Goal: Task Accomplishment & Management: Manage account settings

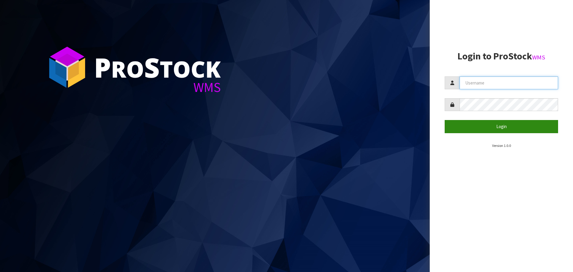
type input "[PERSON_NAME]"
click at [495, 129] on button "Login" at bounding box center [501, 126] width 113 height 13
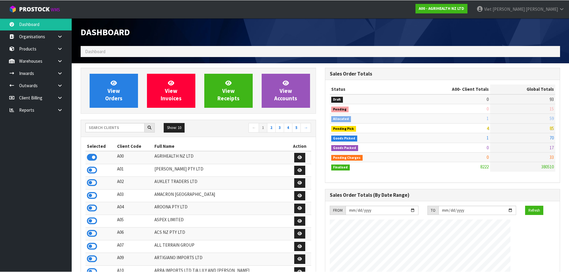
scroll to position [452, 244]
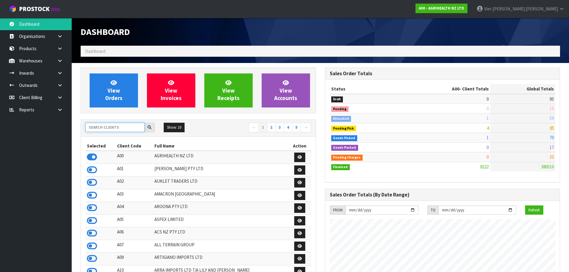
click at [119, 127] on input "text" at bounding box center [114, 127] width 59 height 9
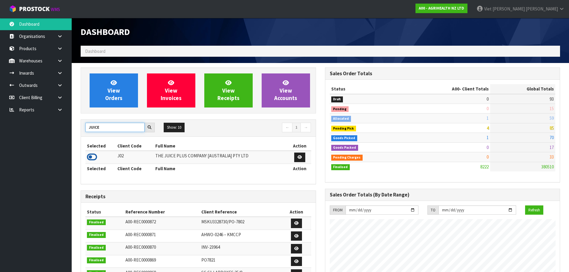
type input "JUICE"
click at [90, 159] on icon at bounding box center [92, 156] width 10 height 9
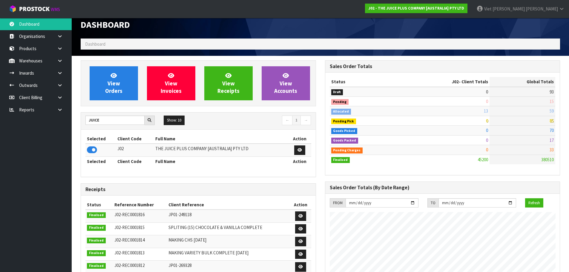
scroll to position [0, 0]
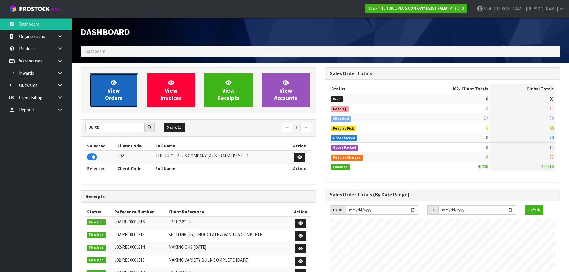
click at [127, 100] on link "View Orders" at bounding box center [114, 90] width 48 height 34
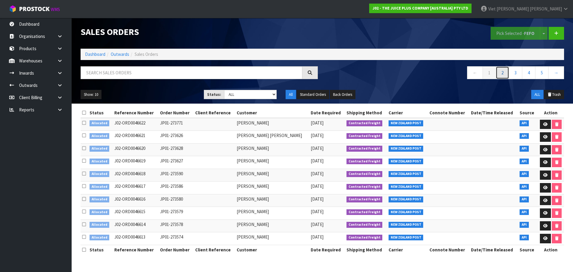
click at [501, 75] on link "2" at bounding box center [502, 72] width 13 height 13
click at [490, 76] on link "1" at bounding box center [489, 72] width 13 height 13
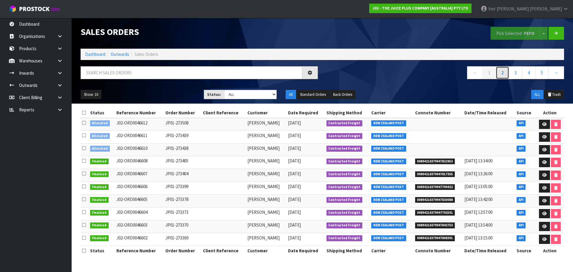
click at [501, 75] on link "2" at bounding box center [502, 72] width 13 height 13
click at [511, 73] on link "3" at bounding box center [515, 72] width 13 height 13
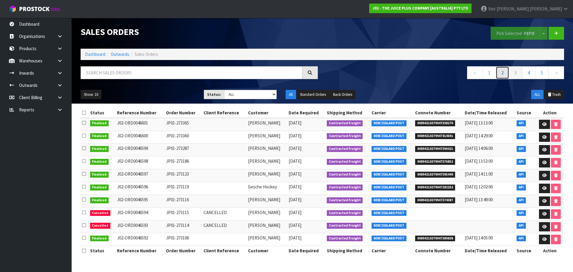
click at [505, 78] on link "2" at bounding box center [502, 72] width 13 height 13
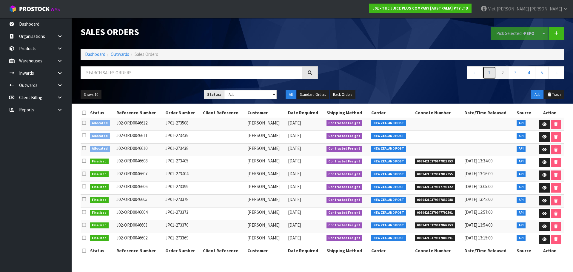
click at [495, 77] on link "1" at bounding box center [489, 72] width 13 height 13
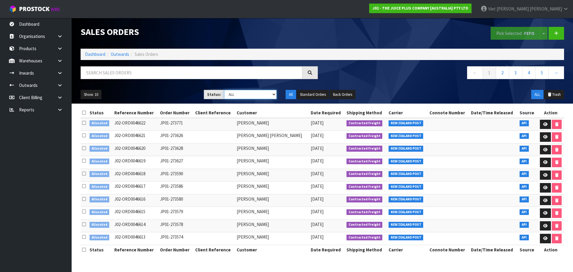
click at [243, 95] on select "Draft Pending Allocated Pending Pick Goods Picked Goods Packed Pending Charges …" at bounding box center [250, 94] width 53 height 9
select select "string:2"
click at [224, 90] on select "Draft Pending Allocated Pending Pick Goods Picked Goods Packed Pending Charges …" at bounding box center [250, 94] width 53 height 9
click at [543, 76] on link "2" at bounding box center [541, 72] width 13 height 13
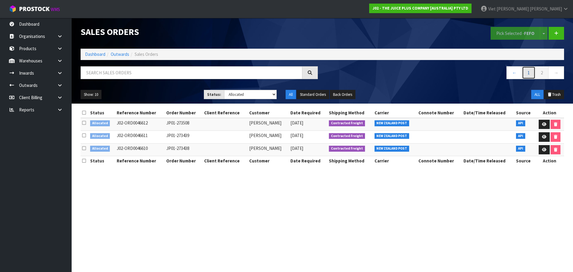
click at [528, 73] on link "1" at bounding box center [528, 72] width 13 height 13
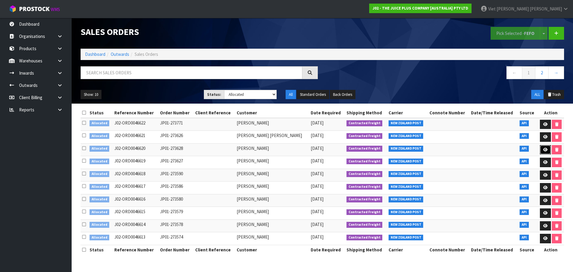
click at [540, 149] on link at bounding box center [545, 150] width 11 height 10
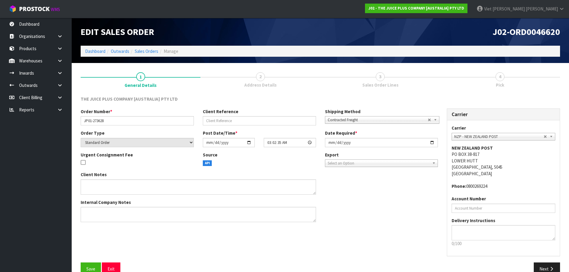
click at [392, 188] on div "Client Notes Internal Company Notes" at bounding box center [259, 198] width 366 height 55
click at [347, 220] on div "Client Notes Internal Company Notes" at bounding box center [259, 198] width 366 height 55
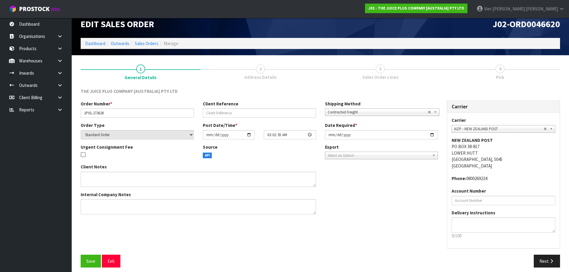
scroll to position [12, 0]
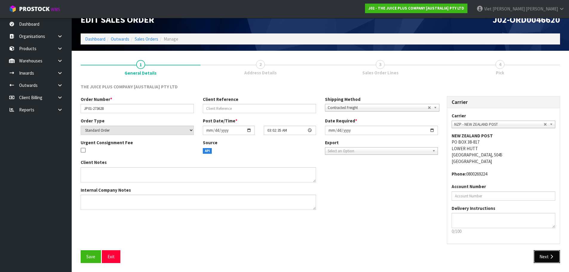
click at [547, 262] on button "Next" at bounding box center [546, 256] width 26 height 13
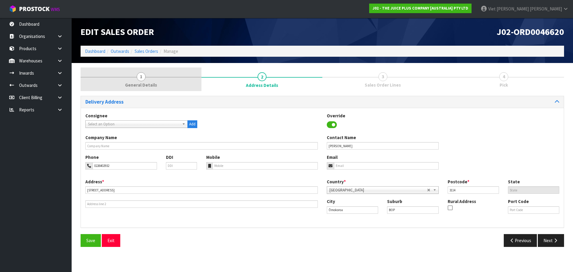
click at [130, 67] on link "1 General Details" at bounding box center [141, 79] width 121 height 24
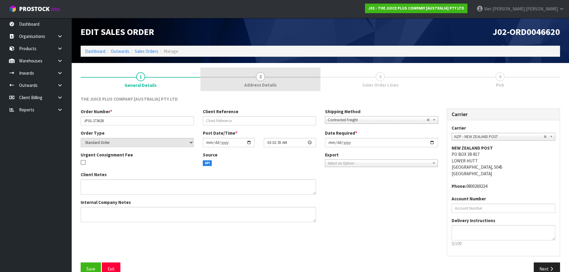
click at [230, 78] on link "2 Address Details" at bounding box center [260, 79] width 120 height 24
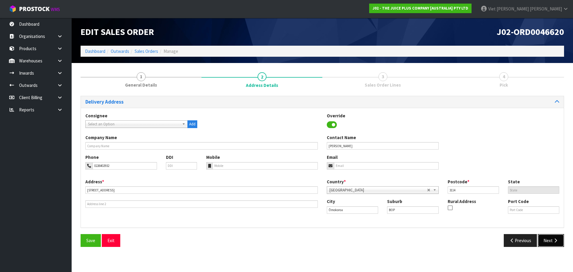
click at [546, 241] on button "Next" at bounding box center [551, 240] width 26 height 13
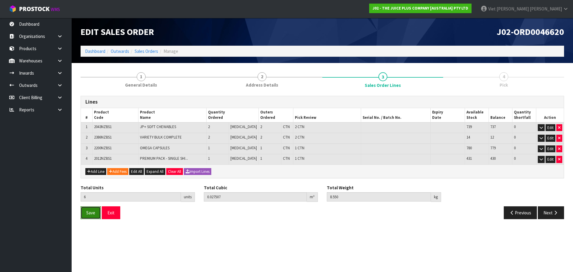
click at [95, 210] on span "Save" at bounding box center [90, 213] width 9 height 6
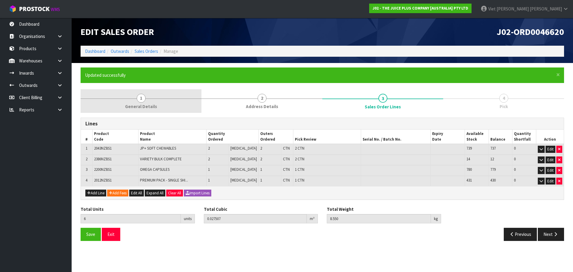
click at [153, 100] on link "1 General Details" at bounding box center [141, 101] width 121 height 24
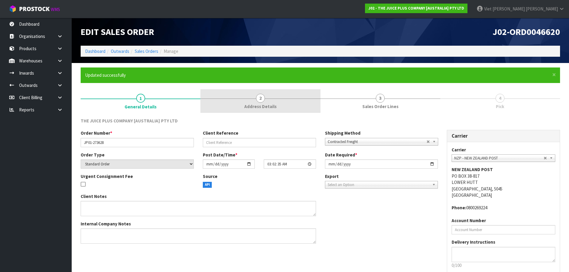
click at [302, 94] on link "2 Address Details" at bounding box center [260, 101] width 120 height 24
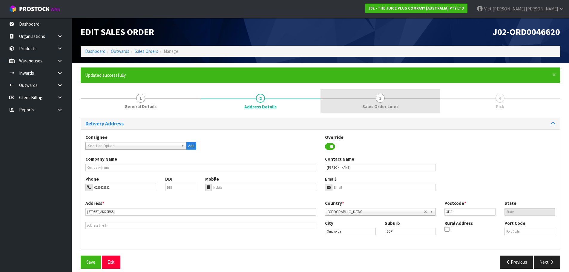
click at [328, 94] on link "3 Sales Order Lines" at bounding box center [380, 101] width 120 height 24
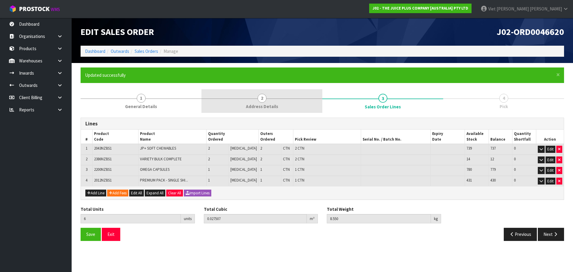
click at [304, 96] on link "2 Address Details" at bounding box center [261, 101] width 121 height 24
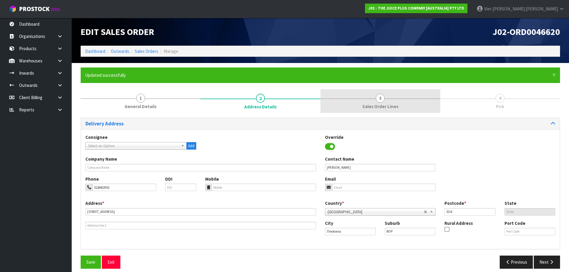
click at [391, 106] on span "Sales Order Lines" at bounding box center [380, 106] width 36 height 6
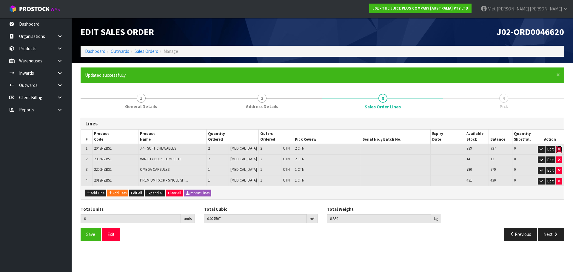
click at [558, 151] on icon "button" at bounding box center [559, 149] width 2 height 4
type input "4"
type input "0.019083"
type input "6.35"
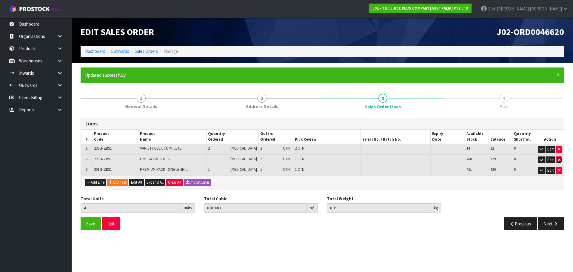
click at [561, 160] on button "button" at bounding box center [559, 159] width 6 height 7
type input "3"
type input "0.0179"
type input "6"
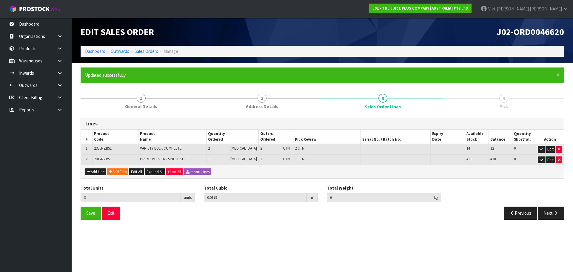
click at [184, 155] on td "PREMIUM PACK - SINGLE SHI..." at bounding box center [172, 160] width 68 height 10
click at [561, 160] on button "button" at bounding box center [559, 159] width 6 height 7
type input "2"
type input "0.01452"
type input "5.2"
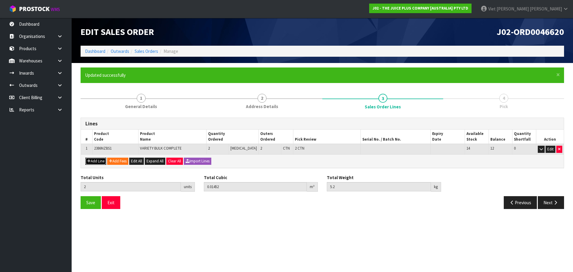
click at [96, 161] on button "Add Line" at bounding box center [95, 161] width 21 height 7
type input "0"
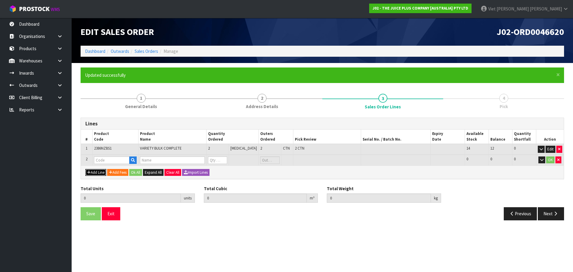
click at [95, 173] on button "Add Line" at bounding box center [95, 172] width 21 height 7
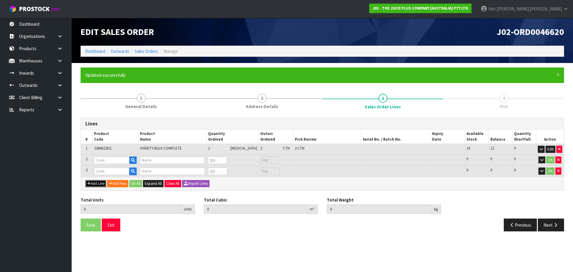
click at [95, 182] on button "Add Line" at bounding box center [95, 183] width 21 height 7
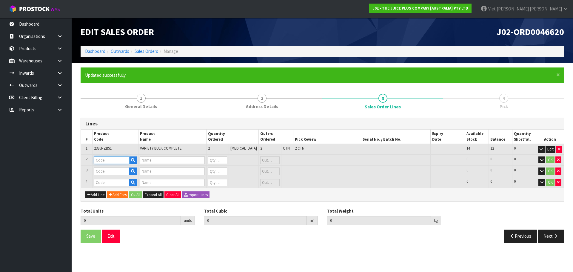
click at [102, 161] on input "text" at bounding box center [112, 159] width 36 height 7
click at [206, 235] on div "Save Exit" at bounding box center [199, 235] width 246 height 13
click at [114, 159] on input "text" at bounding box center [112, 159] width 36 height 7
click at [100, 148] on span "2386NZBS1" at bounding box center [103, 148] width 18 height 5
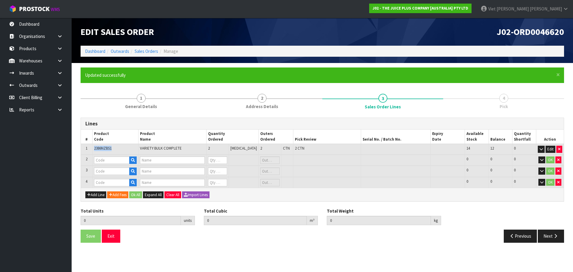
copy span "2386NZBS1"
click at [114, 158] on input "text" at bounding box center [112, 159] width 36 height 7
paste input "2386NZBS1"
type input "2386NZBS1"
type input "VARIETY BULK COMPLETE"
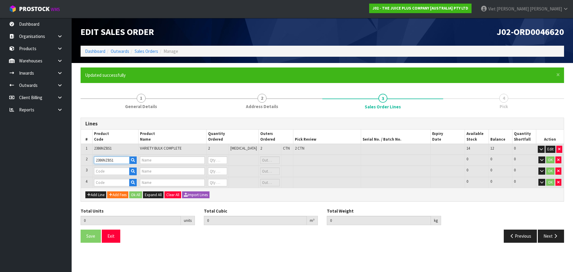
type input "0"
drag, startPoint x: 113, startPoint y: 161, endPoint x: 98, endPoint y: 164, distance: 14.9
click at [98, 164] on div "2386NZBS1" at bounding box center [115, 160] width 43 height 8
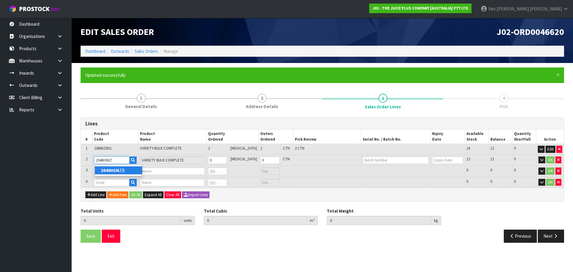
type input "2046HSNZB"
type input "FRUIT & VEGETABLE CHEWABLES (HEALTHY STARTS 13+) - 120 SERVINGS (8 POUCHES)"
type input "2046HSNZB"
type input "1"
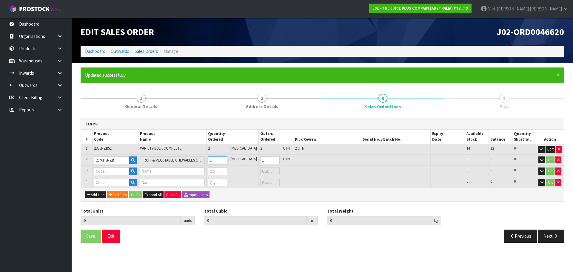
type input "1"
click at [227, 159] on input "1" at bounding box center [217, 159] width 19 height 7
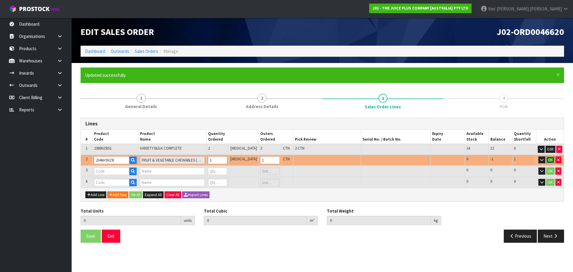
click at [550, 159] on button "OK" at bounding box center [550, 159] width 8 height 7
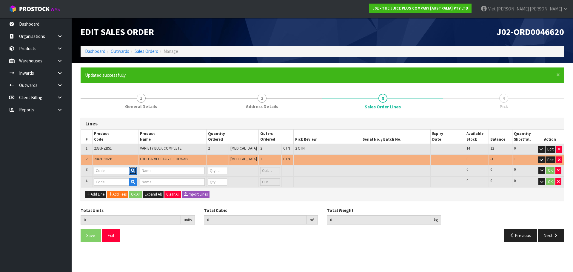
click at [133, 173] on button "button" at bounding box center [132, 171] width 7 height 8
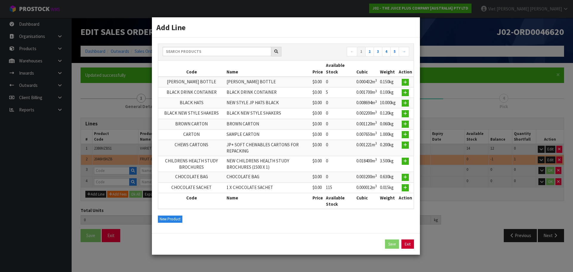
click at [409, 246] on link "Exit" at bounding box center [407, 244] width 13 height 10
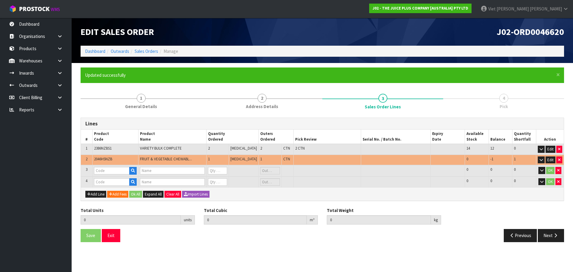
click at [107, 165] on td at bounding box center [116, 170] width 46 height 11
click at [107, 168] on input "text" at bounding box center [112, 170] width 36 height 7
type input "2021NZB"
click at [128, 183] on link "2021NZB" at bounding box center [118, 181] width 47 height 8
type input "2021NZB"
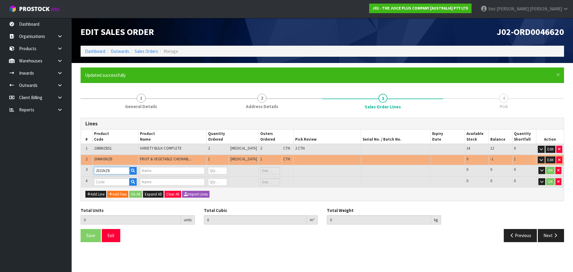
type input "PROTECTIVE PLUS"
type input "0"
type input "1"
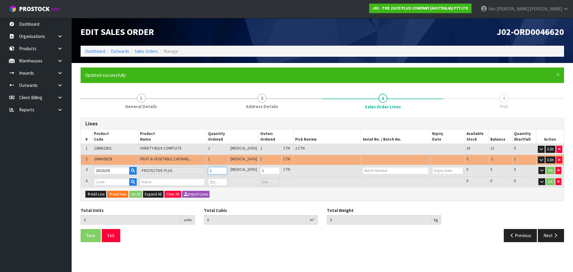
type input "1"
click at [227, 170] on input "1" at bounding box center [217, 170] width 19 height 7
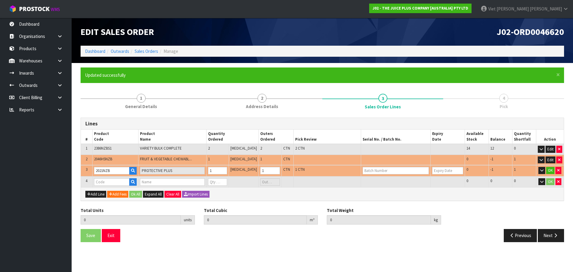
click at [361, 185] on td at bounding box center [396, 181] width 70 height 11
click at [551, 167] on button "OK" at bounding box center [550, 170] width 8 height 7
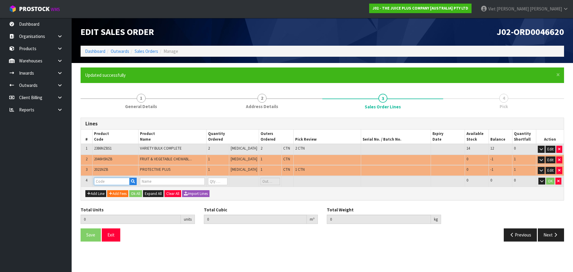
click at [119, 182] on input "text" at bounding box center [112, 181] width 36 height 7
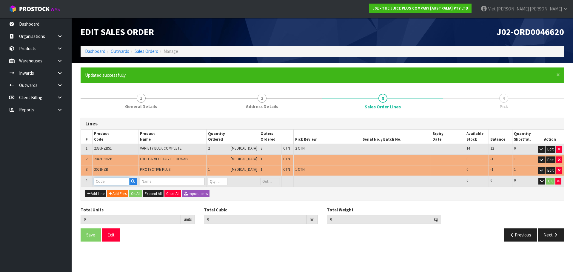
click at [119, 182] on input "text" at bounding box center [112, 181] width 36 height 7
click at [559, 182] on icon "button" at bounding box center [558, 181] width 2 height 4
type input "5"
type input "0.023928"
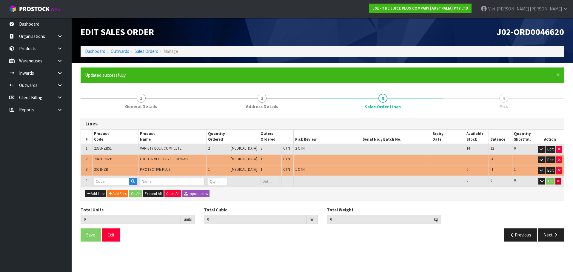
type input "7.2"
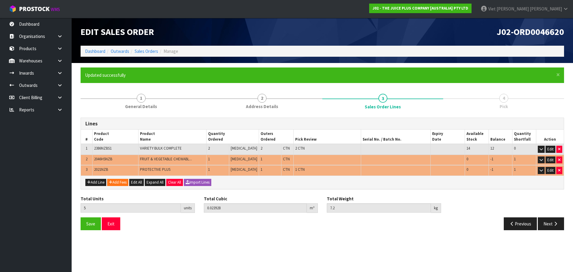
click at [92, 232] on div "Save Exit Previous Next" at bounding box center [322, 225] width 492 height 17
click at [555, 226] on icon "button" at bounding box center [556, 223] width 6 height 4
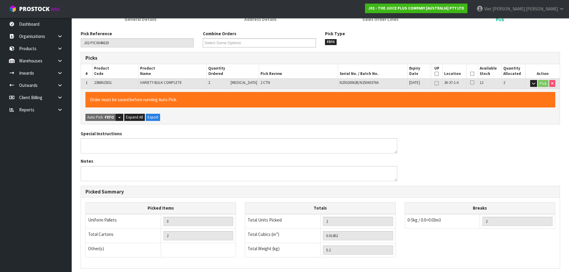
scroll to position [165, 0]
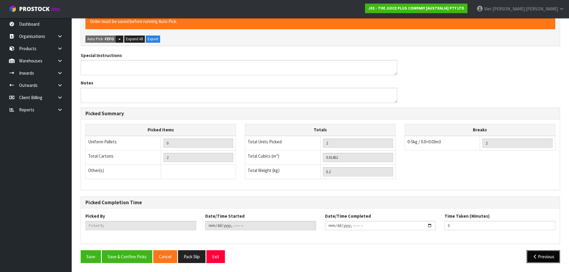
click at [530, 254] on button "Previous" at bounding box center [542, 256] width 33 height 13
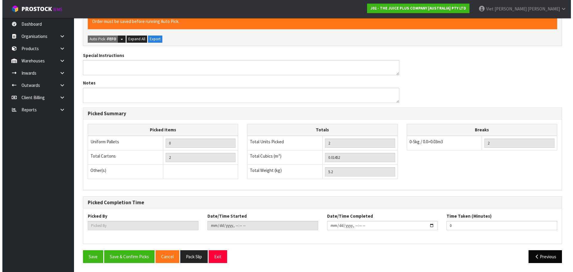
scroll to position [0, 0]
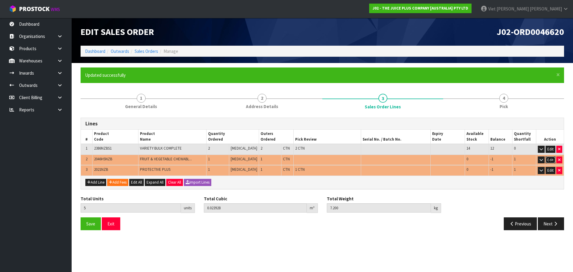
click at [551, 158] on button "Edit" at bounding box center [551, 159] width 10 height 7
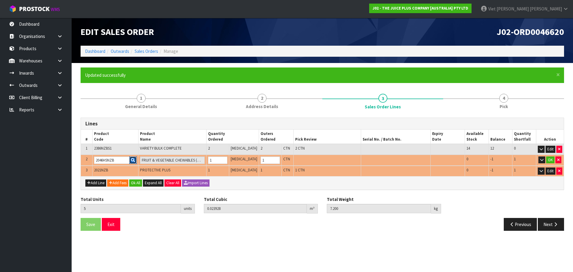
click at [133, 158] on button "button" at bounding box center [132, 160] width 7 height 8
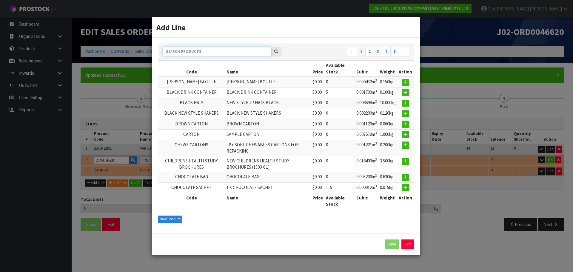
click at [242, 48] on input "text" at bounding box center [217, 51] width 109 height 9
click at [412, 245] on link "Exit" at bounding box center [407, 244] width 13 height 10
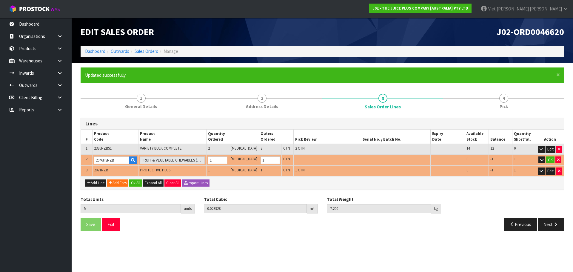
click at [124, 153] on td "2386NZBS1" at bounding box center [115, 149] width 46 height 11
click at [119, 161] on input "2046HSNZB" at bounding box center [112, 159] width 36 height 7
click at [133, 158] on button "button" at bounding box center [132, 160] width 7 height 8
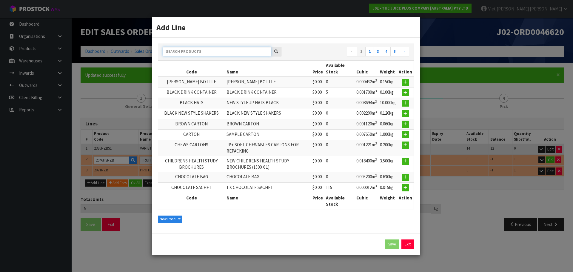
click at [214, 50] on input "text" at bounding box center [217, 51] width 109 height 9
paste input "2046HSNZB"
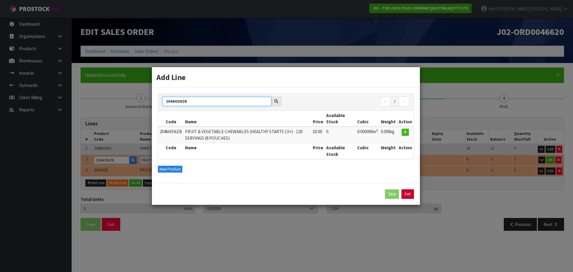
type input "2046HSNZB"
click at [406, 192] on link "Exit" at bounding box center [407, 194] width 13 height 10
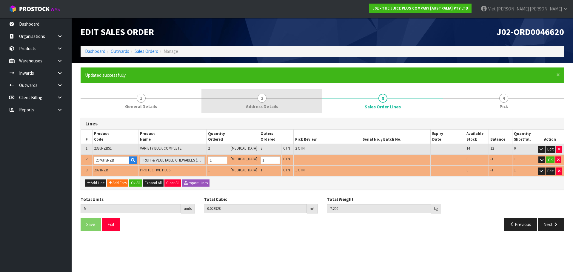
click at [235, 95] on link "2 Address Details" at bounding box center [261, 101] width 121 height 24
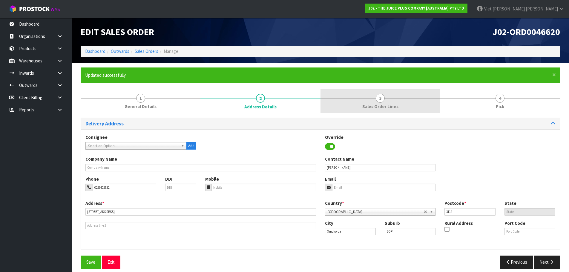
click at [354, 100] on link "3 Sales Order Lines" at bounding box center [380, 101] width 120 height 24
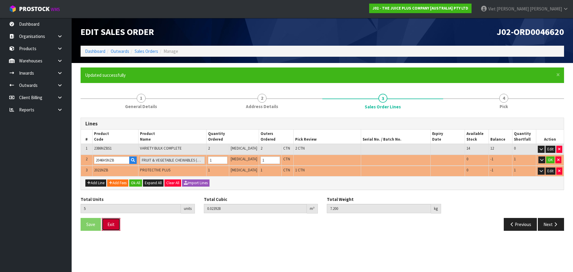
click at [115, 229] on button "Exit" at bounding box center [111, 224] width 19 height 13
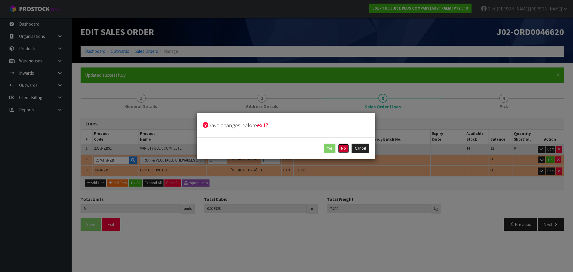
click at [348, 149] on button "No" at bounding box center [343, 149] width 11 height 10
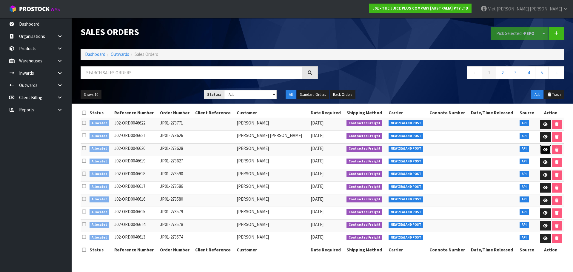
click at [547, 151] on link at bounding box center [545, 150] width 11 height 10
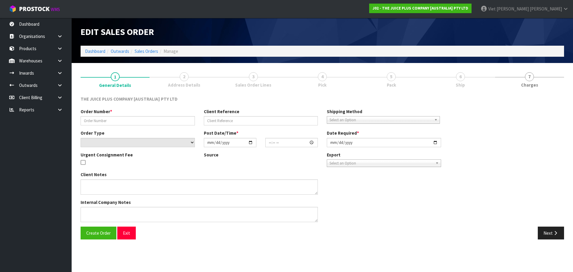
type input "JP01-273628"
select select "number:0"
type input "[DATE]"
type input "03:02:35.000"
type input "[DATE]"
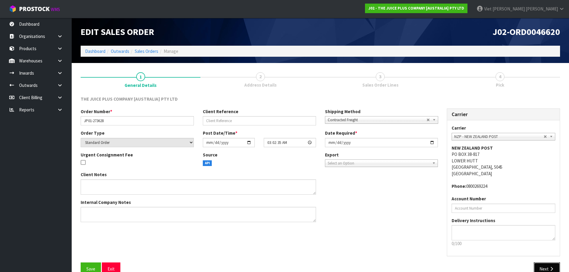
click at [539, 265] on button "Next" at bounding box center [546, 268] width 26 height 13
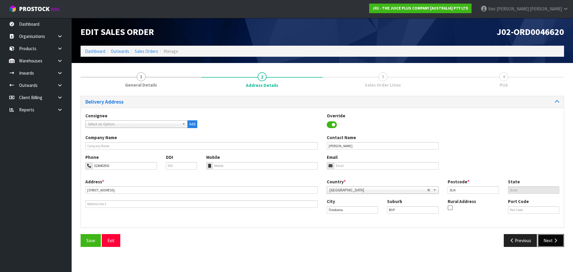
click at [552, 237] on button "Next" at bounding box center [551, 240] width 26 height 13
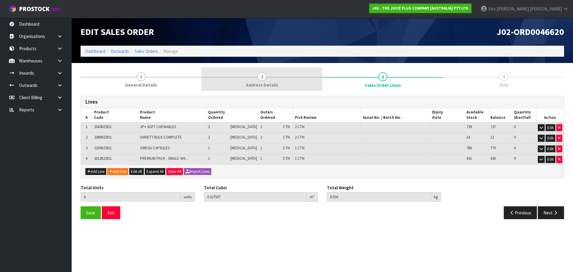
click at [281, 85] on link "2 Address Details" at bounding box center [261, 79] width 121 height 24
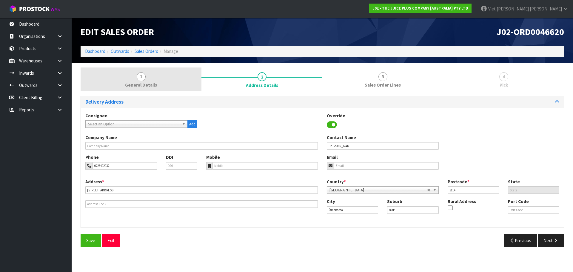
click at [178, 87] on link "1 General Details" at bounding box center [141, 79] width 121 height 24
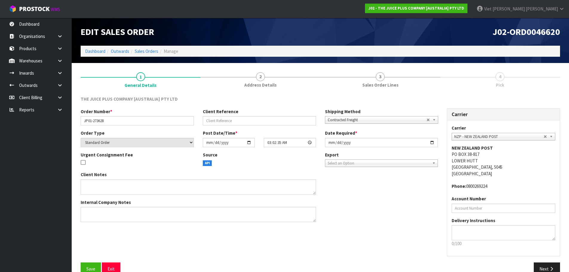
click at [344, 94] on div "THE JUICE PLUS COMPANY [AUSTRALIA] PTY LTD Order Number * JP01-273628 Client Re…" at bounding box center [320, 185] width 479 height 188
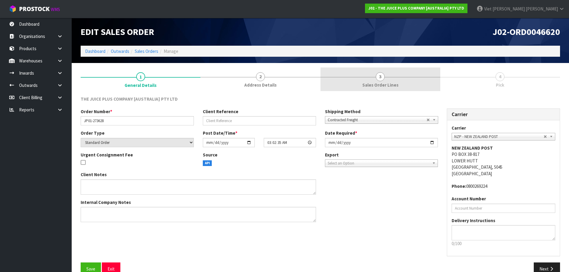
click at [383, 77] on span "3" at bounding box center [379, 76] width 9 height 9
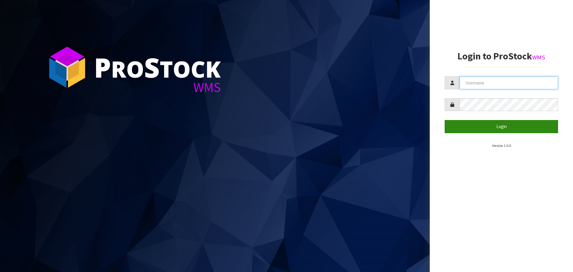
type input "[PERSON_NAME]"
click at [492, 126] on button "Login" at bounding box center [501, 126] width 113 height 13
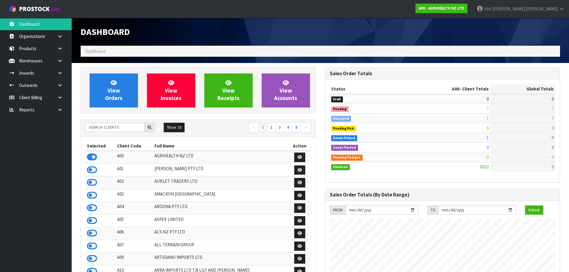
scroll to position [452, 244]
click at [121, 130] on input "text" at bounding box center [114, 127] width 59 height 9
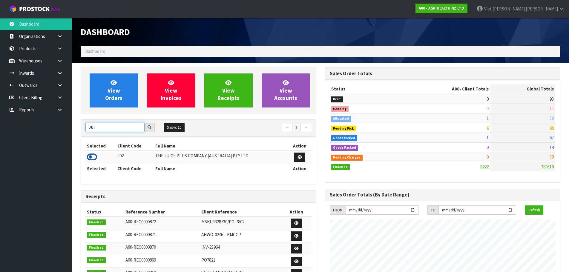
type input "JUI"
click at [94, 157] on icon at bounding box center [92, 156] width 10 height 9
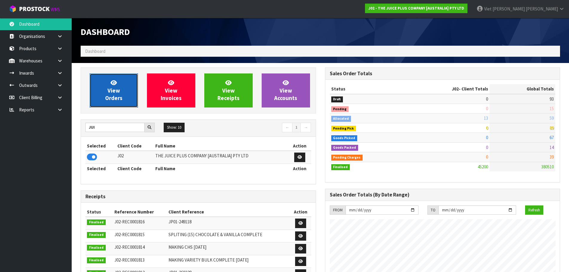
click at [136, 93] on link "View Orders" at bounding box center [114, 90] width 48 height 34
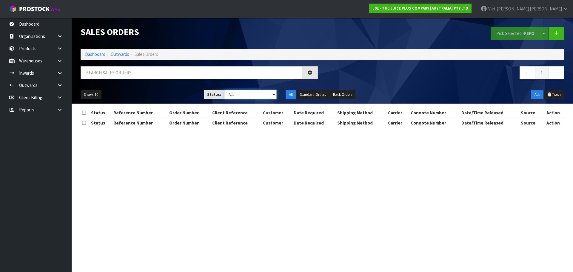
click at [259, 98] on select "Draft Pending Allocated Pending Pick Goods Picked Goods Packed Pending Charges …" at bounding box center [250, 94] width 53 height 9
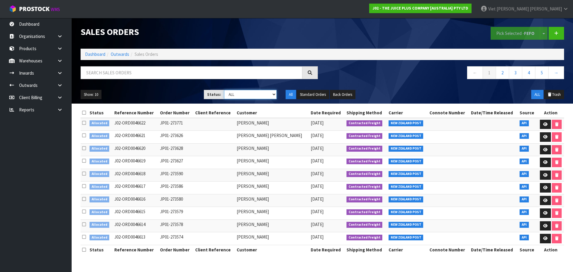
select select "string:2"
click at [224, 90] on select "Draft Pending Allocated Pending Pick Goods Picked Goods Packed Pending Charges …" at bounding box center [250, 94] width 53 height 9
click at [540, 126] on link at bounding box center [545, 125] width 11 height 10
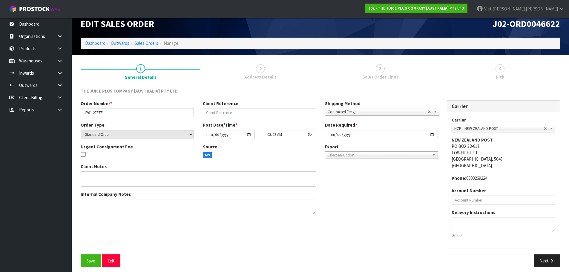
scroll to position [12, 0]
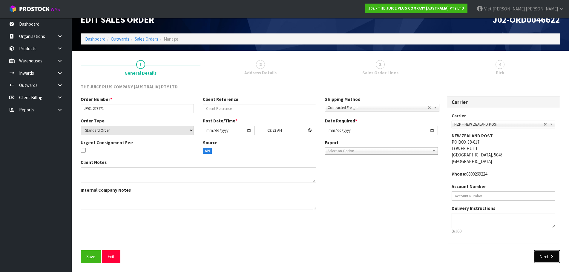
click at [539, 256] on button "Next" at bounding box center [546, 256] width 26 height 13
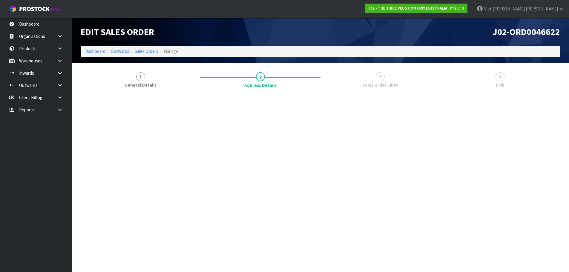
scroll to position [0, 0]
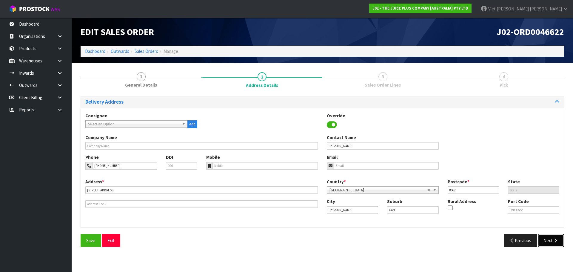
click at [558, 241] on button "Next" at bounding box center [551, 240] width 26 height 13
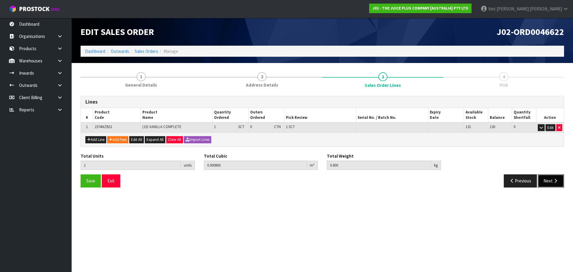
click at [545, 184] on button "Next" at bounding box center [551, 180] width 26 height 13
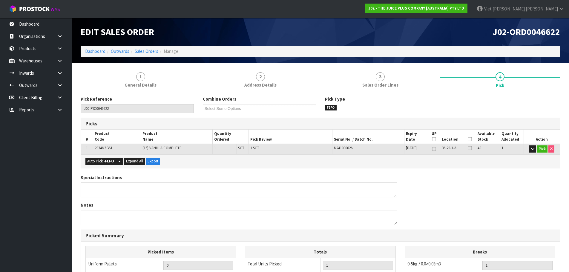
scroll to position [30, 0]
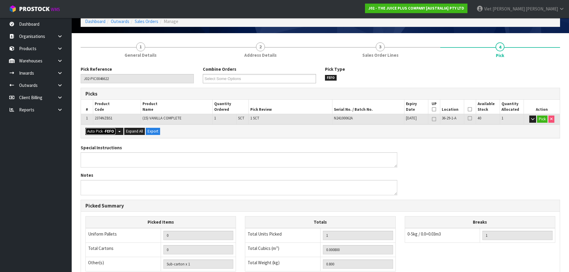
click at [107, 133] on strong "FEFO" at bounding box center [109, 131] width 9 height 5
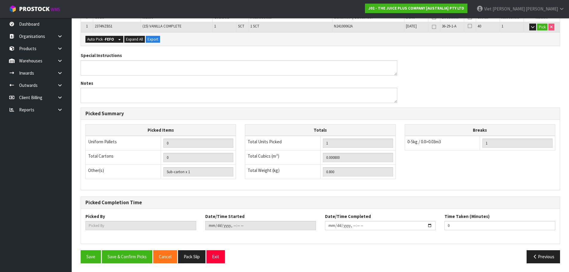
scroll to position [144, 0]
click at [134, 262] on button "Save & Confirm Picks" at bounding box center [127, 256] width 50 height 13
type input "Viet [PERSON_NAME]"
type input "[DATE]T09:27:13"
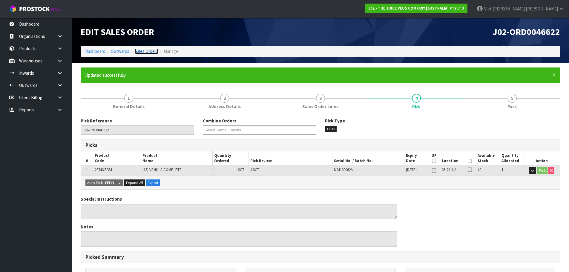
click at [152, 51] on link "Sales Orders" at bounding box center [147, 51] width 24 height 6
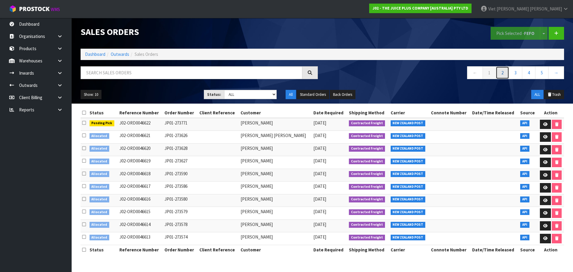
click at [505, 73] on link "2" at bounding box center [502, 72] width 13 height 13
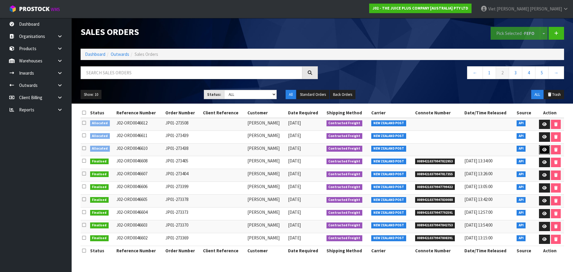
click at [549, 150] on link at bounding box center [544, 150] width 11 height 10
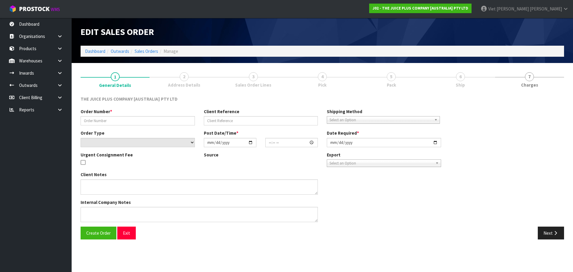
type input "JP01-273438"
select select "number:0"
type input "[DATE]"
type input "09:18:31.000"
type input "[DATE]"
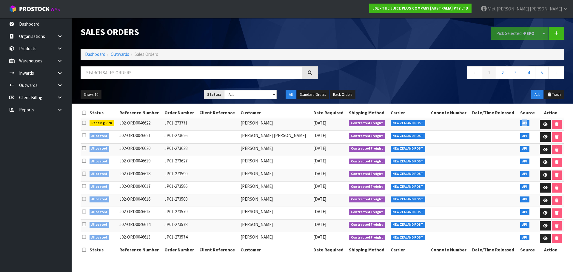
drag, startPoint x: 523, startPoint y: 123, endPoint x: 513, endPoint y: 122, distance: 10.2
click at [513, 122] on tr "Pending Pick J02-ORD0046622 JP01-273771 [PERSON_NAME] [DATE] Contracted Freight…" at bounding box center [322, 124] width 483 height 13
drag, startPoint x: 529, startPoint y: 113, endPoint x: 518, endPoint y: 113, distance: 10.5
click at [519, 113] on th "Source" at bounding box center [528, 113] width 19 height 10
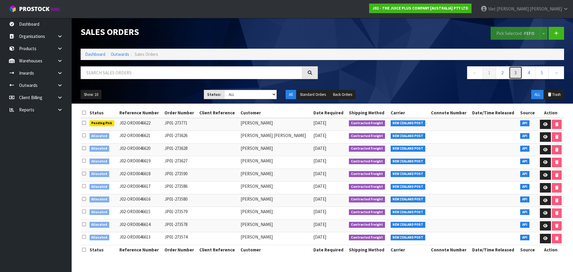
click at [509, 75] on link "3" at bounding box center [515, 72] width 13 height 13
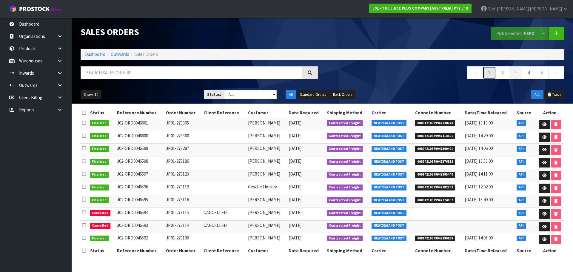
click at [496, 72] on link "1" at bounding box center [489, 72] width 13 height 13
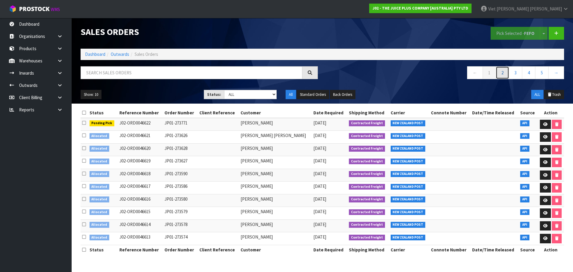
click at [499, 76] on link "2" at bounding box center [502, 72] width 13 height 13
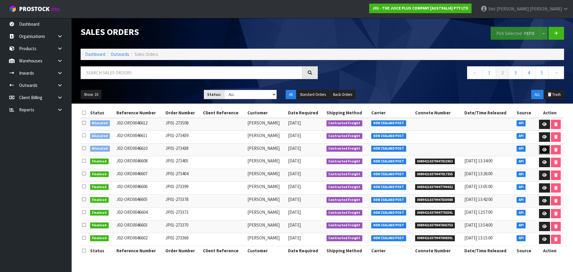
click at [544, 152] on link at bounding box center [544, 150] width 11 height 10
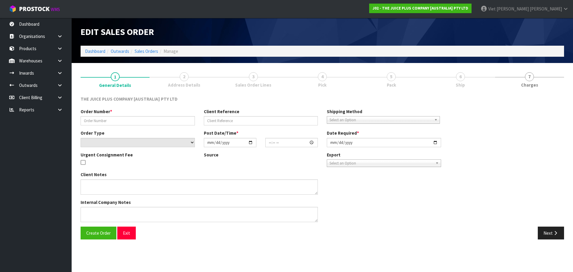
type input "JP01-273438"
select select "number:0"
type input "[DATE]"
type input "09:18:31.000"
type input "[DATE]"
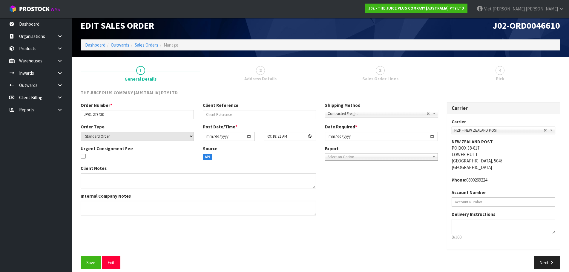
scroll to position [12, 0]
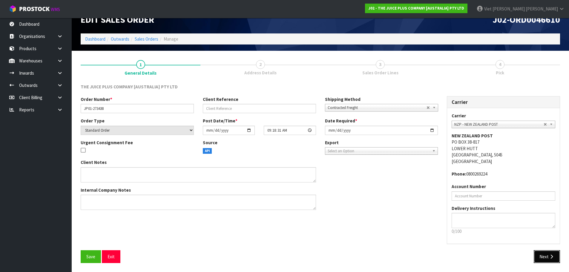
click at [538, 254] on button "Next" at bounding box center [546, 256] width 26 height 13
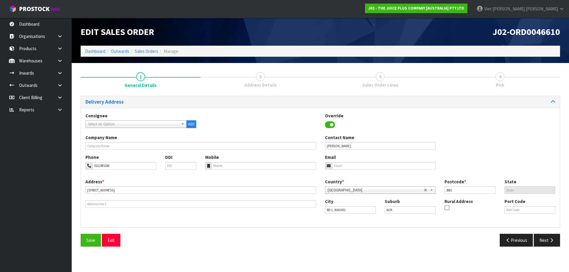
scroll to position [0, 0]
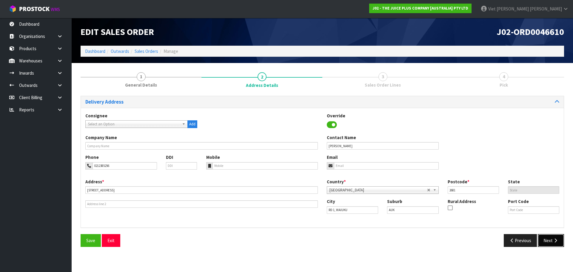
click at [555, 241] on icon "button" at bounding box center [556, 240] width 6 height 4
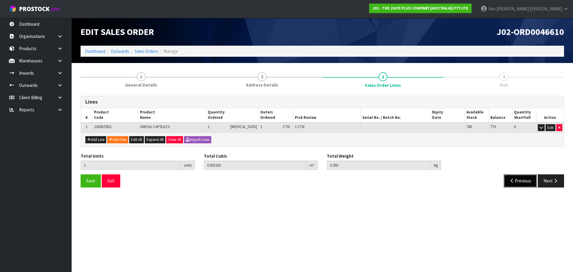
click at [509, 185] on button "Previous" at bounding box center [520, 180] width 33 height 13
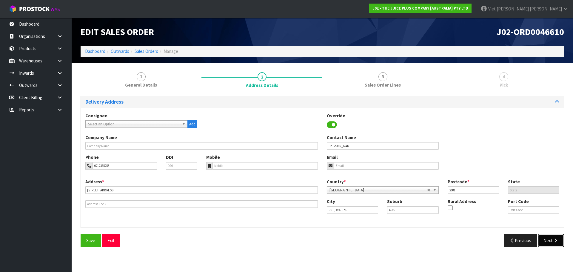
click at [550, 239] on button "Next" at bounding box center [551, 240] width 26 height 13
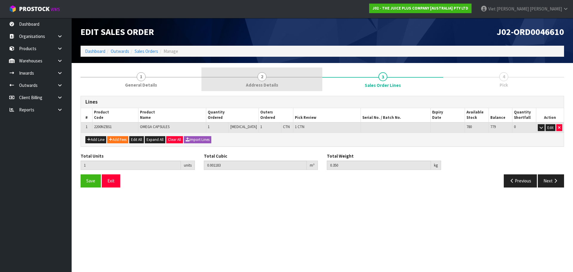
click at [300, 77] on link "2 Address Details" at bounding box center [261, 79] width 121 height 24
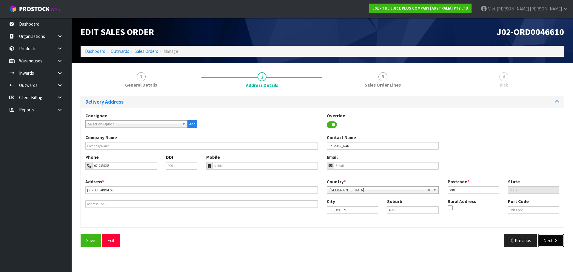
click at [547, 237] on button "Next" at bounding box center [551, 240] width 26 height 13
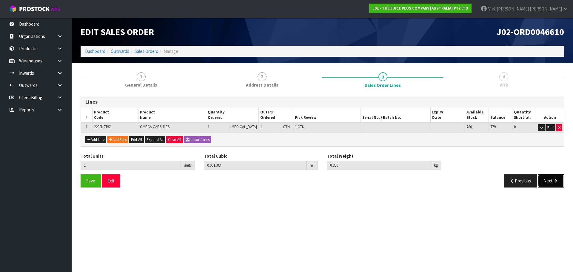
click at [543, 181] on button "Next" at bounding box center [551, 180] width 26 height 13
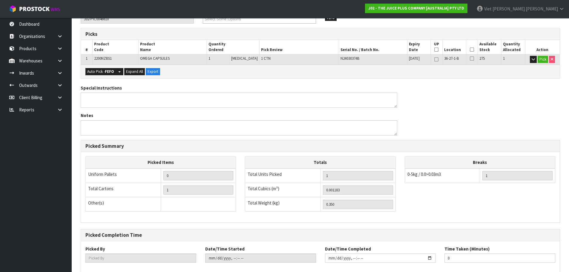
scroll to position [122, 0]
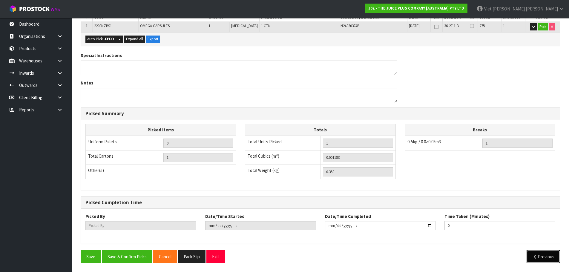
click at [540, 252] on button "Previous" at bounding box center [542, 256] width 33 height 13
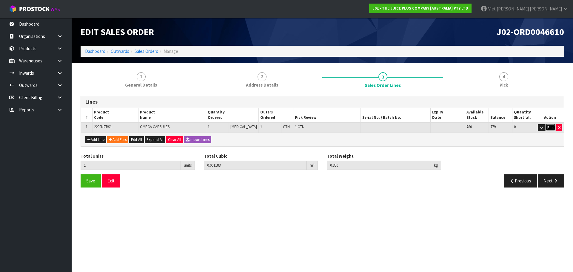
click at [546, 131] on button "Edit" at bounding box center [551, 127] width 10 height 7
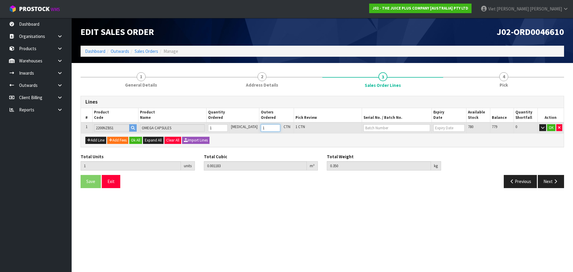
type input "2"
type input "0.002366"
type input "0.7"
type input "2"
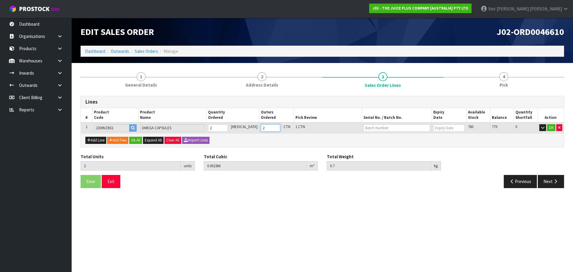
click at [267, 129] on input "2" at bounding box center [271, 127] width 20 height 7
type input "1"
type input "0.001183"
type input "0.35"
type input "1"
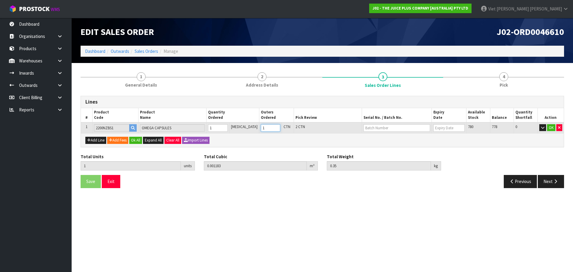
type input "1"
click at [267, 129] on input "1" at bounding box center [271, 127] width 20 height 7
click at [553, 131] on button "OK" at bounding box center [551, 127] width 8 height 7
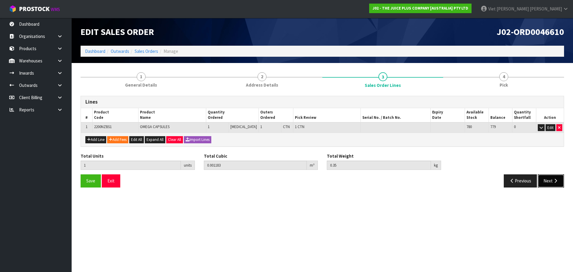
click at [557, 185] on button "Next" at bounding box center [551, 180] width 26 height 13
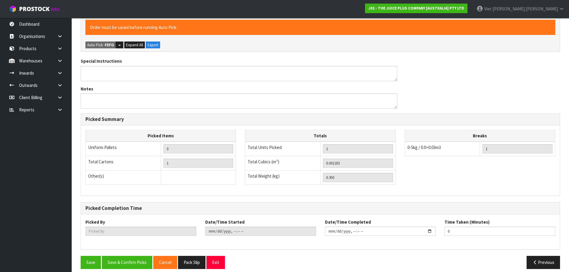
scroll to position [144, 0]
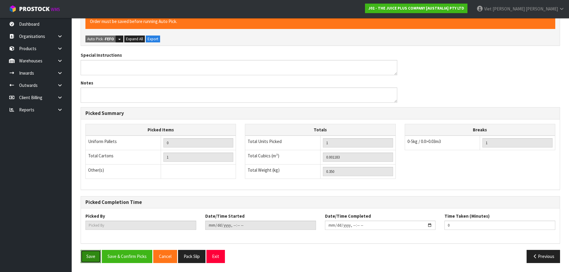
click at [89, 255] on button "Save" at bounding box center [91, 256] width 20 height 13
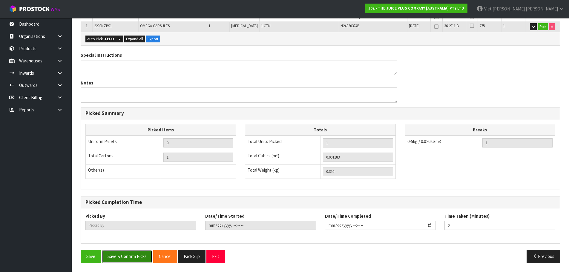
click at [134, 256] on button "Save & Confirm Picks" at bounding box center [127, 256] width 50 height 13
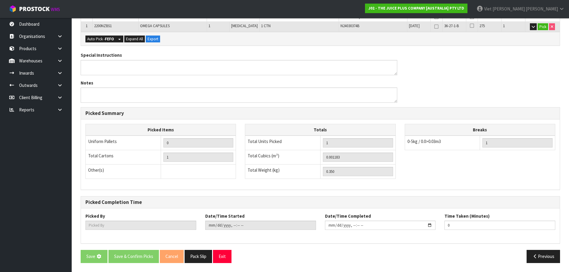
scroll to position [0, 0]
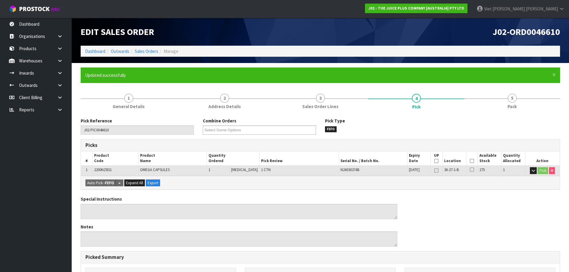
type input "Viet Hoang Tran"
type input "2025-09-10T09:31:43"
click at [151, 50] on link "Sales Orders" at bounding box center [147, 51] width 24 height 6
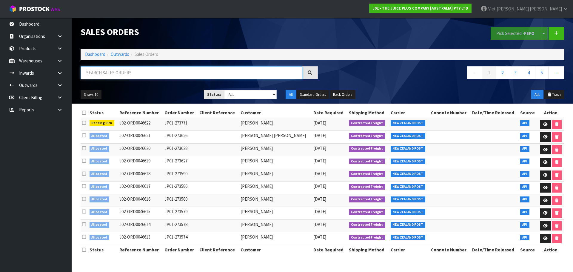
click at [209, 68] on input "text" at bounding box center [192, 72] width 222 height 13
click at [501, 73] on link "2" at bounding box center [502, 72] width 13 height 13
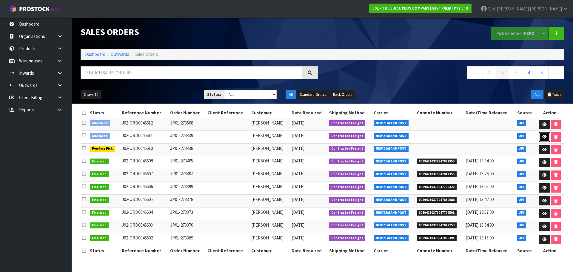
click at [545, 135] on link at bounding box center [544, 137] width 11 height 10
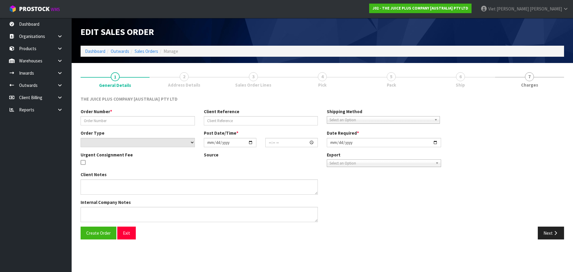
type input "JP01-273439"
select select "number:0"
type input "2025-09-09"
type input "09:18:33.000"
type input "2025-09-09"
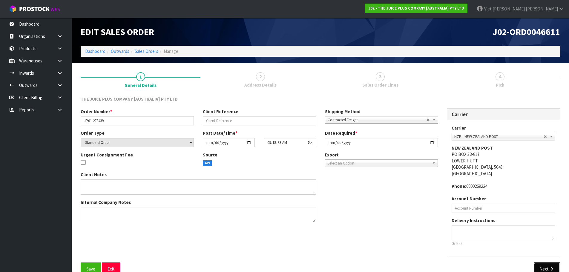
click at [543, 263] on button "Next" at bounding box center [546, 268] width 26 height 13
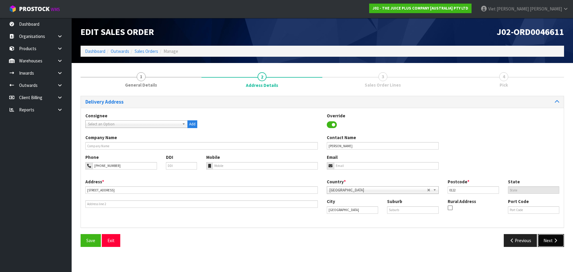
click at [558, 241] on icon "button" at bounding box center [556, 240] width 6 height 4
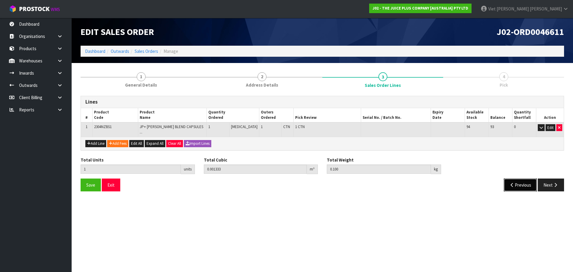
click at [523, 183] on button "Previous" at bounding box center [520, 184] width 33 height 13
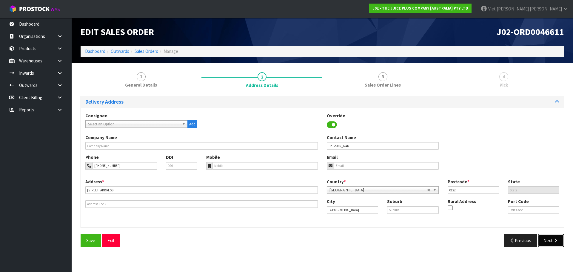
click at [552, 245] on button "Next" at bounding box center [551, 240] width 26 height 13
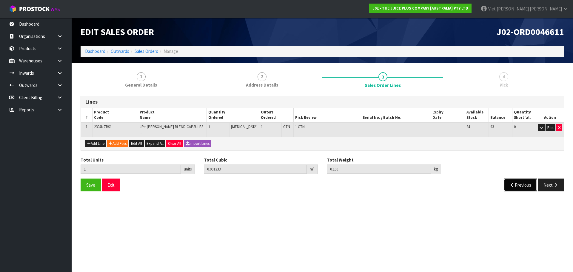
click at [532, 181] on button "Previous" at bounding box center [520, 184] width 33 height 13
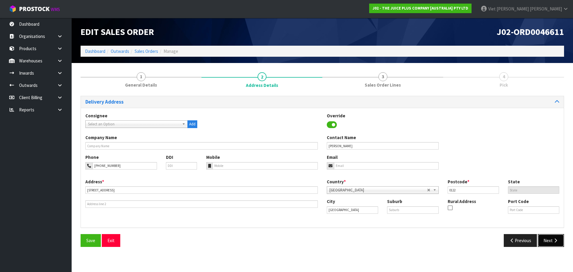
click at [545, 244] on button "Next" at bounding box center [551, 240] width 26 height 13
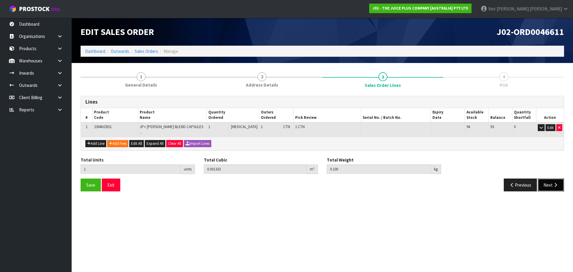
click at [552, 181] on button "Next" at bounding box center [551, 184] width 26 height 13
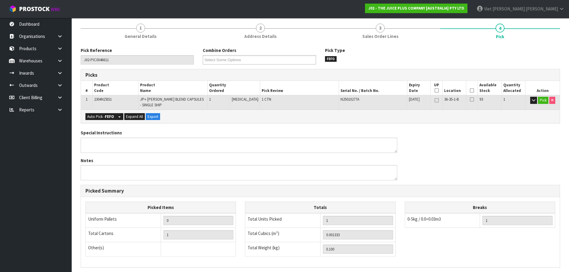
scroll to position [126, 0]
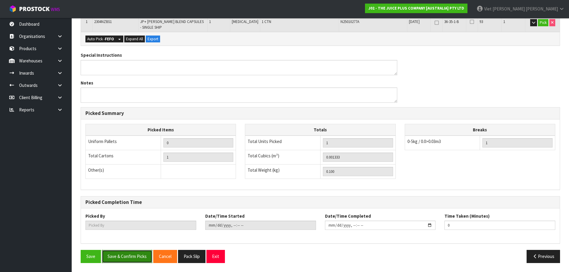
drag, startPoint x: 120, startPoint y: 252, endPoint x: 135, endPoint y: 258, distance: 16.0
click at [135, 258] on button "Save & Confirm Picks" at bounding box center [127, 256] width 50 height 13
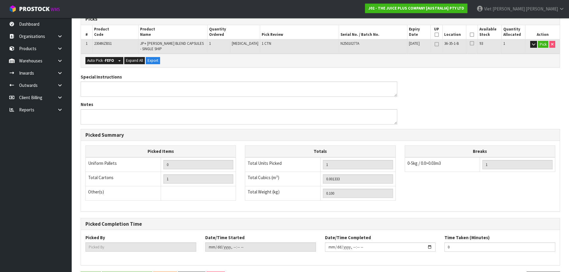
type input "Viet Hoang Tran"
type input "2025-09-10T09:34:15"
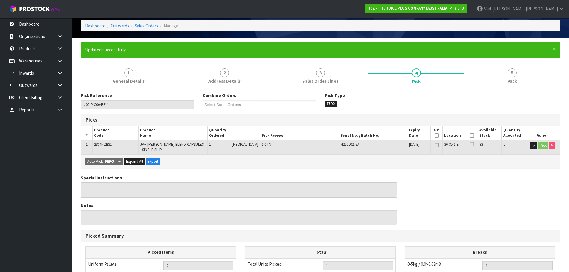
scroll to position [0, 0]
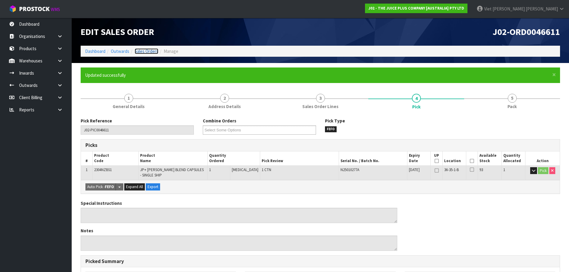
click at [153, 52] on link "Sales Orders" at bounding box center [147, 51] width 24 height 6
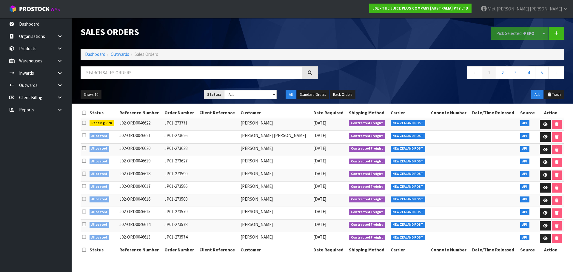
click at [504, 81] on nav "← 1 2 3 4 5 →" at bounding box center [445, 73] width 237 height 15
click at [504, 73] on link "2" at bounding box center [502, 72] width 13 height 13
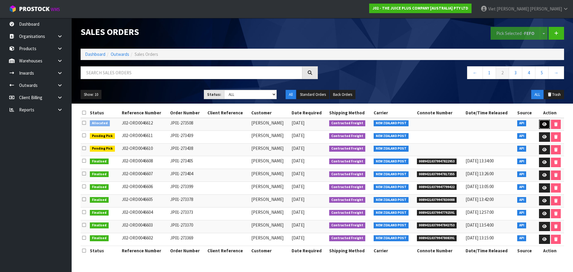
click at [544, 123] on icon at bounding box center [544, 124] width 4 height 4
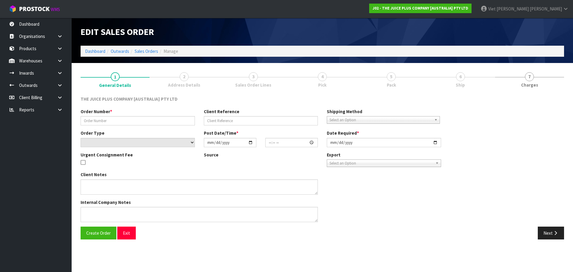
type input "JP01-273508"
select select "number:0"
type input "2025-09-09"
type input "09:20:25.000"
type input "2025-09-09"
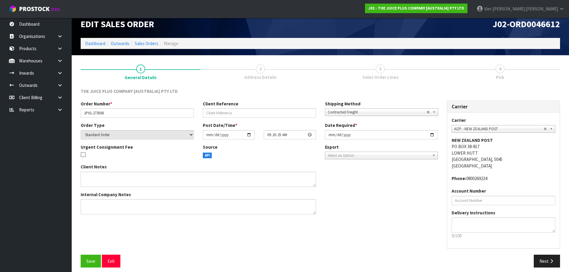
scroll to position [12, 0]
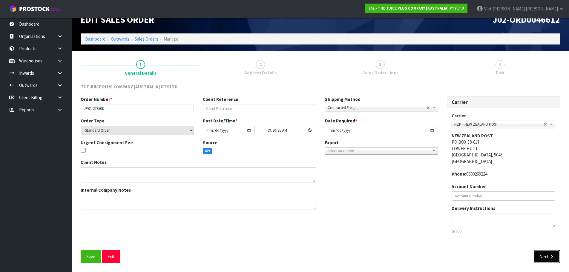
click at [552, 255] on icon "button" at bounding box center [551, 256] width 6 height 4
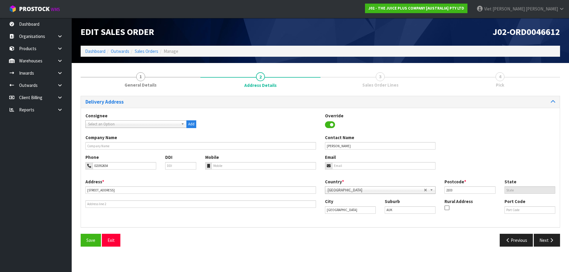
scroll to position [0, 0]
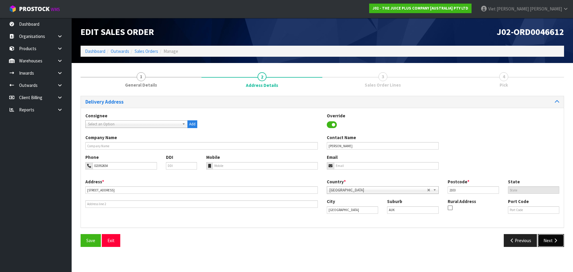
click at [547, 240] on button "Next" at bounding box center [551, 240] width 26 height 13
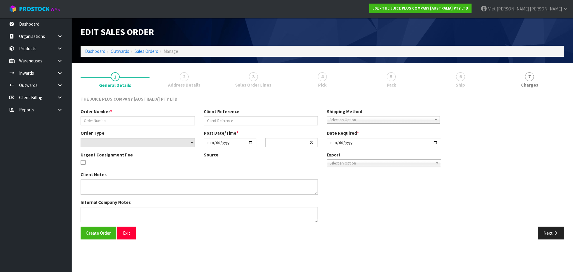
type input "JP01-273439"
select select "number:0"
type input "2025-09-09"
type input "09:18:33.000"
type input "2025-09-09"
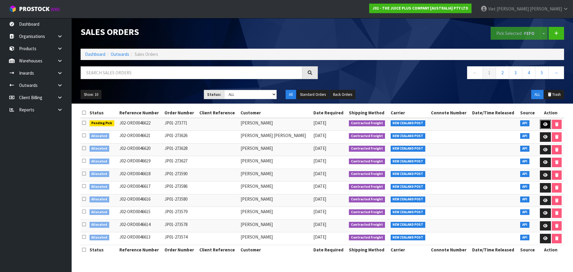
click at [548, 125] on link at bounding box center [545, 125] width 11 height 10
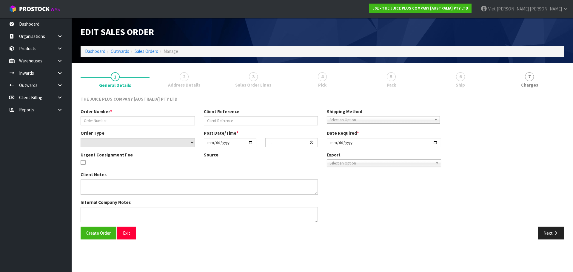
type input "JP01-273771"
select select "number:0"
type input "[DATE]"
type input "03:22:00.000"
type input "[DATE]"
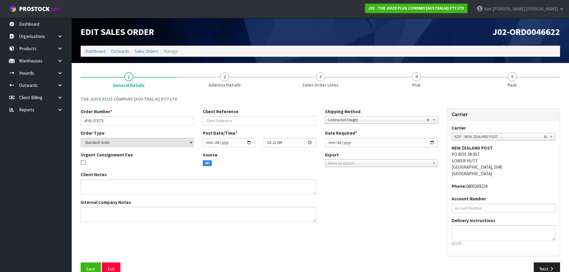
click at [434, 56] on ol "Dashboard Outwards Sales Orders Manage" at bounding box center [320, 51] width 479 height 11
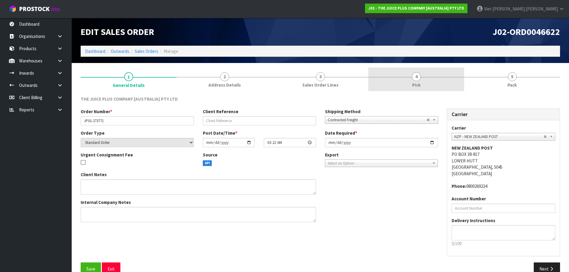
click at [432, 76] on link "4 Pick" at bounding box center [416, 79] width 96 height 24
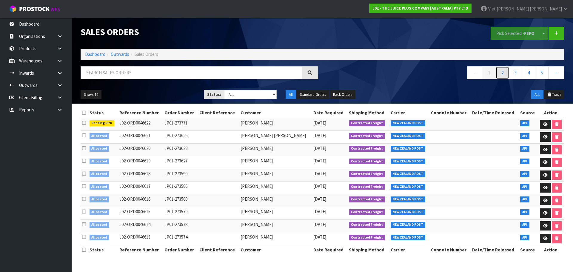
click at [501, 75] on link "2" at bounding box center [502, 72] width 13 height 13
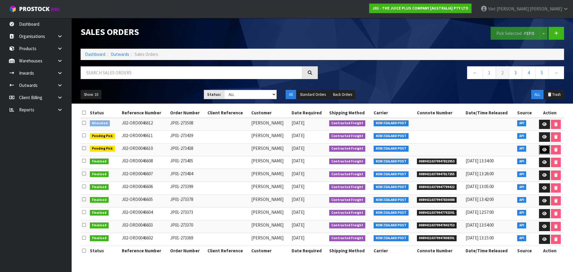
click at [540, 148] on link at bounding box center [544, 150] width 11 height 10
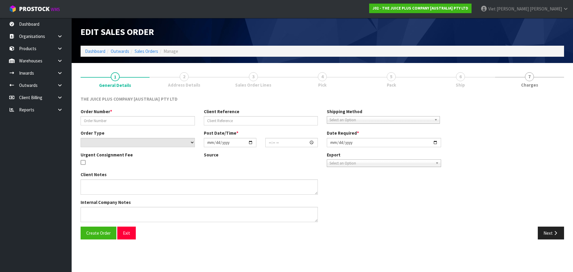
type input "JP01-273438"
select select "number:0"
type input "2025-09-09"
type input "09:18:31.000"
type input "2025-09-09"
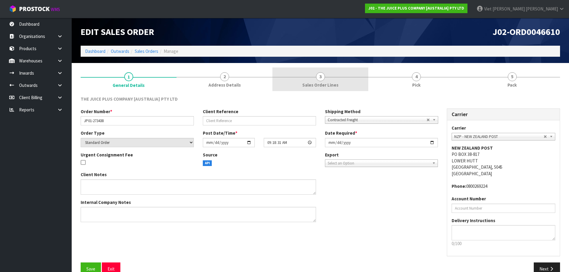
click at [351, 80] on link "3 Sales Order Lines" at bounding box center [320, 79] width 96 height 24
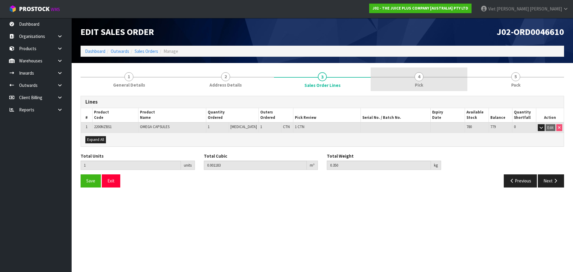
click at [406, 79] on link "4 Pick" at bounding box center [419, 79] width 97 height 24
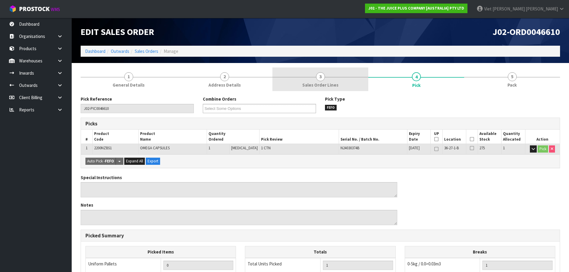
click at [361, 76] on link "3 Sales Order Lines" at bounding box center [320, 79] width 96 height 24
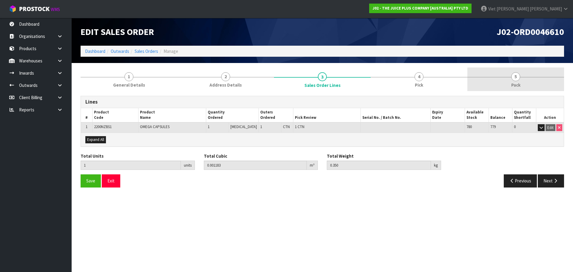
click at [468, 82] on link "5 Pack" at bounding box center [515, 79] width 97 height 24
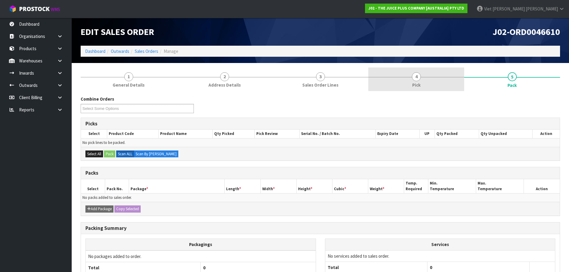
click at [426, 79] on link "4 Pick" at bounding box center [416, 79] width 96 height 24
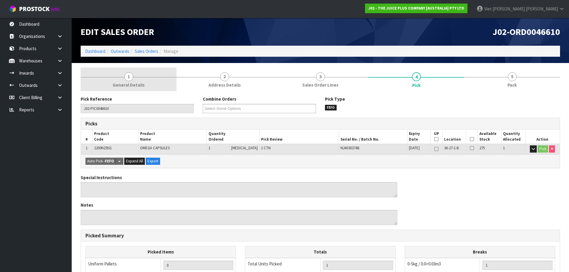
click at [167, 77] on div at bounding box center [129, 77] width 96 height 0
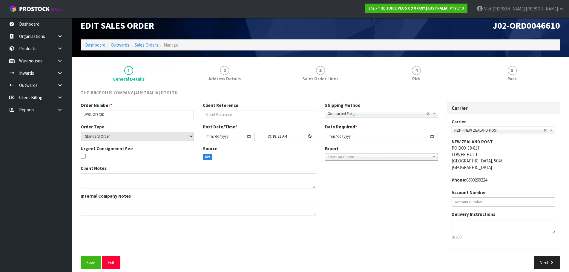
scroll to position [12, 0]
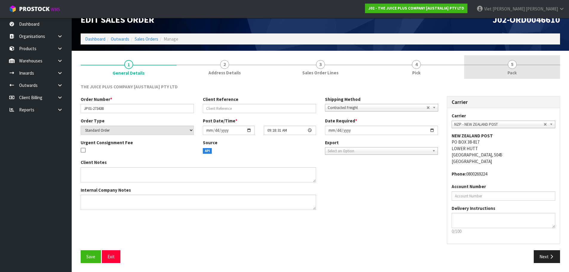
click at [486, 62] on link "5 Pack" at bounding box center [512, 67] width 96 height 24
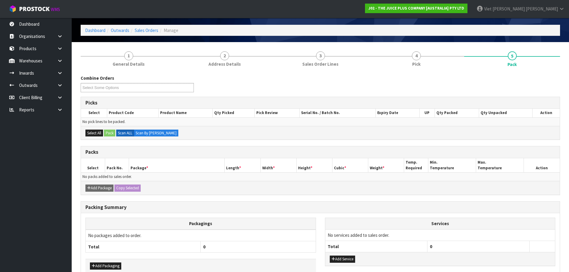
scroll to position [0, 0]
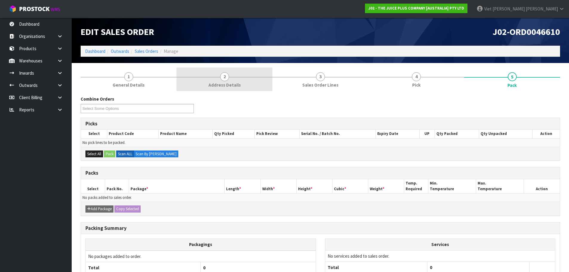
click at [254, 82] on link "2 Address Details" at bounding box center [224, 79] width 96 height 24
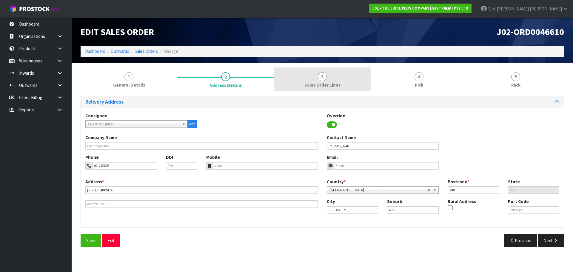
click at [309, 82] on span "Sales Order Lines" at bounding box center [322, 85] width 36 height 6
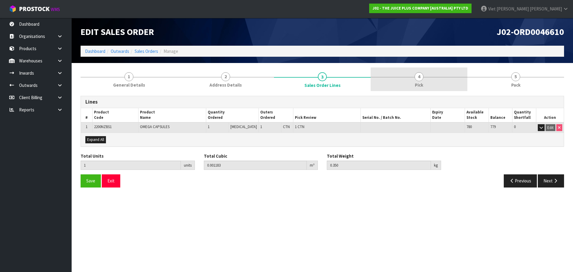
click at [452, 81] on link "4 Pick" at bounding box center [419, 79] width 97 height 24
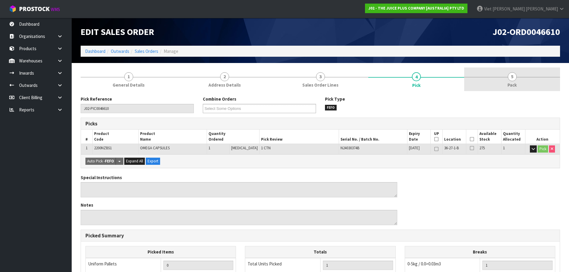
click at [495, 72] on link "5 Pack" at bounding box center [512, 79] width 96 height 24
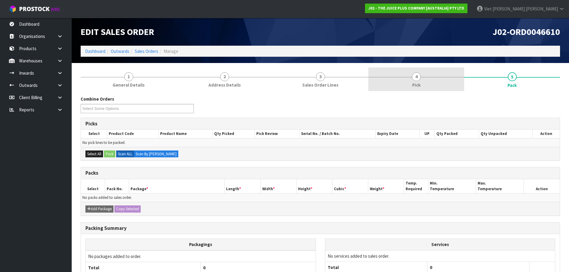
click at [385, 78] on link "4 Pick" at bounding box center [416, 79] width 96 height 24
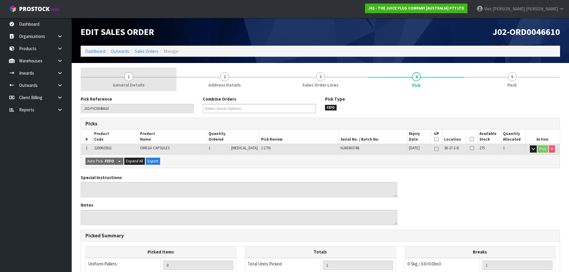
click at [150, 85] on link "1 General Details" at bounding box center [129, 79] width 96 height 24
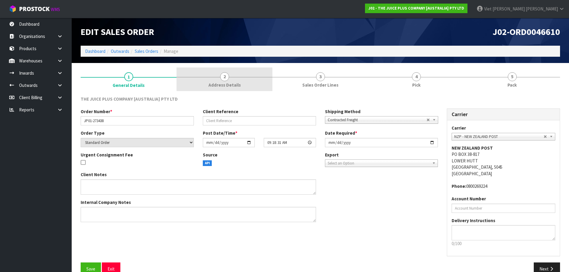
click at [257, 83] on link "2 Address Details" at bounding box center [224, 79] width 96 height 24
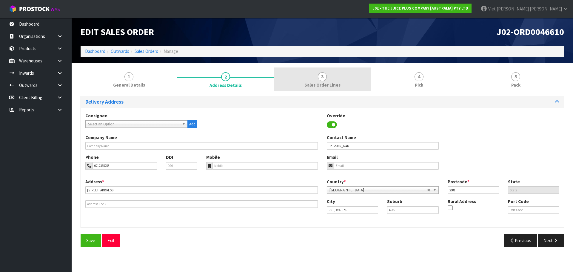
click at [319, 81] on link "3 Sales Order Lines" at bounding box center [322, 79] width 97 height 24
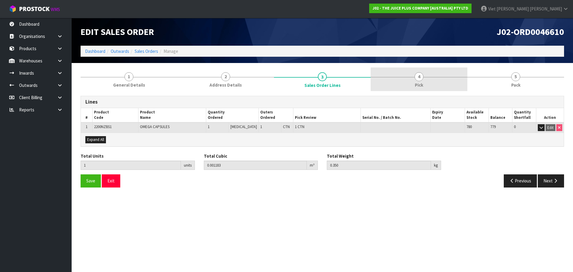
click at [419, 80] on span "4" at bounding box center [419, 76] width 9 height 9
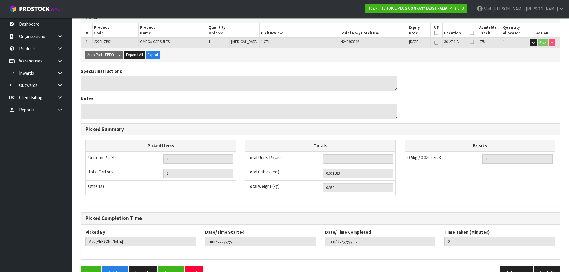
scroll to position [122, 0]
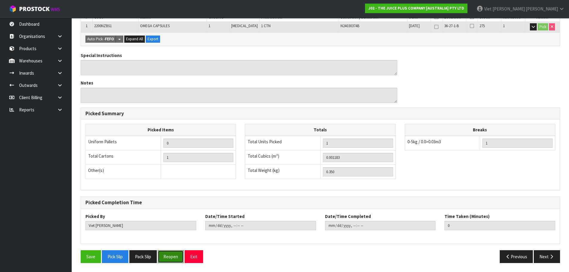
click at [182, 256] on button "Reopen" at bounding box center [171, 256] width 26 height 13
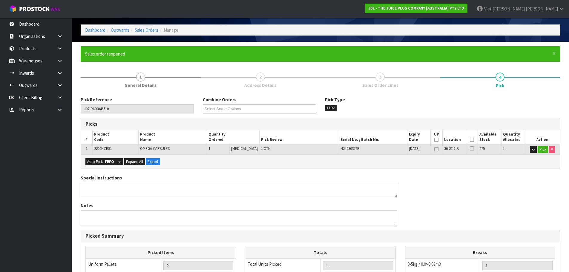
scroll to position [0, 0]
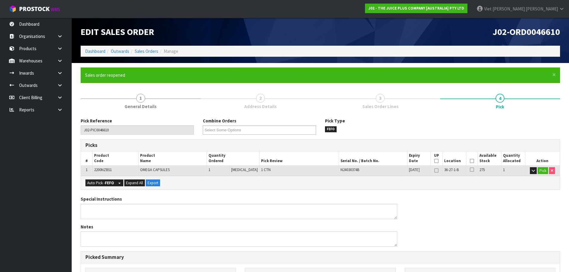
click at [386, 110] on span "Sales Order Lines" at bounding box center [380, 106] width 36 height 6
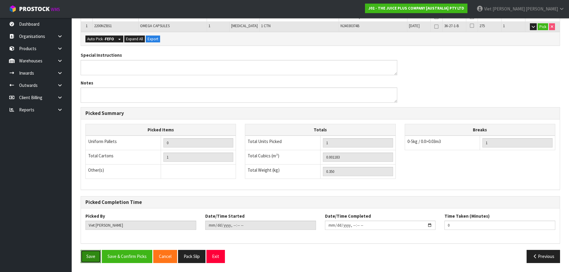
click at [90, 256] on button "Save" at bounding box center [91, 256] width 20 height 13
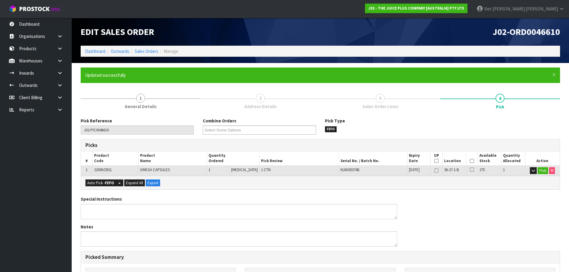
click at [257, 104] on span "Address Details" at bounding box center [260, 106] width 32 height 6
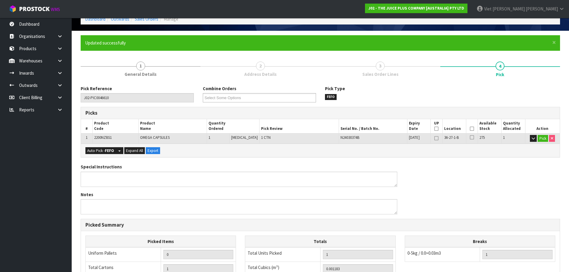
scroll to position [144, 0]
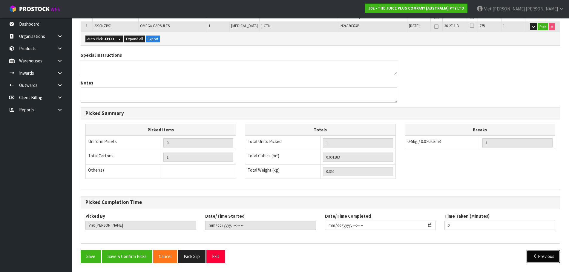
click at [532, 255] on icon "button" at bounding box center [535, 256] width 6 height 4
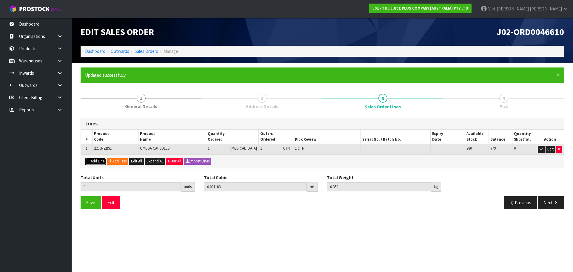
click at [87, 161] on icon "button" at bounding box center [89, 161] width 4 height 4
type input "0"
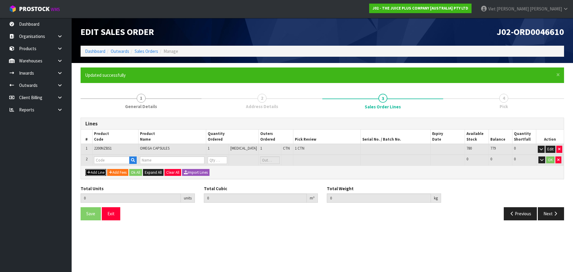
click at [92, 169] on button "Add Line" at bounding box center [95, 172] width 21 height 7
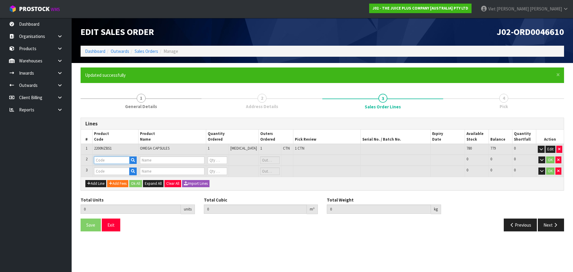
click at [107, 160] on input "text" at bounding box center [112, 159] width 36 height 7
type input "VANILLA SA"
click at [118, 174] on link "VANILLA SA CHET" at bounding box center [128, 170] width 67 height 8
type input "[PERSON_NAME]"
type input "1 X VANILLA SACHET"
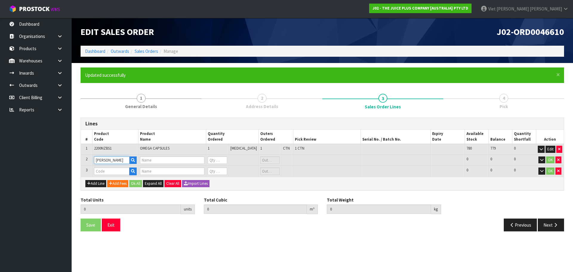
type input "0"
click at [120, 170] on input "text" at bounding box center [112, 170] width 36 height 7
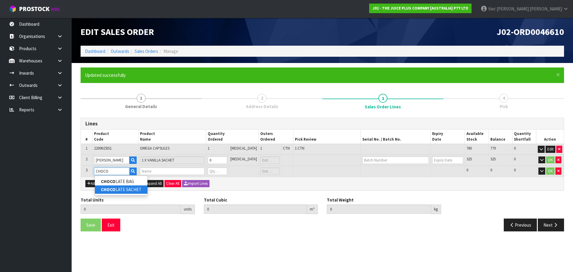
type input "CHOCO"
click at [129, 193] on link "CHOCO LATE SACHET" at bounding box center [121, 189] width 53 height 8
type input "CHOCOLATE SACHET"
type input "1"
type input "0.001183"
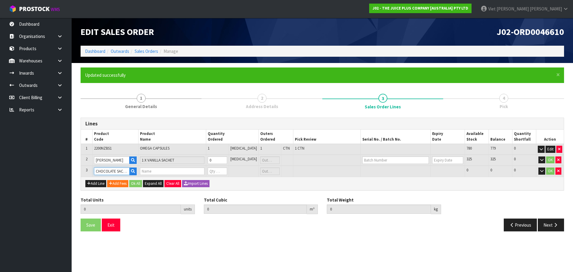
type input "0.35"
type input "1 X CHOCOLATE SACHET"
type input "0"
type input "2"
type input "0.001195"
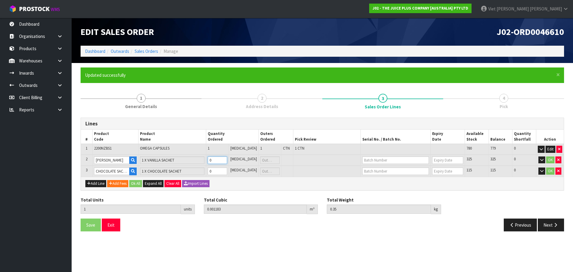
type input "0.365"
type input "1"
click at [227, 159] on input "1" at bounding box center [217, 159] width 19 height 7
type input "3"
type input "0.001207"
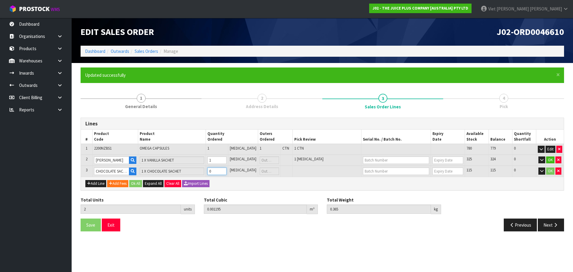
type input "0.38"
type input "1"
click at [227, 169] on input "1" at bounding box center [216, 170] width 19 height 7
click at [548, 158] on button "OK" at bounding box center [550, 159] width 8 height 7
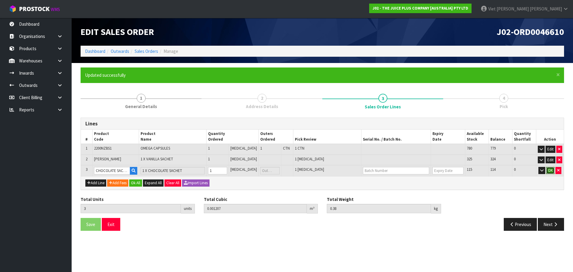
click at [549, 170] on button "OK" at bounding box center [550, 170] width 8 height 7
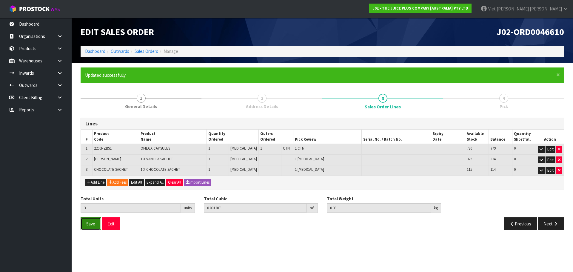
click at [92, 228] on button "Save" at bounding box center [91, 223] width 20 height 13
click at [551, 229] on button "Next" at bounding box center [551, 223] width 26 height 13
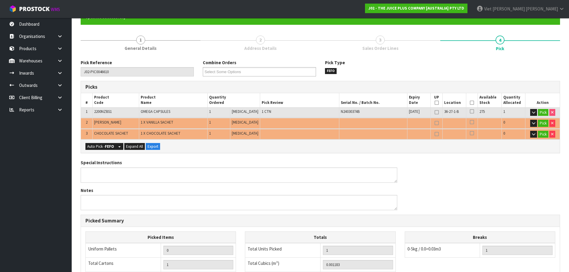
scroll to position [60, 0]
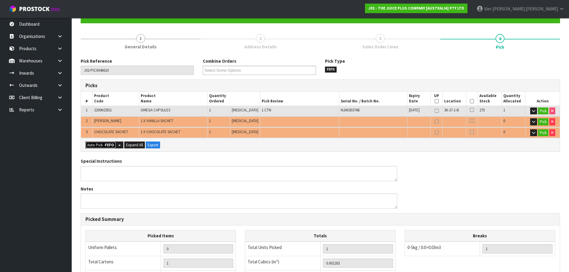
click at [102, 147] on button "Auto Pick - FEFO" at bounding box center [100, 144] width 30 height 7
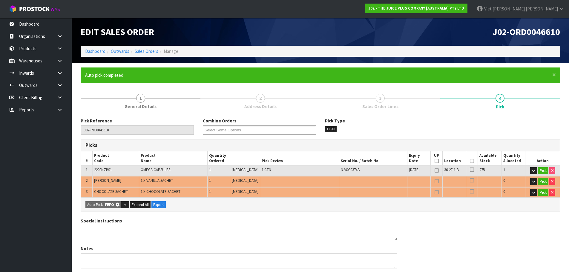
type input "Piece x 2"
type input "3"
type input "0.001207"
type input "0.380"
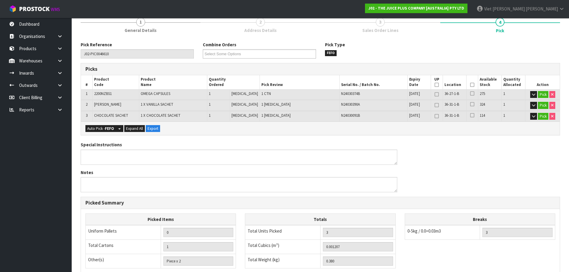
scroll to position [166, 0]
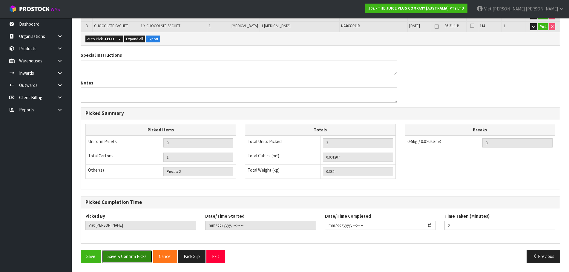
click at [135, 254] on button "Save & Confirm Picks" at bounding box center [127, 256] width 50 height 13
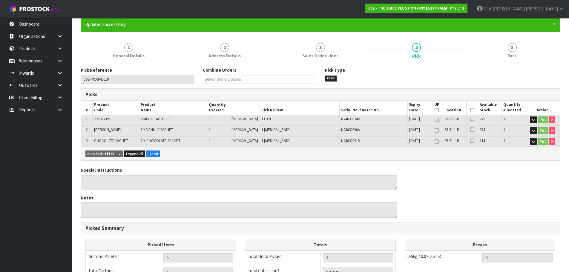
scroll to position [0, 0]
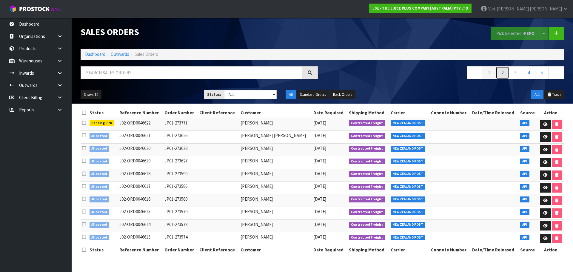
click at [497, 72] on link "2" at bounding box center [502, 72] width 13 height 13
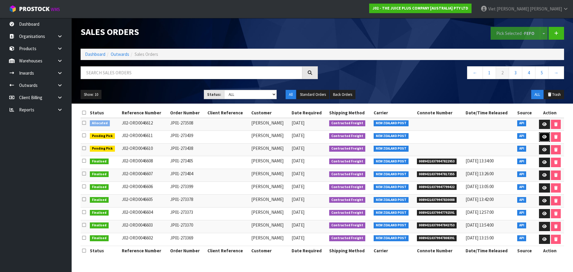
click at [543, 136] on icon at bounding box center [544, 137] width 4 height 4
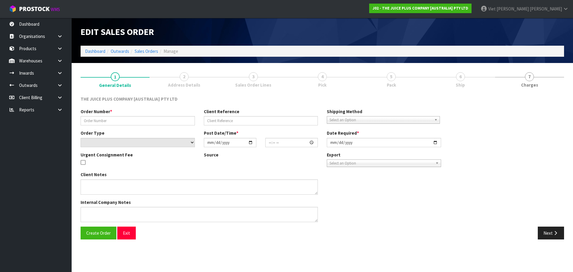
type input "JP01-273439"
select select "number:0"
type input "2025-09-09"
type input "09:18:33.000"
type input "2025-09-09"
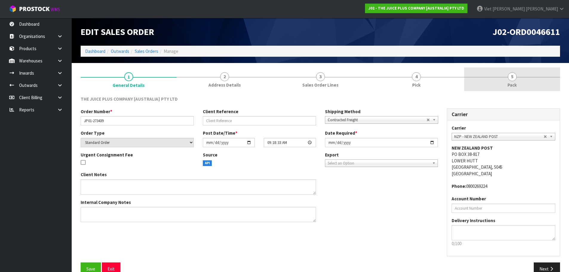
click at [479, 78] on link "5 Pack" at bounding box center [512, 79] width 96 height 24
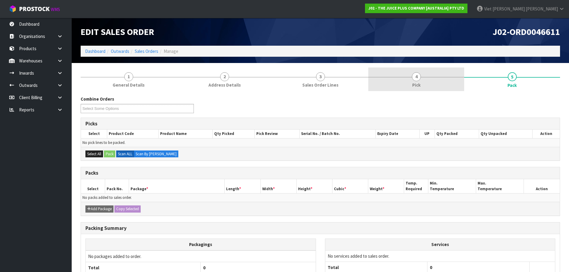
click at [415, 85] on span "Pick" at bounding box center [416, 85] width 8 height 6
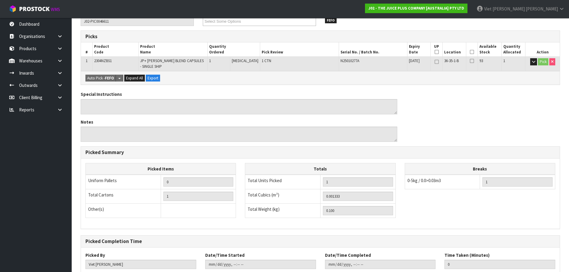
scroll to position [126, 0]
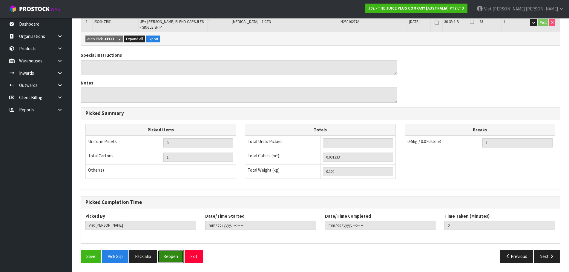
click at [169, 262] on button "Reopen" at bounding box center [171, 256] width 26 height 13
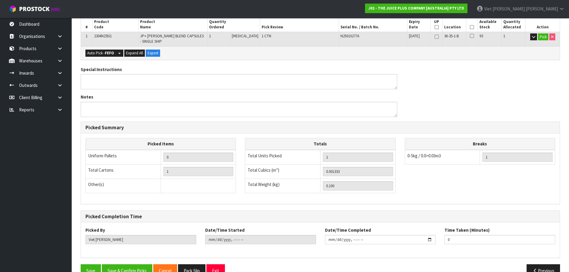
scroll to position [148, 0]
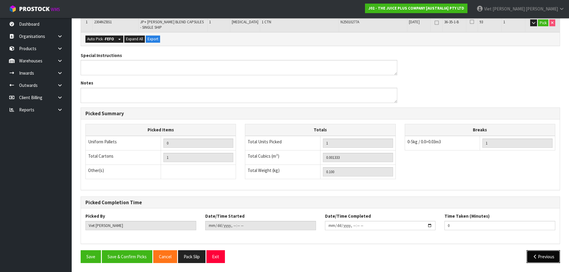
click at [532, 252] on button "Previous" at bounding box center [542, 256] width 33 height 13
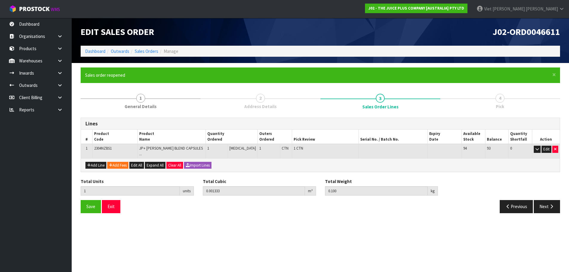
scroll to position [0, 0]
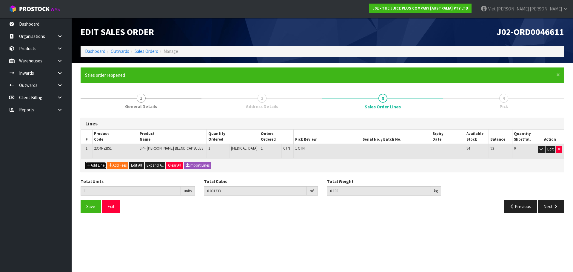
click at [94, 162] on button "Add Line" at bounding box center [95, 165] width 21 height 7
type input "0"
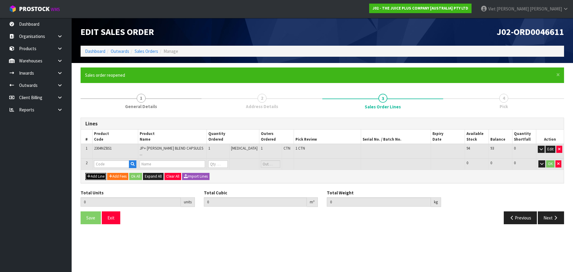
click at [92, 173] on button "Add Line" at bounding box center [95, 176] width 21 height 7
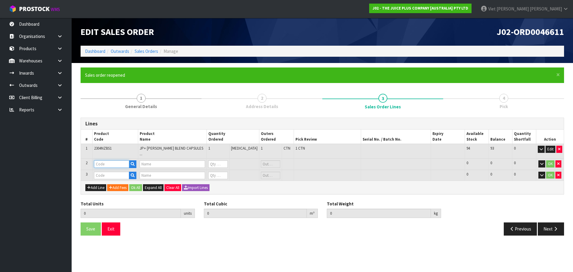
click at [118, 160] on input "text" at bounding box center [111, 163] width 35 height 7
type input "VANILL"
click at [135, 177] on link "VANILL A SACHET" at bounding box center [118, 178] width 47 height 8
type input "[PERSON_NAME]"
type input "1 X VANILLA SACHET"
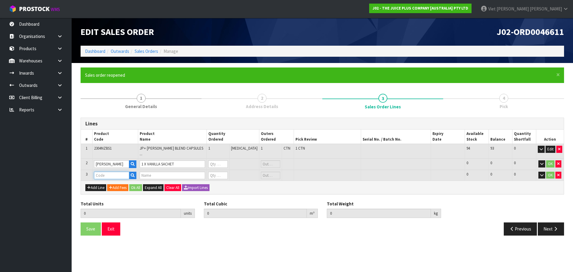
type input "0"
click at [115, 174] on input "text" at bounding box center [111, 175] width 35 height 7
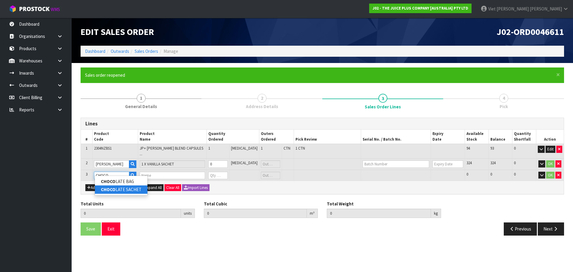
type input "CHOCO"
click at [119, 189] on link "CHOCO LATE SACHET" at bounding box center [121, 189] width 53 height 8
type input "CHOCOLATE SACHET"
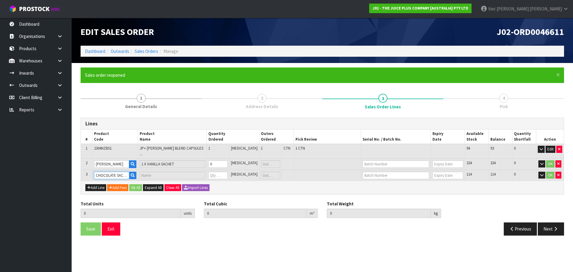
type input "1"
type input "0.001333"
type input "0.1"
type input "1 X CHOCOLATE SACHET"
type input "0"
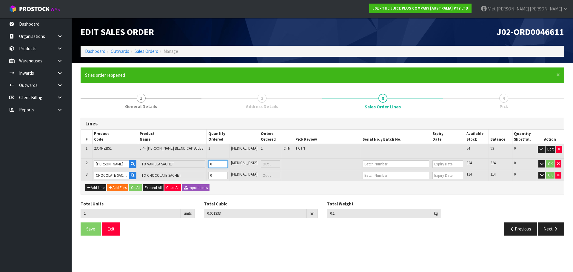
type input "2"
type input "0.001345"
type input "0.115"
type input "1"
click at [228, 160] on input "1" at bounding box center [217, 163] width 19 height 7
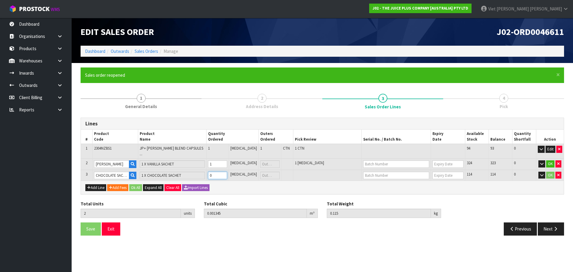
type input "3"
type input "0.001357"
type input "0.13"
type input "1"
click at [227, 172] on input "1" at bounding box center [217, 175] width 19 height 7
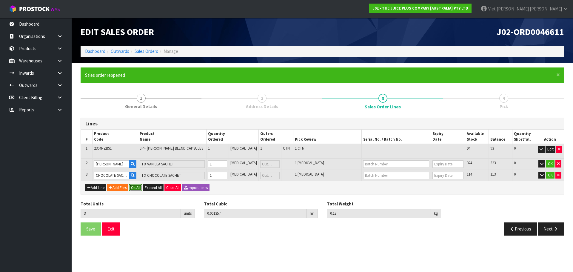
click at [141, 185] on button "Ok All" at bounding box center [135, 187] width 13 height 7
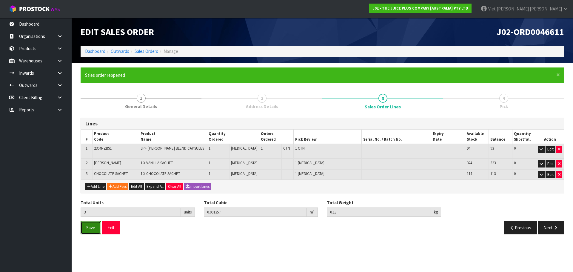
click at [100, 225] on button "Save" at bounding box center [91, 227] width 20 height 13
click at [555, 225] on icon "button" at bounding box center [556, 227] width 6 height 4
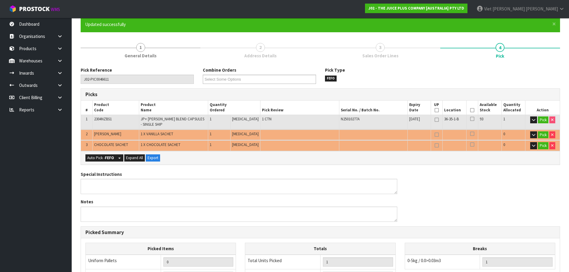
scroll to position [50, 0]
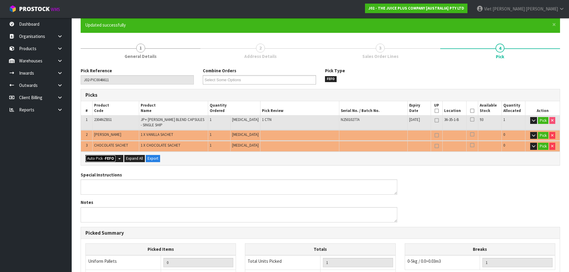
click at [103, 161] on button "Auto Pick - FEFO" at bounding box center [100, 158] width 30 height 7
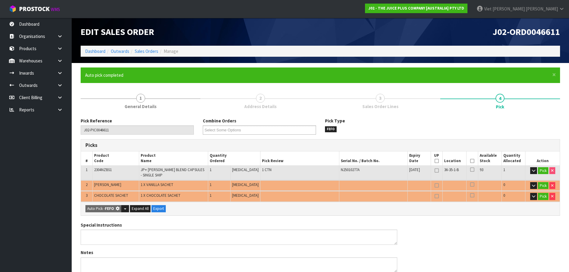
type input "Piece x 2"
type input "3"
type input "0.001357"
type input "0.130"
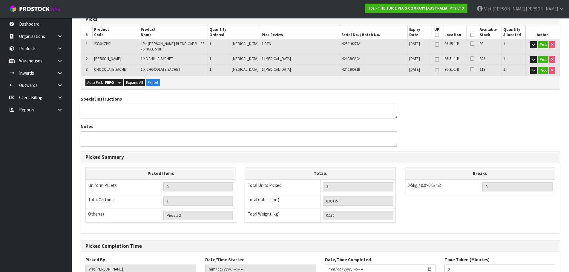
scroll to position [170, 0]
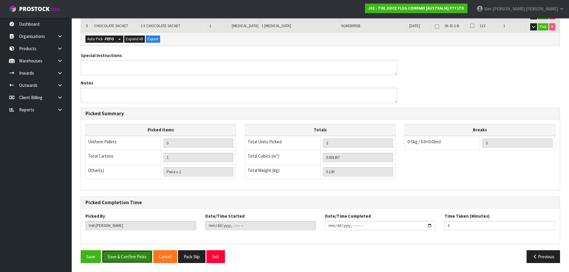
click at [120, 257] on button "Save & Confirm Picks" at bounding box center [127, 256] width 50 height 13
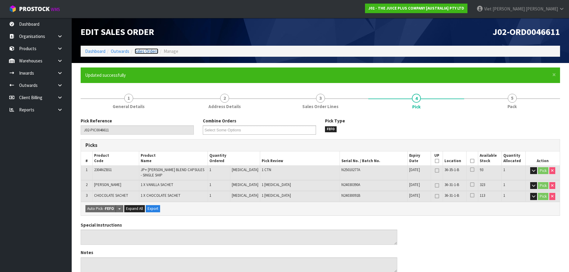
click at [138, 53] on link "Sales Orders" at bounding box center [147, 51] width 24 height 6
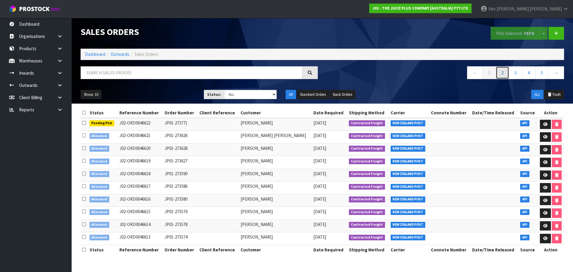
click at [501, 77] on link "2" at bounding box center [502, 72] width 13 height 13
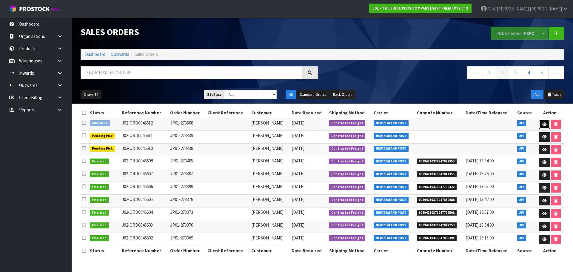
click at [542, 121] on link at bounding box center [544, 125] width 11 height 10
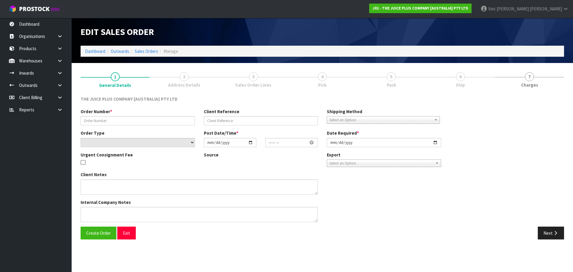
type input "JP01-273508"
select select "number:0"
type input "2025-09-09"
type input "09:20:25.000"
type input "2025-09-09"
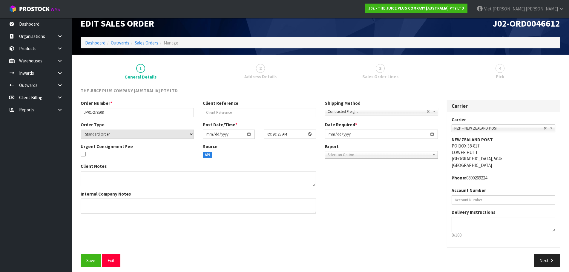
scroll to position [12, 0]
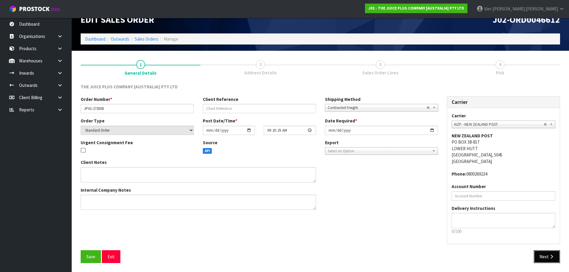
click at [550, 256] on icon "button" at bounding box center [551, 256] width 6 height 4
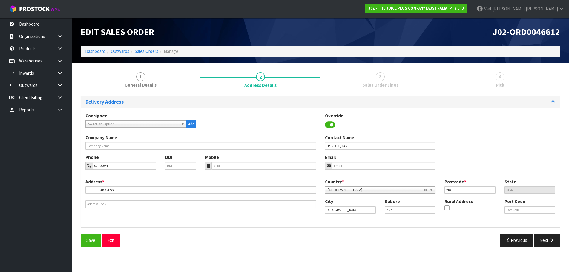
scroll to position [0, 0]
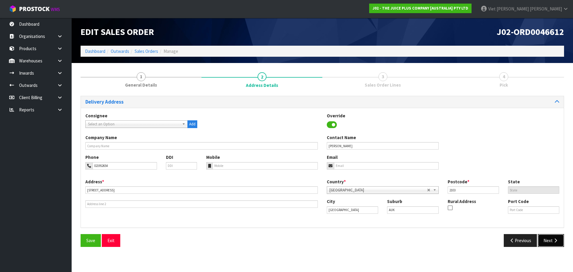
click at [540, 245] on button "Next" at bounding box center [551, 240] width 26 height 13
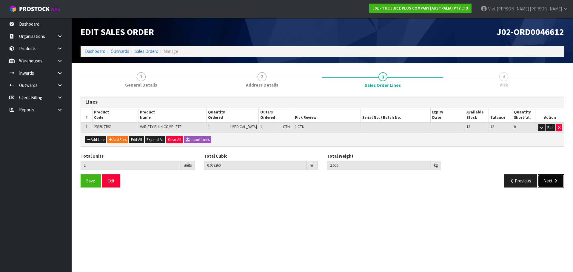
click at [552, 182] on button "Next" at bounding box center [551, 180] width 26 height 13
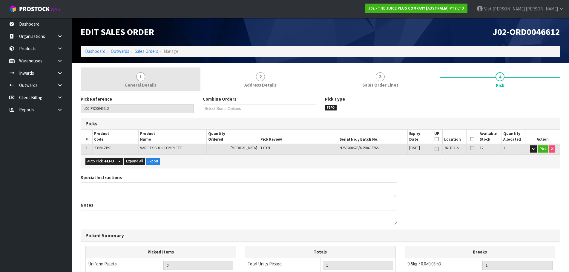
click at [133, 86] on span "General Details" at bounding box center [140, 85] width 32 height 6
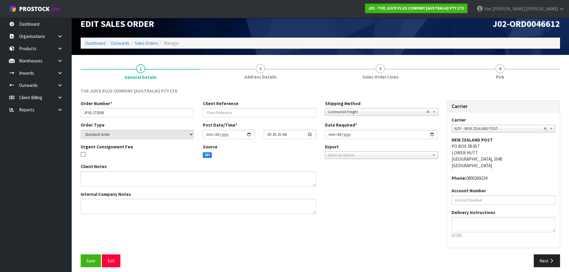
scroll to position [12, 0]
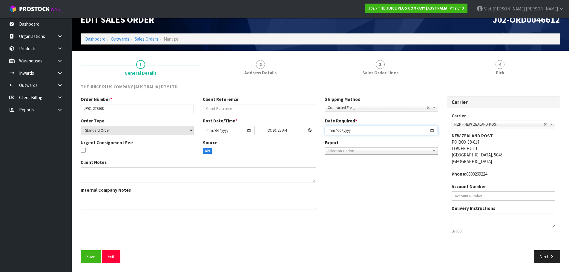
click at [333, 131] on input "2025-09-09" at bounding box center [381, 130] width 113 height 9
click at [431, 129] on input "2025-09-09" at bounding box center [381, 130] width 113 height 9
type input "[DATE]"
click at [93, 257] on span "Save" at bounding box center [90, 257] width 9 height 6
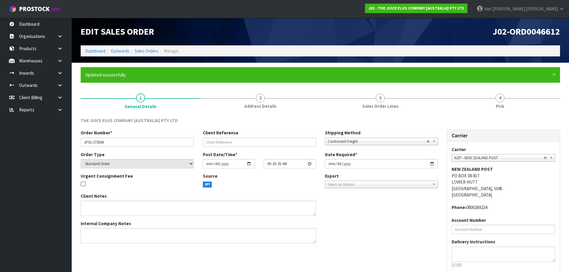
scroll to position [34, 0]
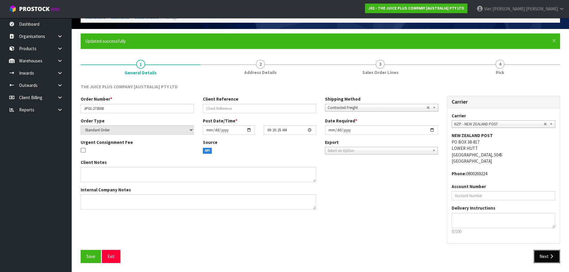
click at [547, 256] on button "Next" at bounding box center [546, 256] width 26 height 13
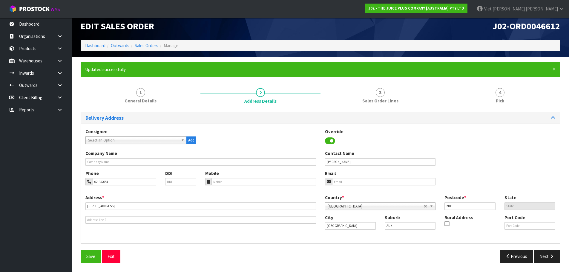
scroll to position [6, 0]
click at [546, 258] on button "Next" at bounding box center [546, 256] width 26 height 13
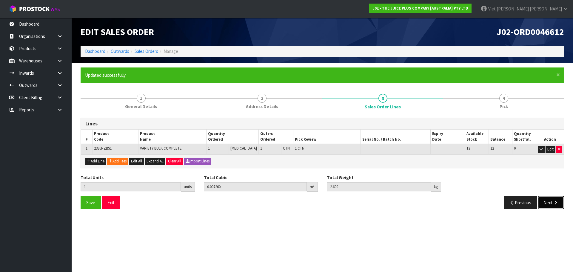
click at [546, 204] on button "Next" at bounding box center [551, 202] width 26 height 13
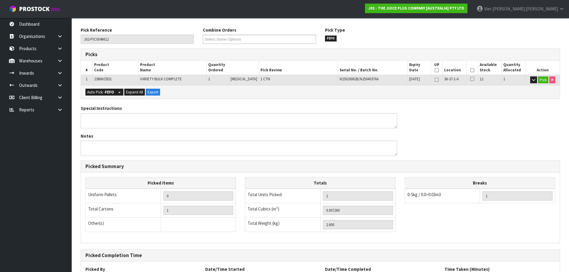
scroll to position [144, 0]
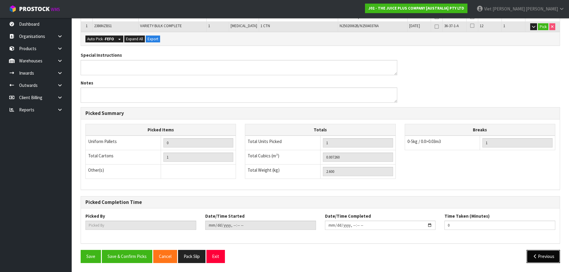
click at [532, 261] on button "Previous" at bounding box center [542, 256] width 33 height 13
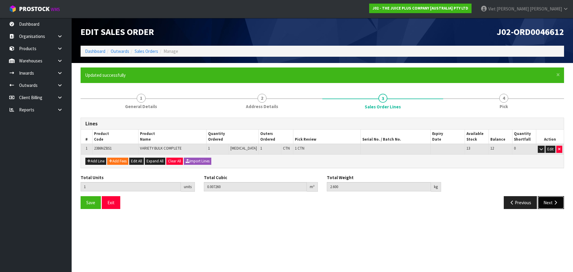
click at [548, 198] on button "Next" at bounding box center [551, 202] width 26 height 13
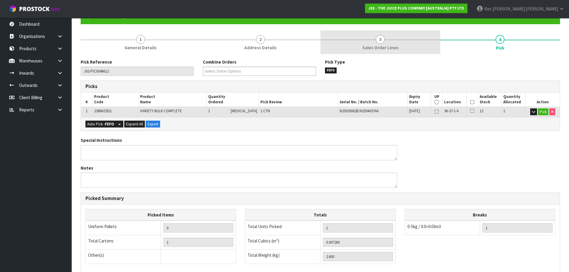
scroll to position [24, 0]
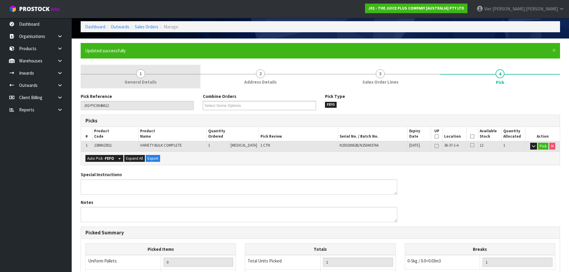
click at [158, 76] on link "1 General Details" at bounding box center [141, 77] width 120 height 24
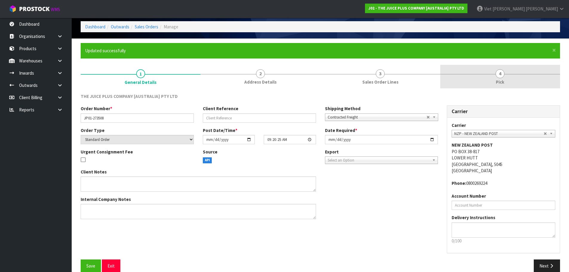
click at [508, 79] on link "4 Pick" at bounding box center [500, 77] width 120 height 24
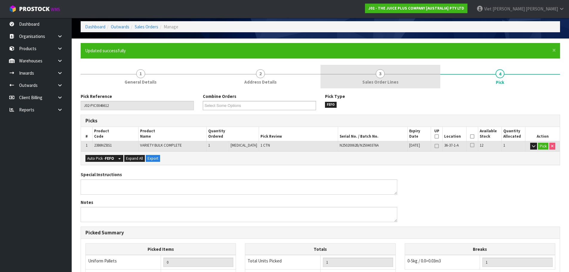
click at [424, 78] on link "3 Sales Order Lines" at bounding box center [380, 77] width 120 height 24
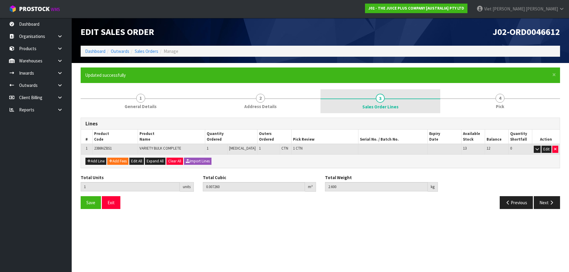
scroll to position [0, 0]
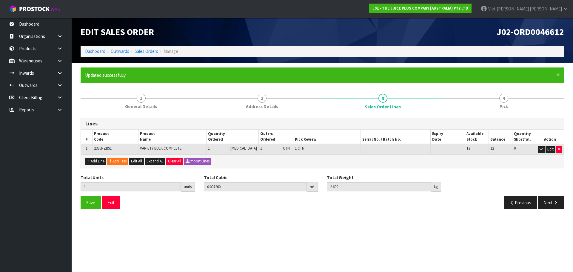
click at [487, 78] on ul "Updated successfully" at bounding box center [319, 75] width 469 height 6
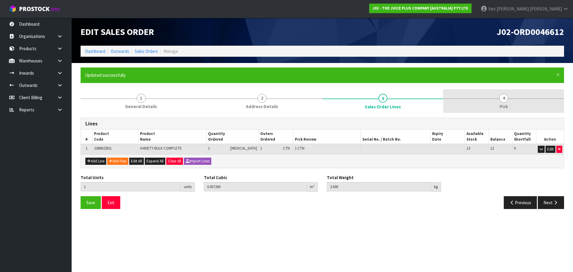
click at [490, 90] on link "4 Pick" at bounding box center [503, 101] width 121 height 24
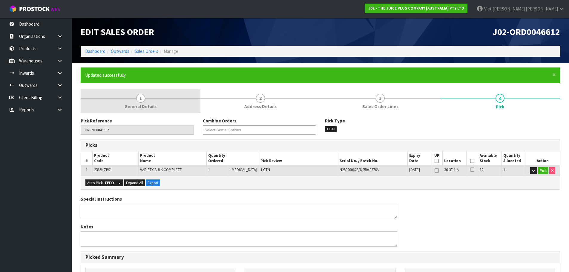
click at [153, 112] on link "1 General Details" at bounding box center [141, 101] width 120 height 24
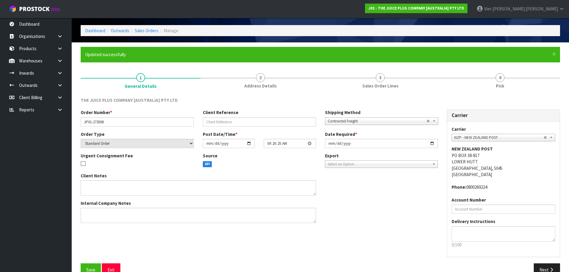
scroll to position [34, 0]
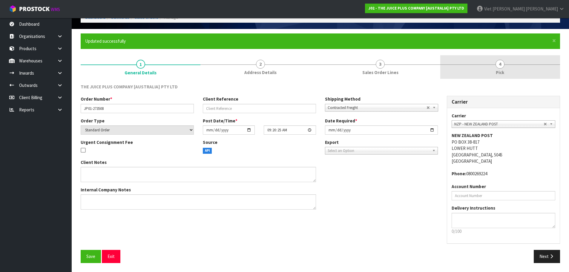
click at [488, 72] on link "4 Pick" at bounding box center [500, 67] width 120 height 24
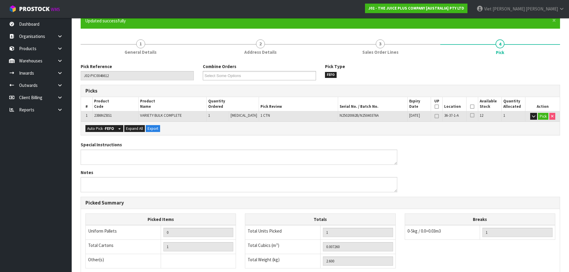
scroll to position [144, 0]
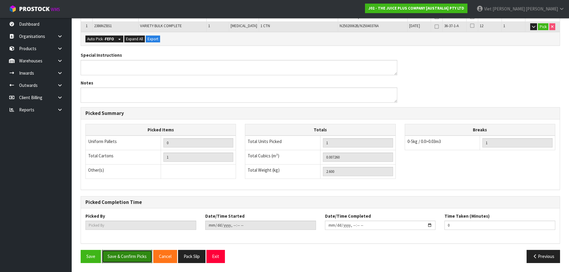
drag, startPoint x: 138, startPoint y: 260, endPoint x: 251, endPoint y: 209, distance: 124.4
click at [251, 209] on div "Pick Reference J02-PIC0046612 Combine Orders J02-ORD0046610 J02-ORD0046611 J02-…" at bounding box center [320, 121] width 479 height 294
click at [178, 189] on div "Picked Items Uniform Pallets 0 Total Cartons 1 Other(s) Bag x 0 Bar x 0 Basket …" at bounding box center [320, 154] width 478 height 70
click at [113, 257] on button "Save & Confirm Picks" at bounding box center [127, 256] width 50 height 13
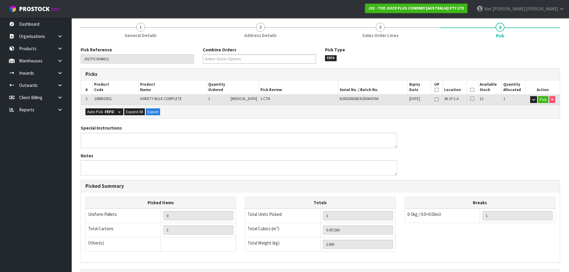
scroll to position [0, 0]
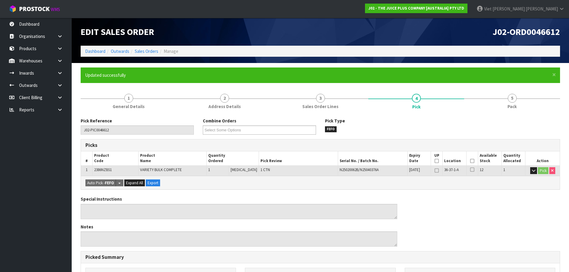
type input "Viet Hoang Tran"
type input "2025-09-10T09:41:47"
click at [150, 52] on link "Sales Orders" at bounding box center [147, 51] width 24 height 6
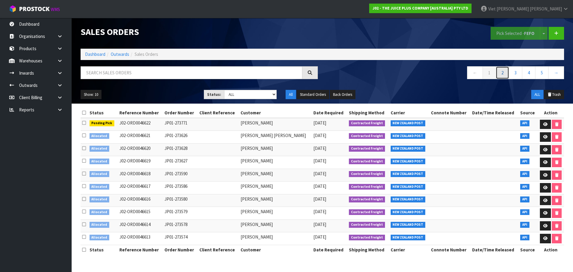
click at [500, 73] on link "2" at bounding box center [502, 72] width 13 height 13
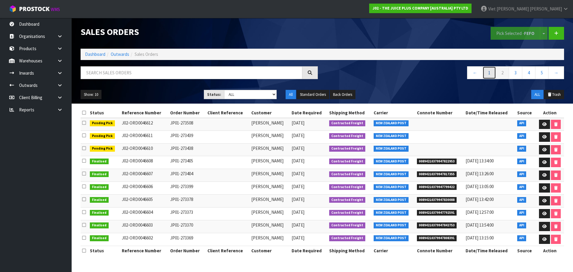
click at [488, 75] on link "1" at bounding box center [489, 72] width 13 height 13
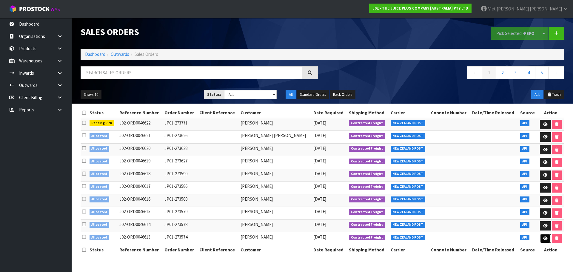
click at [547, 238] on link at bounding box center [545, 239] width 11 height 10
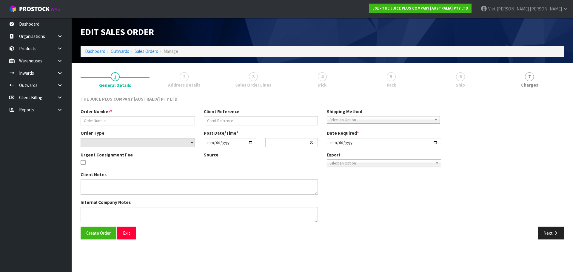
type input "JP01-273574"
select select "number:0"
type input "2025-09-09"
type input "12:29:07.000"
type input "2025-09-09"
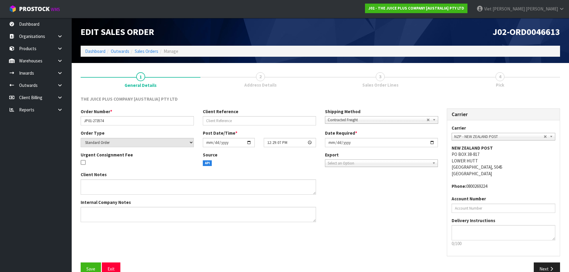
scroll to position [12, 0]
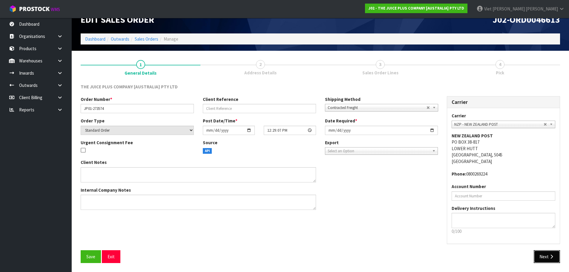
click at [551, 251] on button "Next" at bounding box center [546, 256] width 26 height 13
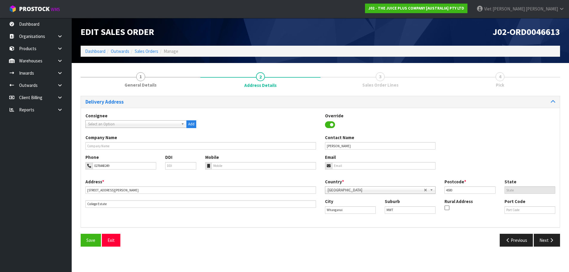
scroll to position [0, 0]
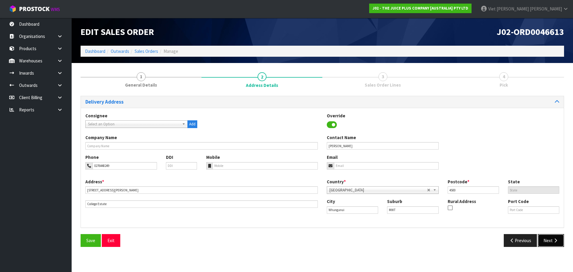
click at [547, 237] on button "Next" at bounding box center [551, 240] width 26 height 13
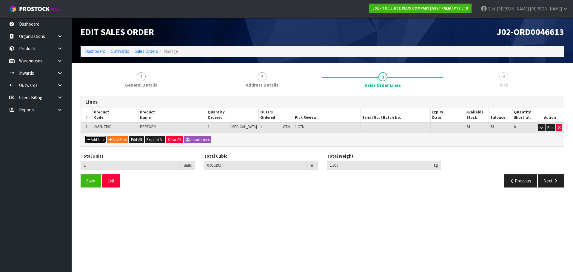
click at [102, 142] on button "Add Line" at bounding box center [95, 139] width 21 height 7
type input "0"
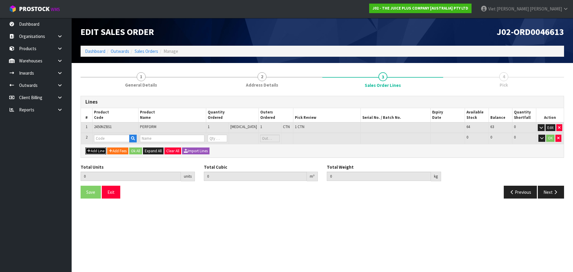
click at [103, 152] on button "Add Line" at bounding box center [95, 150] width 21 height 7
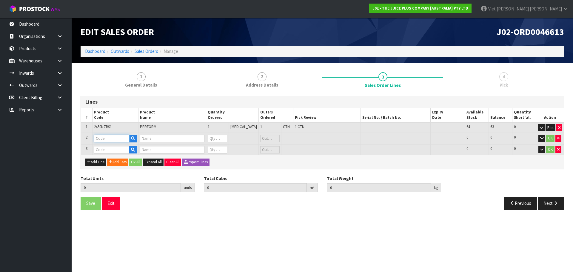
click at [108, 137] on input "text" at bounding box center [112, 138] width 36 height 7
type input "H"
type input "CHOC"
click at [113, 156] on link "CHOC OLATE SACHET" at bounding box center [121, 156] width 53 height 8
type input "CHOCOLATE SACHET"
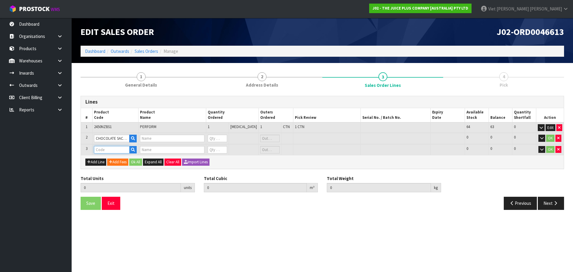
type input "1 X CHOCOLATE SACHET"
type input "0"
click at [111, 149] on input "text" at bounding box center [112, 149] width 36 height 7
type input "VANI"
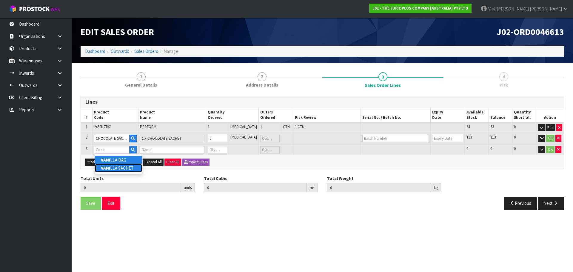
click at [119, 166] on link "VANI LLA SACHET" at bounding box center [118, 168] width 47 height 8
type input "[PERSON_NAME]"
type input "1"
type input "0.005292"
type input "1.3"
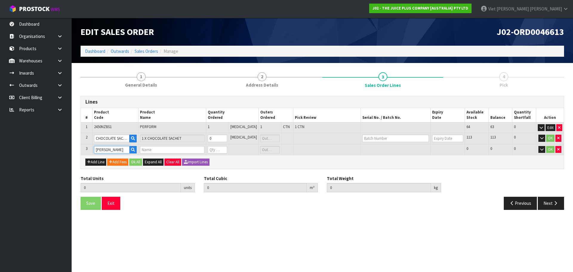
type input "1 X VANILLA SACHET"
type input "0"
click at [227, 139] on input "0" at bounding box center [217, 138] width 19 height 7
type input "2"
type input "0.005304"
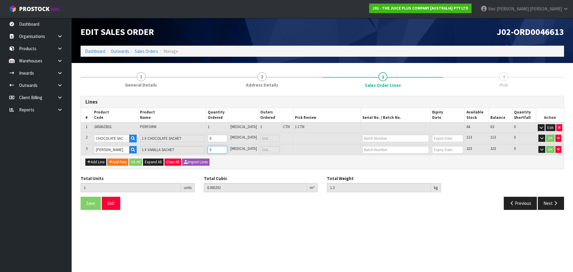
type input "1.315"
type input "1"
click at [227, 149] on input "1" at bounding box center [217, 149] width 19 height 7
type input "3"
type input "0.005316"
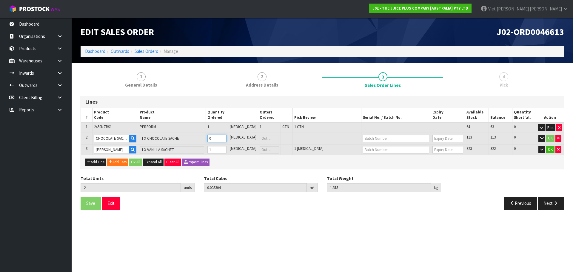
type input "1.33"
type input "1"
click at [227, 137] on input "1" at bounding box center [216, 138] width 19 height 7
click at [552, 139] on button "OK" at bounding box center [550, 138] width 8 height 7
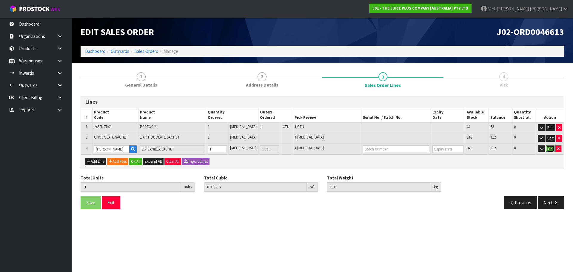
click at [553, 149] on button "OK" at bounding box center [550, 148] width 8 height 7
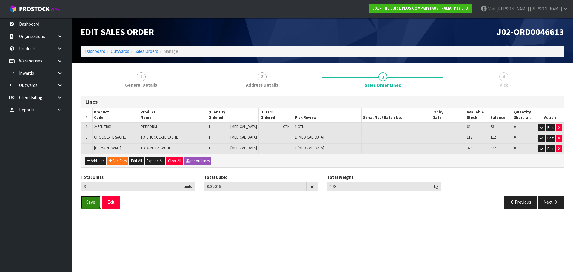
click at [92, 201] on span "Save" at bounding box center [90, 202] width 9 height 6
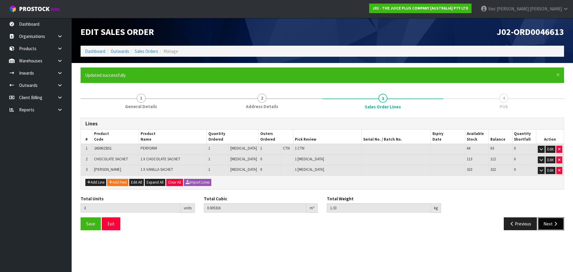
click at [552, 221] on button "Next" at bounding box center [551, 223] width 26 height 13
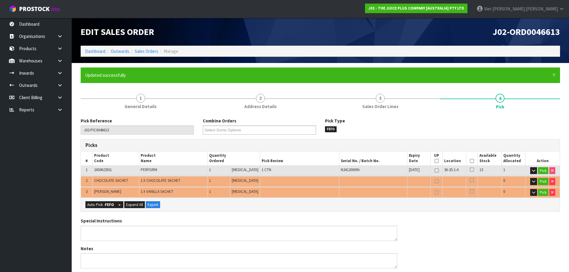
scroll to position [60, 0]
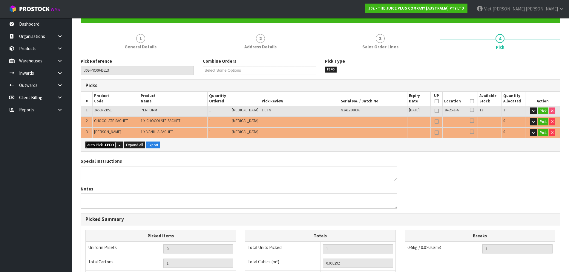
click at [98, 145] on button "Auto Pick - FEFO" at bounding box center [100, 144] width 30 height 7
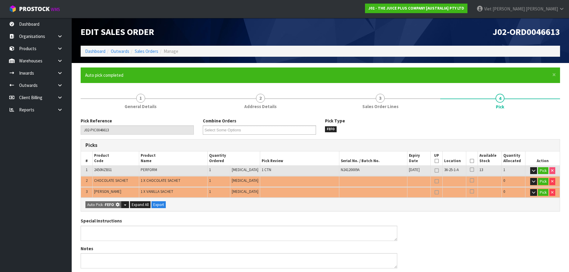
type input "1"
type input "Piece x 2"
type input "3"
type input "0.005316"
type input "1.330"
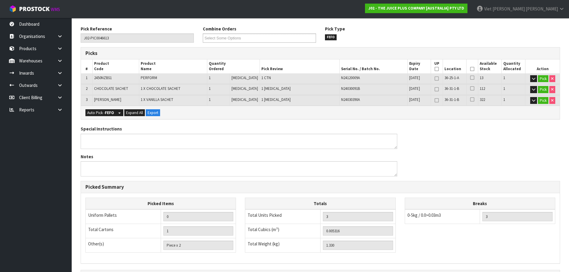
scroll to position [16, 0]
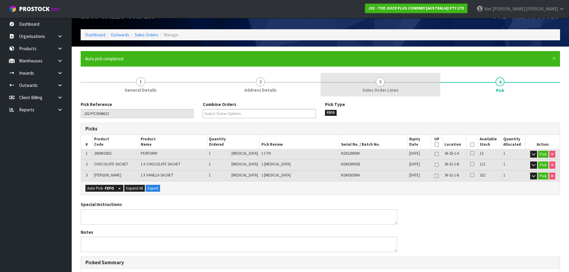
click at [352, 90] on link "3 Sales Order Lines" at bounding box center [380, 85] width 120 height 24
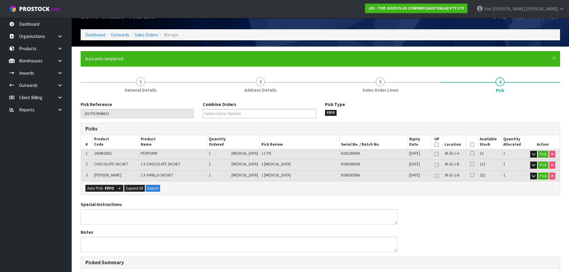
scroll to position [0, 0]
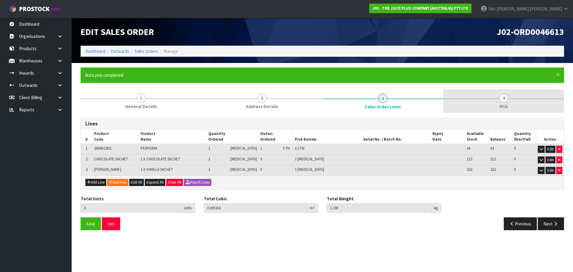
click at [489, 99] on link "4 Pick" at bounding box center [503, 101] width 121 height 24
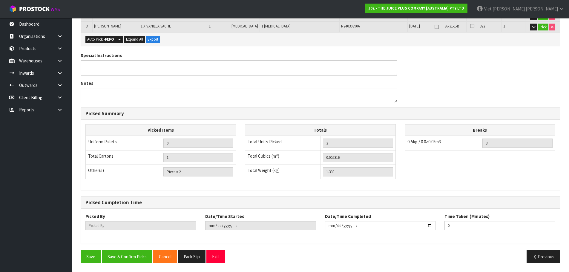
scroll to position [166, 0]
click at [122, 261] on button "Save & Confirm Picks" at bounding box center [127, 256] width 50 height 13
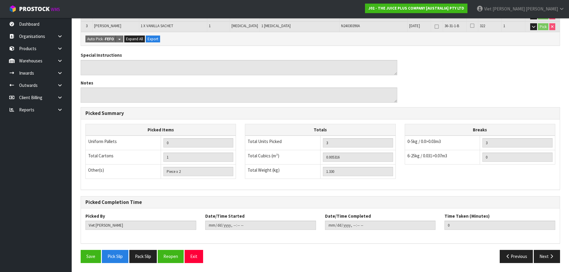
type input "Viet Hoang Tran"
type input "2025-09-10T09:44:58"
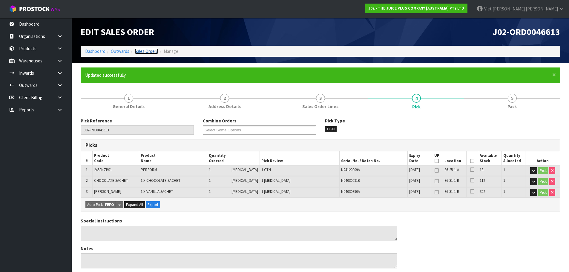
click at [138, 50] on link "Sales Orders" at bounding box center [147, 51] width 24 height 6
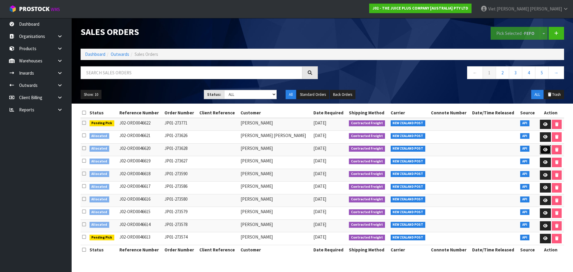
click at [540, 151] on link at bounding box center [545, 150] width 11 height 10
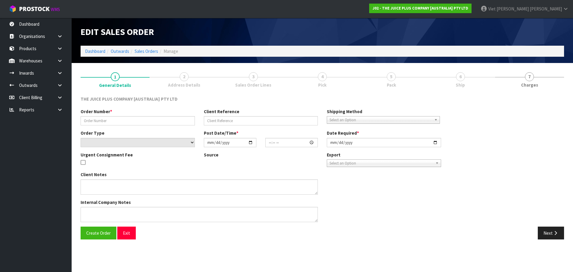
type input "JP01-273628"
select select "number:0"
type input "[DATE]"
type input "03:02:35.000"
type input "[DATE]"
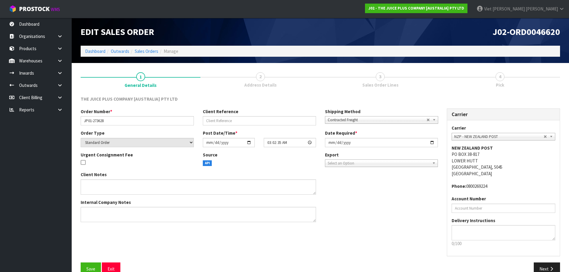
click at [249, 86] on span "Address Details" at bounding box center [260, 85] width 32 height 6
click at [543, 271] on button "Next" at bounding box center [546, 268] width 26 height 13
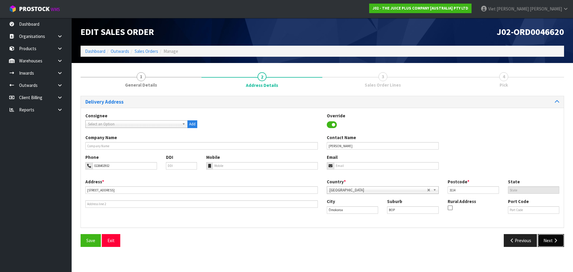
click at [550, 243] on button "Next" at bounding box center [551, 240] width 26 height 13
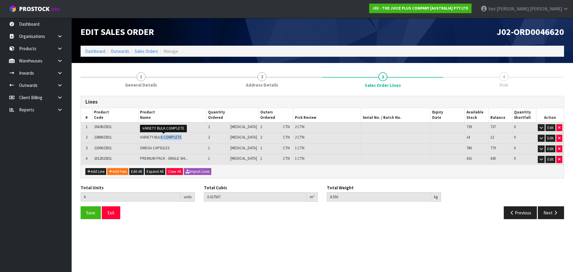
drag, startPoint x: 184, startPoint y: 136, endPoint x: 163, endPoint y: 136, distance: 20.3
click at [163, 136] on td "VARIETY BULK COMPLETE VARIETY BULK COMPLETE" at bounding box center [172, 138] width 68 height 11
click at [546, 215] on button "Next" at bounding box center [551, 212] width 26 height 13
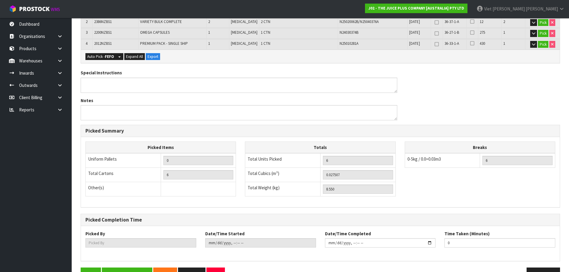
scroll to position [155, 0]
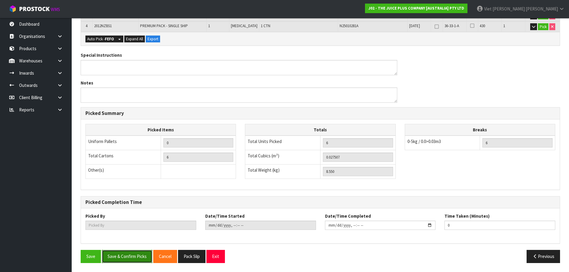
click at [130, 261] on button "Save & Confirm Picks" at bounding box center [127, 256] width 50 height 13
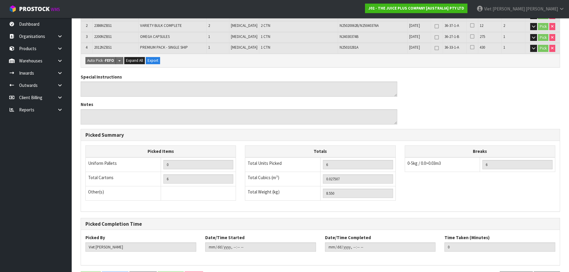
type input "Viet Hoang Tran"
type input "2025-09-10T09:46:43"
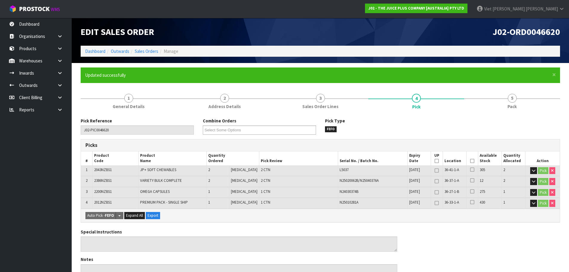
scroll to position [30, 0]
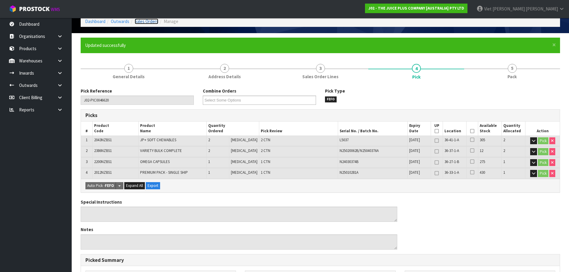
click at [144, 22] on link "Sales Orders" at bounding box center [147, 22] width 24 height 6
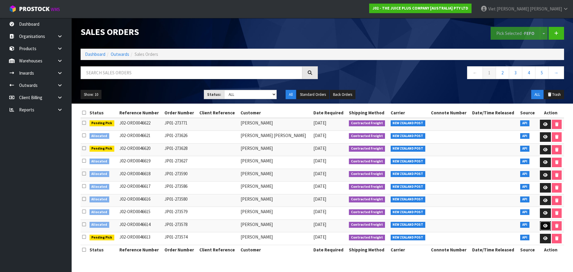
click at [546, 224] on icon at bounding box center [545, 226] width 4 height 4
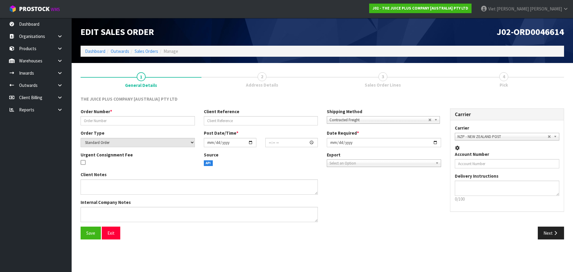
type input "JP01-273578"
select select "number:0"
type input "2025-09-09"
type input "13:12:31.000"
type input "2025-09-09"
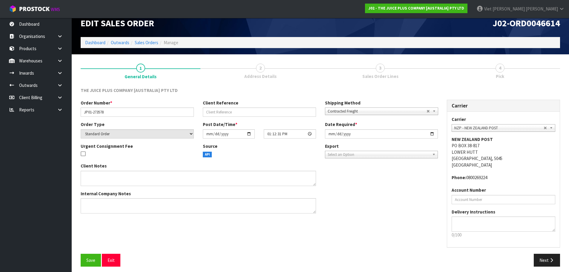
scroll to position [12, 0]
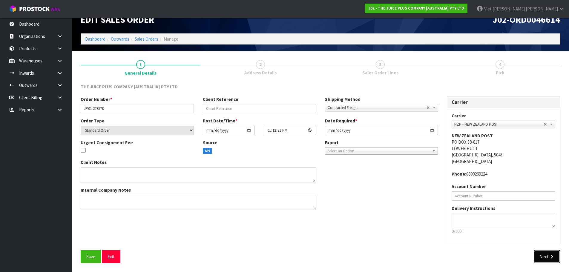
click at [554, 251] on button "Next" at bounding box center [546, 256] width 26 height 13
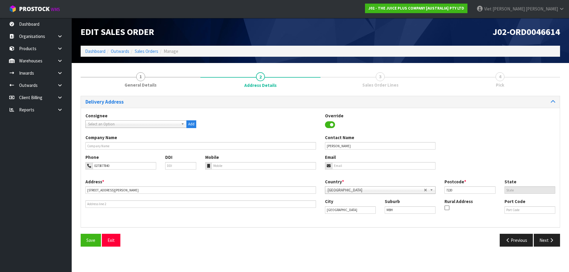
scroll to position [0, 0]
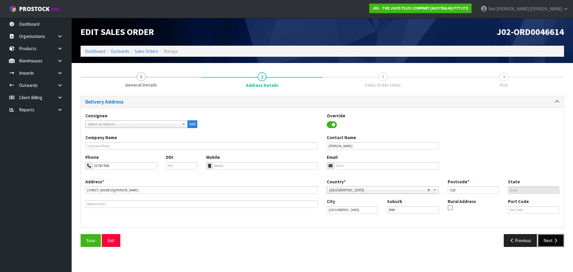
click at [545, 238] on button "Next" at bounding box center [551, 240] width 26 height 13
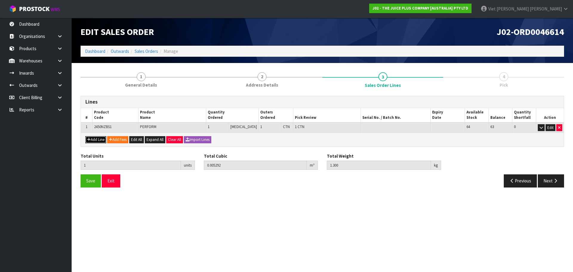
click at [92, 139] on button "Add Line" at bounding box center [95, 139] width 21 height 7
type input "0"
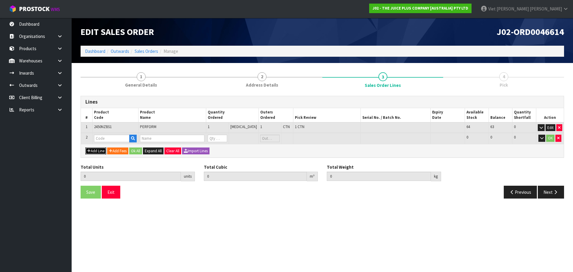
click at [85, 147] on button "Add Line" at bounding box center [95, 150] width 21 height 7
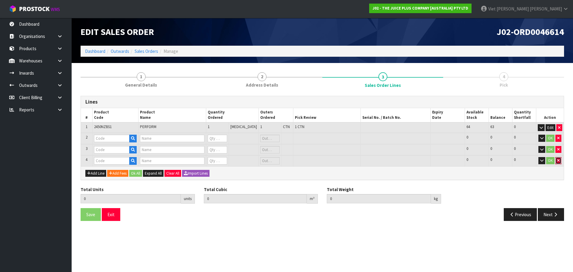
click at [561, 164] on button "button" at bounding box center [558, 160] width 6 height 7
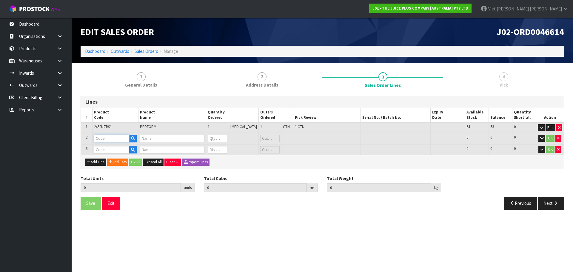
click at [110, 137] on input "text" at bounding box center [112, 138] width 36 height 7
type input "V"
type input "CHOCO"
click at [116, 153] on link "CHOCO LATE SACHET" at bounding box center [121, 156] width 53 height 8
type input "CHOCOLATE SACHET"
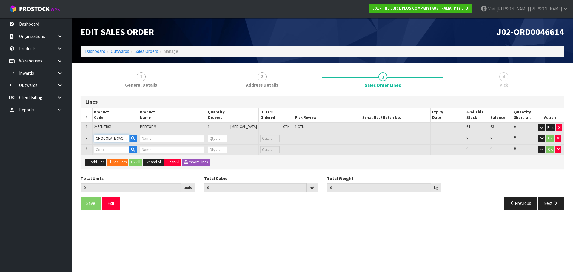
type input "1 X CHOCOLATE SACHET"
type input "0"
click at [102, 148] on input "text" at bounding box center [112, 149] width 36 height 7
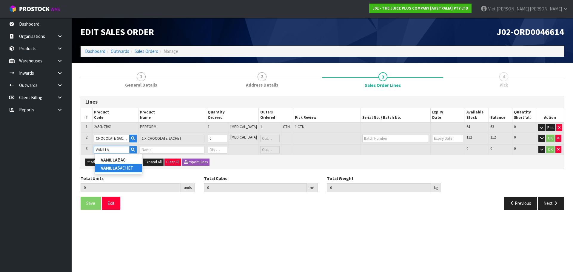
type input "VANILLA"
click at [130, 167] on link "VANILLA SACHET" at bounding box center [118, 168] width 47 height 8
type input "[PERSON_NAME]"
type input "1"
type input "0.005292"
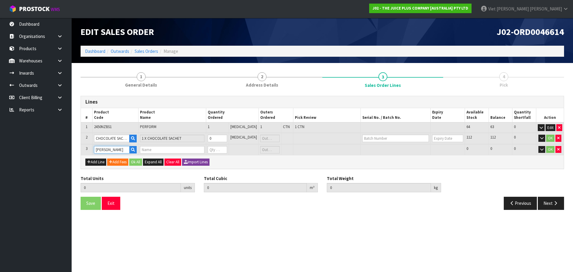
type input "1.3"
type input "1 X VANILLA SACHET"
type input "0"
type input "2"
type input "0.005304"
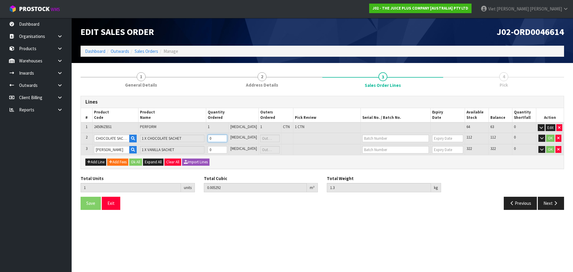
type input "1.315"
type input "1"
click at [227, 136] on input "1" at bounding box center [217, 138] width 19 height 7
click at [227, 146] on input "0" at bounding box center [216, 149] width 19 height 7
type input "3"
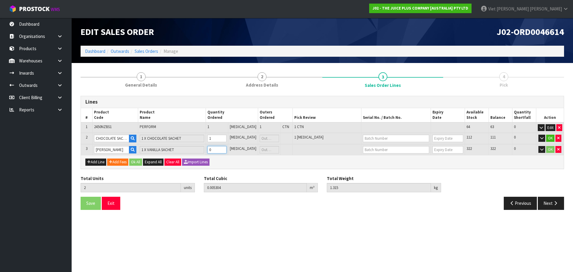
type input "0.005316"
type input "1.33"
type input "1"
click at [227, 147] on input "1" at bounding box center [216, 149] width 19 height 7
click at [548, 140] on button "OK" at bounding box center [550, 138] width 8 height 7
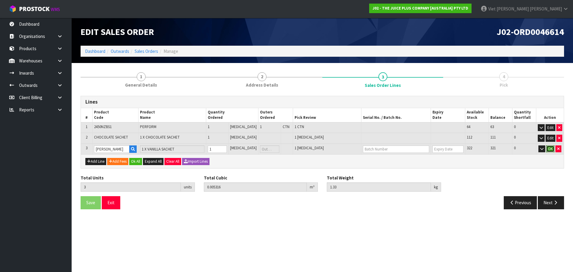
click at [547, 149] on button "OK" at bounding box center [550, 148] width 8 height 7
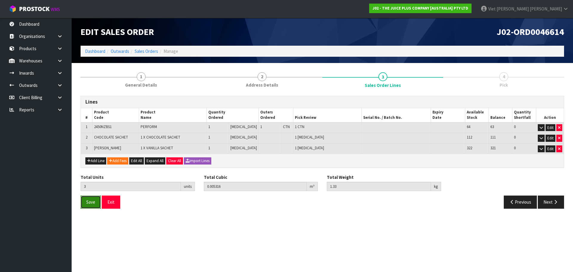
click at [90, 202] on span "Save" at bounding box center [90, 202] width 9 height 6
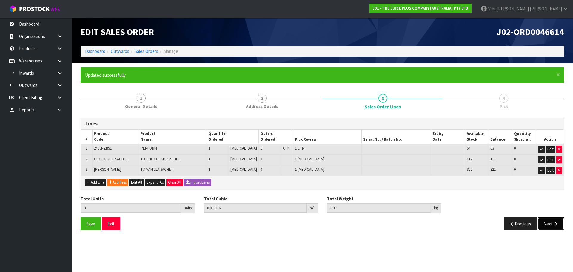
click at [544, 226] on button "Next" at bounding box center [551, 223] width 26 height 13
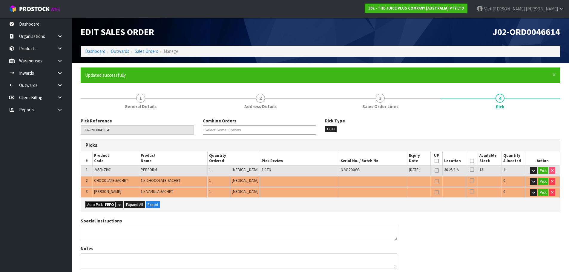
click at [103, 207] on button "Auto Pick - FEFO" at bounding box center [100, 204] width 30 height 7
type input "1"
type input "Piece x 2"
type input "3"
type input "0.005316"
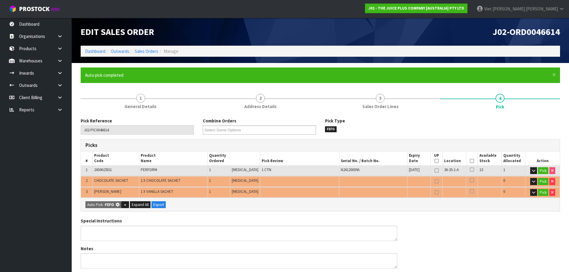
type input "1.330"
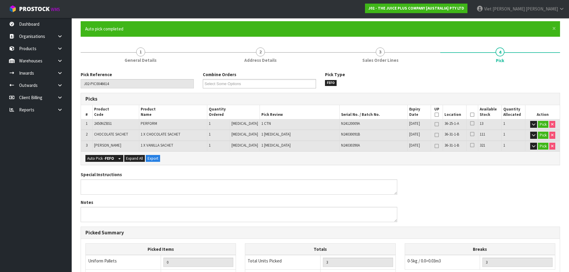
scroll to position [166, 0]
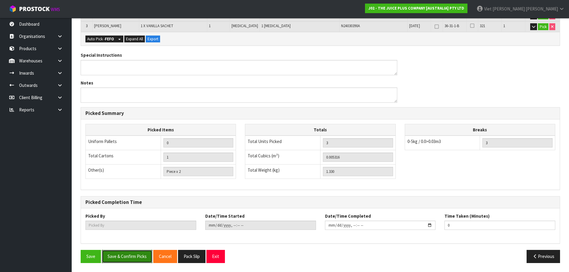
drag, startPoint x: 126, startPoint y: 260, endPoint x: 187, endPoint y: 190, distance: 92.8
click at [185, 195] on div "Pick Reference J02-PIC0046614 Combine Orders J02-ORD0046610 J02-ORD0046611 J02-…" at bounding box center [320, 109] width 479 height 315
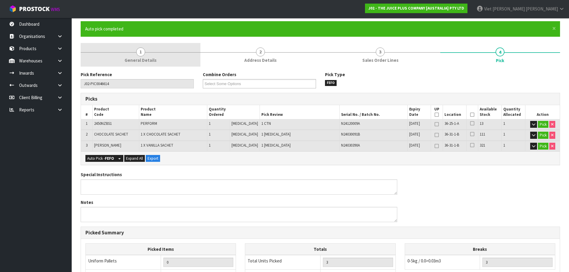
click at [150, 59] on span "General Details" at bounding box center [140, 60] width 32 height 6
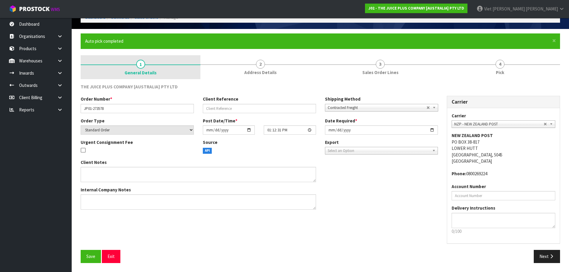
scroll to position [34, 0]
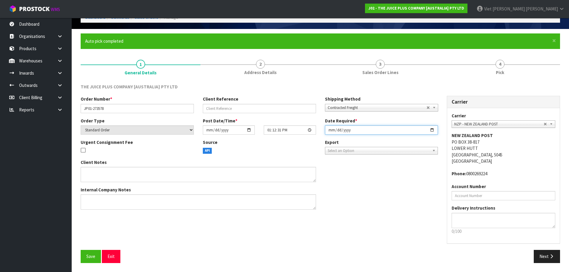
click at [434, 128] on input "2025-09-09" at bounding box center [381, 129] width 113 height 9
type input "[DATE]"
click at [96, 258] on button "Save" at bounding box center [91, 256] width 20 height 13
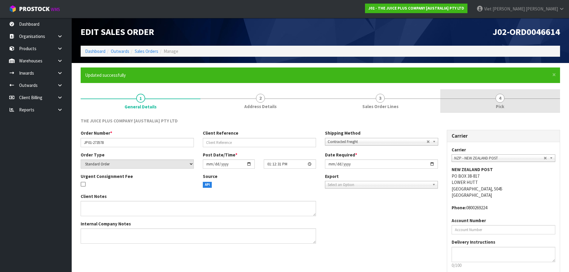
click at [489, 94] on link "4 Pick" at bounding box center [500, 101] width 120 height 24
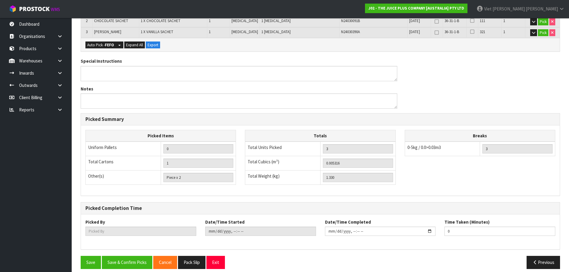
scroll to position [166, 0]
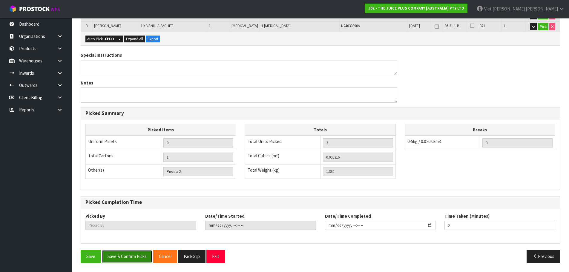
click at [124, 257] on button "Save & Confirm Picks" at bounding box center [127, 256] width 50 height 13
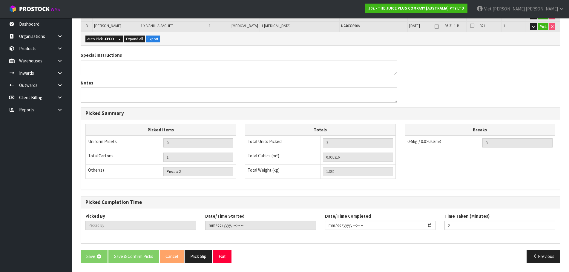
scroll to position [0, 0]
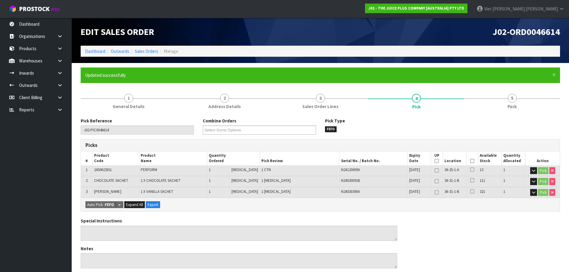
type input "Viet Hoang Tran"
type input "2025-09-10T09:58:38"
click at [150, 52] on link "Sales Orders" at bounding box center [147, 51] width 24 height 6
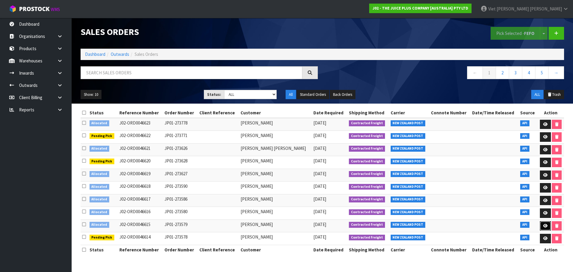
click at [540, 223] on link at bounding box center [545, 226] width 11 height 10
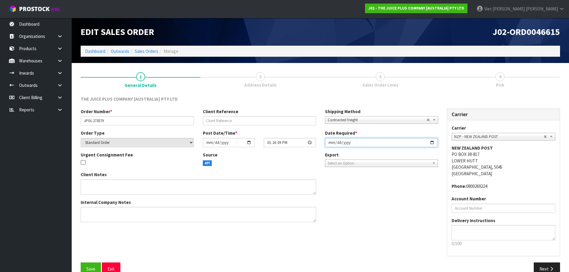
click at [428, 144] on input "2025-09-09" at bounding box center [381, 142] width 113 height 9
click at [431, 143] on input "2025-09-09" at bounding box center [381, 142] width 113 height 9
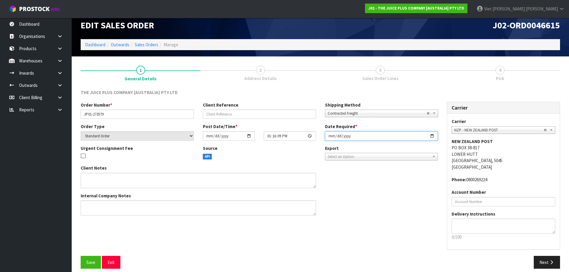
scroll to position [12, 0]
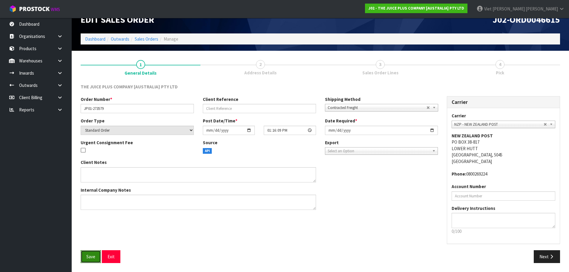
click at [87, 254] on span "Save" at bounding box center [90, 257] width 9 height 6
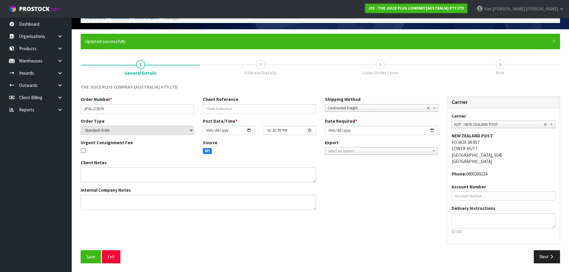
scroll to position [34, 0]
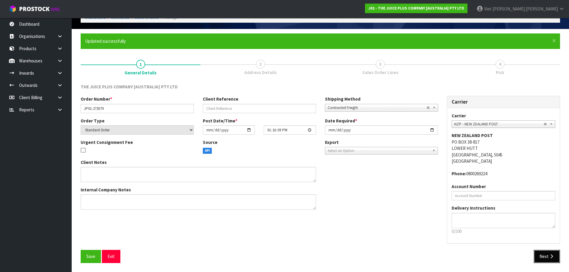
click at [542, 258] on button "Next" at bounding box center [546, 256] width 26 height 13
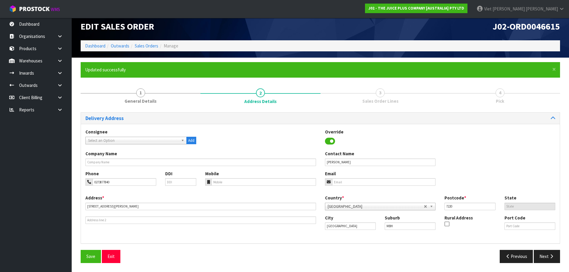
scroll to position [0, 0]
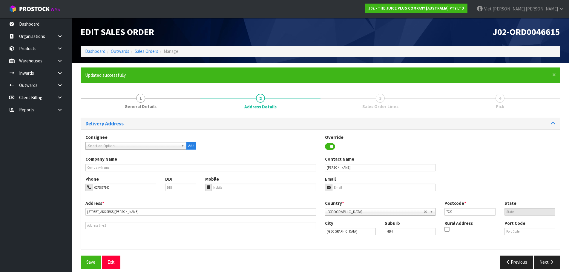
click at [533, 261] on div "Previous Next" at bounding box center [442, 261] width 244 height 13
click at [542, 259] on button "Next" at bounding box center [546, 261] width 26 height 13
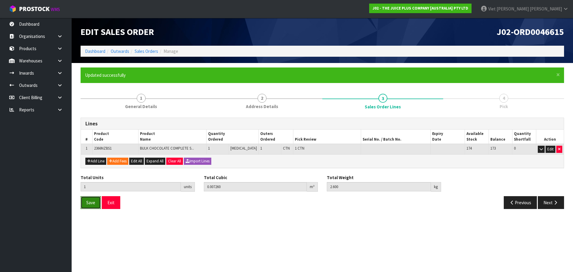
click at [90, 205] on span "Save" at bounding box center [90, 203] width 9 height 6
click at [548, 207] on button "Next" at bounding box center [551, 202] width 26 height 13
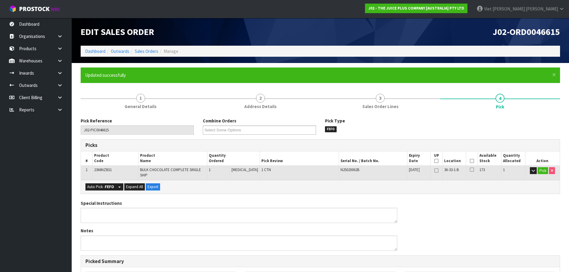
scroll to position [148, 0]
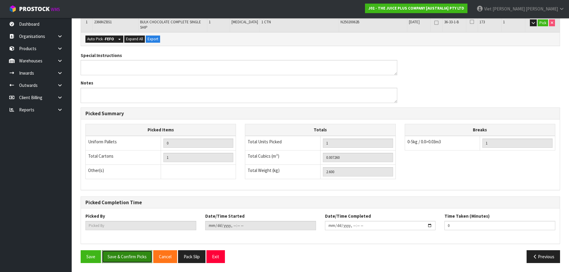
click at [117, 258] on button "Save & Confirm Picks" at bounding box center [127, 256] width 50 height 13
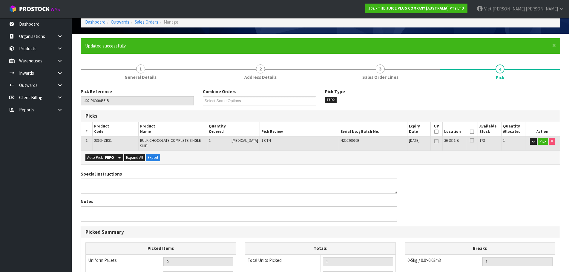
scroll to position [0, 0]
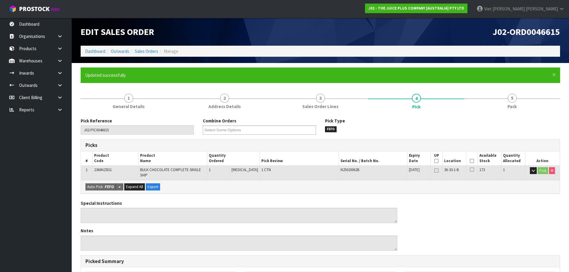
click at [443, 189] on div "Auto Pick - FEFO Split button! FIFO - First In First Out FEFO - First Expired F…" at bounding box center [320, 186] width 478 height 13
click at [154, 52] on link "Sales Orders" at bounding box center [147, 51] width 24 height 6
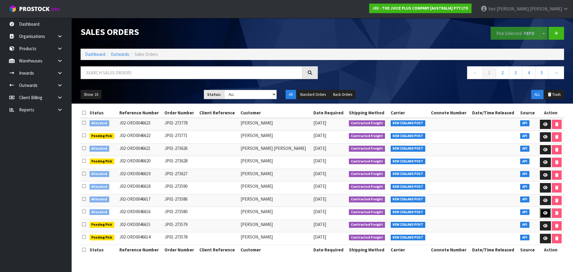
click at [540, 214] on link at bounding box center [545, 213] width 11 height 10
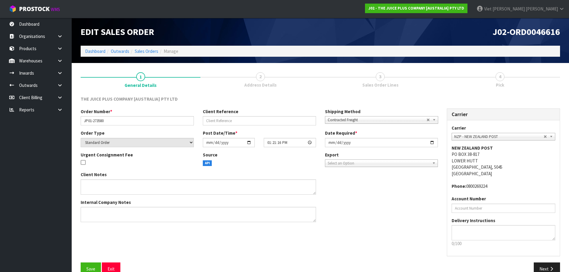
scroll to position [12, 0]
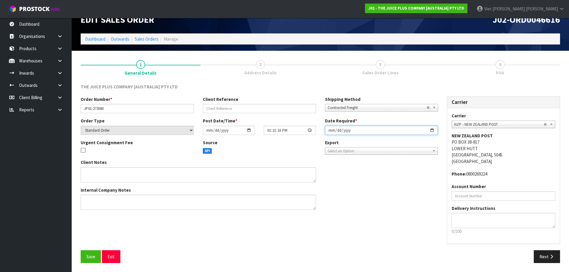
click at [432, 127] on input "2025-09-09" at bounding box center [381, 130] width 113 height 9
click at [432, 130] on input "2025-09-09" at bounding box center [381, 130] width 113 height 9
click at [100, 253] on button "Save" at bounding box center [91, 256] width 20 height 13
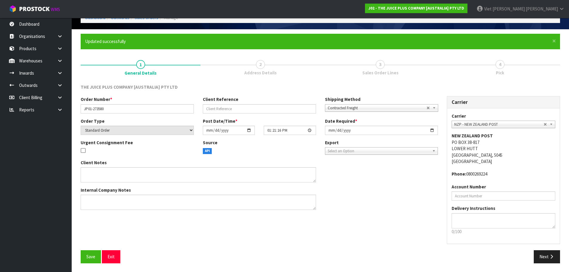
scroll to position [34, 0]
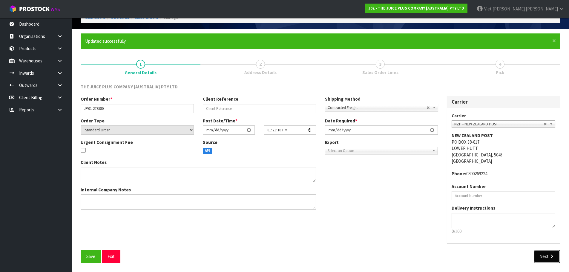
click at [544, 253] on button "Next" at bounding box center [546, 256] width 26 height 13
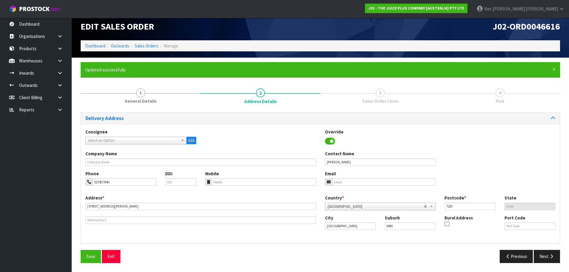
scroll to position [0, 0]
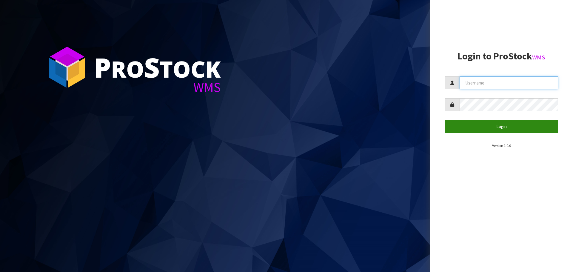
type input "[PERSON_NAME]"
click at [476, 132] on button "Login" at bounding box center [501, 126] width 113 height 13
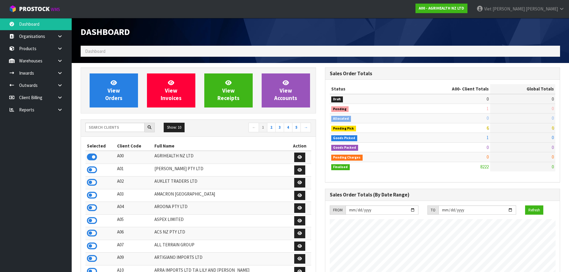
scroll to position [452, 244]
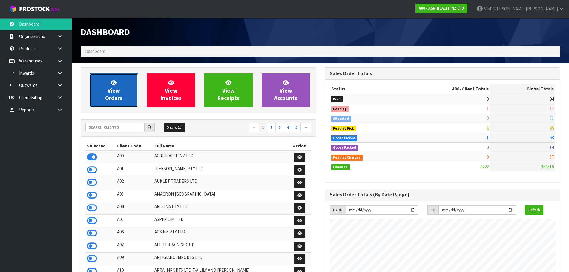
click at [106, 83] on link "View Orders" at bounding box center [114, 90] width 48 height 34
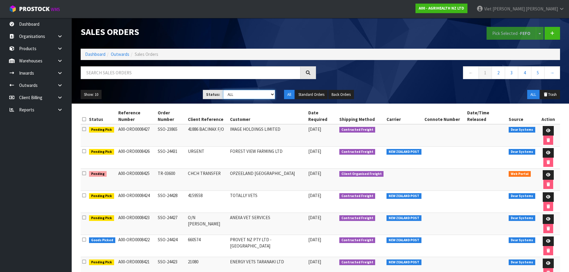
drag, startPoint x: 253, startPoint y: 95, endPoint x: 252, endPoint y: 98, distance: 3.4
click at [253, 95] on select "Draft Pending Allocated Pending Pick Goods Picked Goods Packed Pending Charges …" at bounding box center [249, 94] width 52 height 9
select select "string:2"
click at [223, 90] on select "Draft Pending Allocated Pending Pick Goods Picked Goods Packed Pending Charges …" at bounding box center [249, 94] width 52 height 9
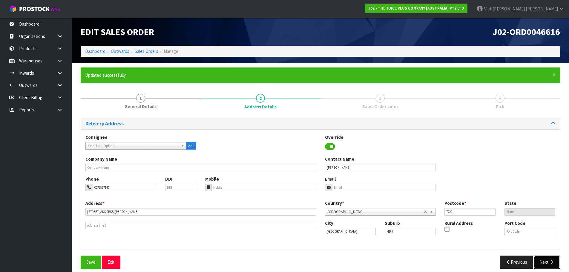
drag, startPoint x: 0, startPoint y: 0, endPoint x: 545, endPoint y: 263, distance: 605.0
click at [545, 263] on button "Next" at bounding box center [546, 261] width 26 height 13
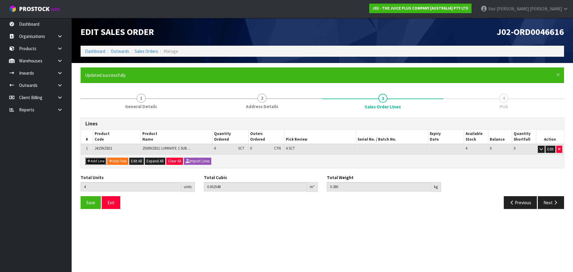
click at [90, 163] on icon "button" at bounding box center [89, 161] width 4 height 4
type input "0"
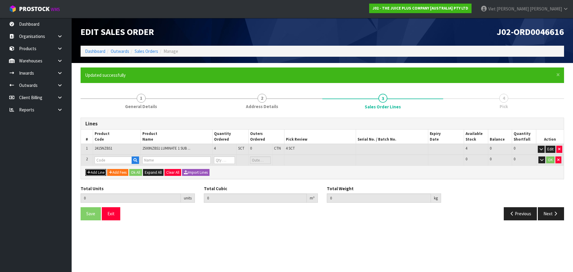
click at [94, 176] on button "Add Line" at bounding box center [95, 172] width 21 height 7
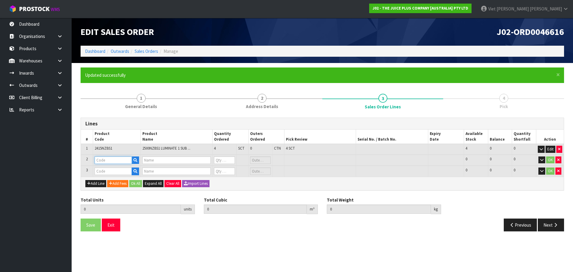
click at [104, 163] on input "text" at bounding box center [113, 159] width 37 height 7
type input "CHOC"
click at [123, 179] on link "CHOC OLATE SACHET" at bounding box center [121, 178] width 53 height 8
type input "CHOCOLATE SACHET"
type input "1 X CHOCOLATE SACHET"
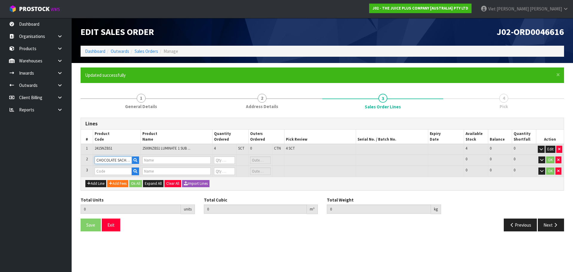
type input "0"
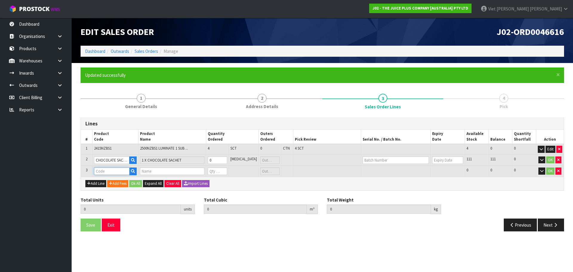
click at [103, 172] on input "text" at bounding box center [112, 170] width 36 height 7
type input "VAN"
click at [129, 187] on link "VAN ILLA SACHET" at bounding box center [118, 189] width 47 height 8
type input "[PERSON_NAME]"
type input "4"
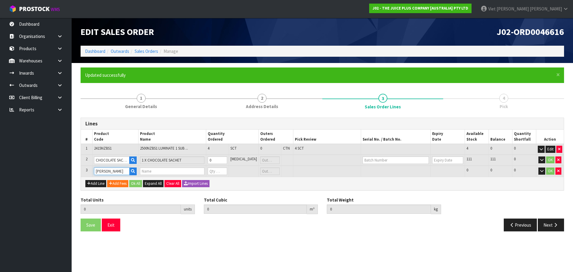
type input "0.002548"
type input "0.38"
type input "1 X VANILLA SACHET"
type input "0"
type input "5"
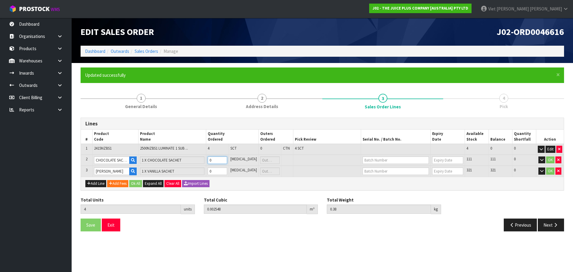
type input "0.00256"
type input "0.395"
type input "1"
click at [227, 159] on input "1" at bounding box center [216, 159] width 19 height 7
type input "6"
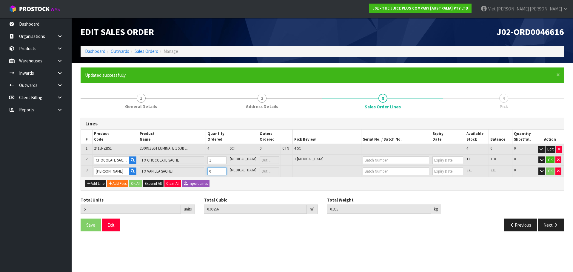
type input "0.002572"
type input "0.41"
type input "1"
click at [227, 170] on input "1" at bounding box center [216, 170] width 19 height 7
click at [550, 159] on button "OK" at bounding box center [550, 159] width 8 height 7
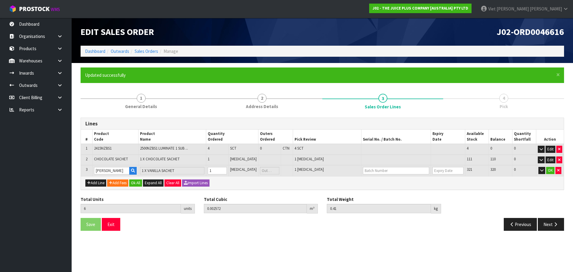
click at [549, 175] on td "OK" at bounding box center [550, 170] width 28 height 11
click at [549, 171] on button "OK" at bounding box center [550, 170] width 8 height 7
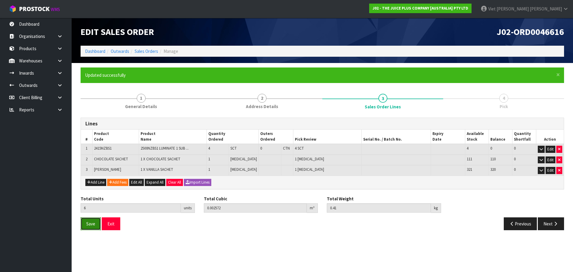
click at [97, 225] on button "Save" at bounding box center [91, 223] width 20 height 13
click at [559, 222] on button "Next" at bounding box center [551, 223] width 26 height 13
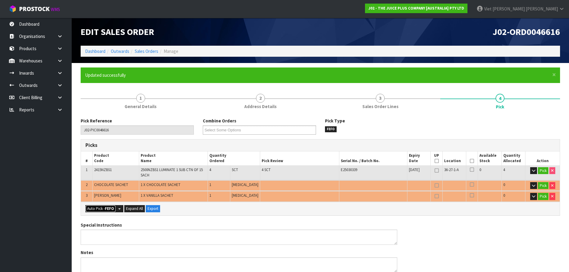
click at [105, 208] on strong "FEFO" at bounding box center [109, 208] width 9 height 5
type input "Piece x 2"
type input "6"
type input "0.002572"
type input "0.410"
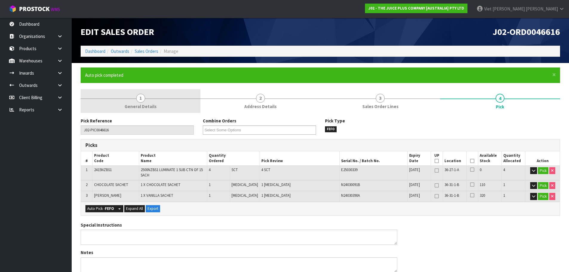
click at [169, 105] on link "1 General Details" at bounding box center [141, 101] width 120 height 24
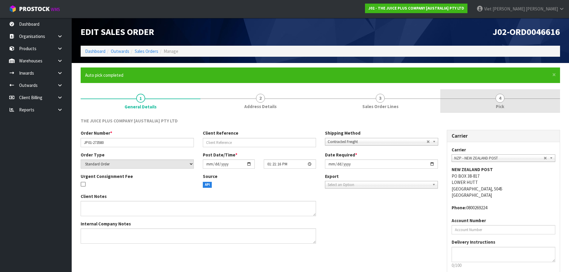
click at [474, 97] on link "4 Pick" at bounding box center [500, 101] width 120 height 24
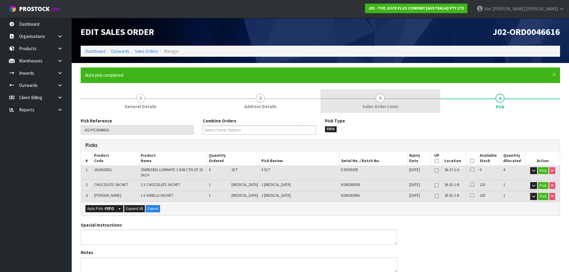
click at [401, 105] on link "3 Sales Order Lines" at bounding box center [380, 101] width 120 height 24
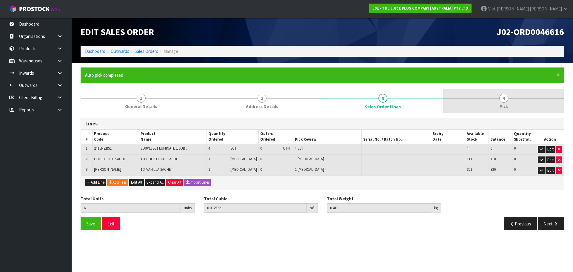
click at [493, 102] on link "4 Pick" at bounding box center [503, 101] width 121 height 24
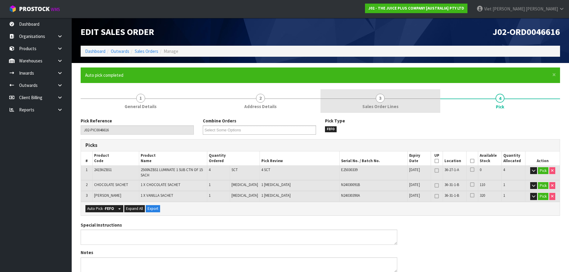
click at [435, 110] on link "3 Sales Order Lines" at bounding box center [380, 101] width 120 height 24
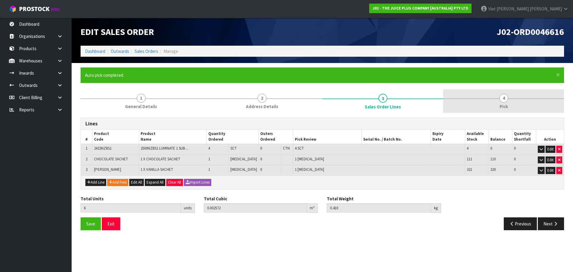
click at [486, 105] on link "4 Pick" at bounding box center [503, 101] width 121 height 24
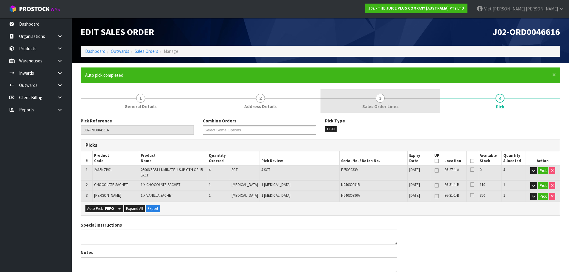
click at [382, 112] on link "3 Sales Order Lines" at bounding box center [380, 101] width 120 height 24
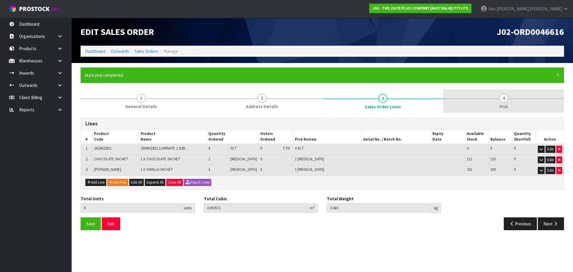
click at [468, 94] on link "4 Pick" at bounding box center [503, 101] width 121 height 24
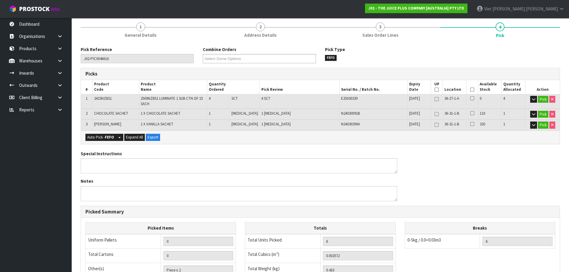
scroll to position [59, 0]
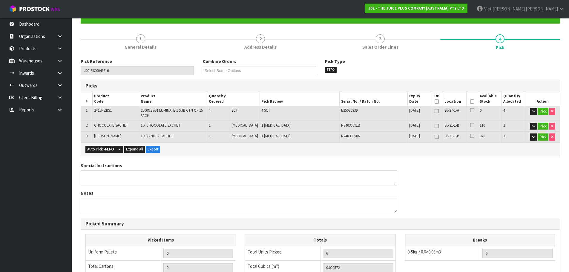
click at [392, 45] on span "Sales Order Lines" at bounding box center [380, 47] width 36 height 6
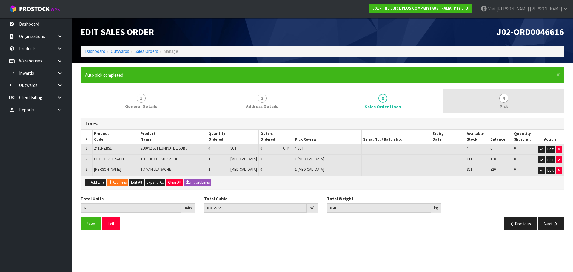
click at [501, 100] on span "4" at bounding box center [503, 98] width 9 height 9
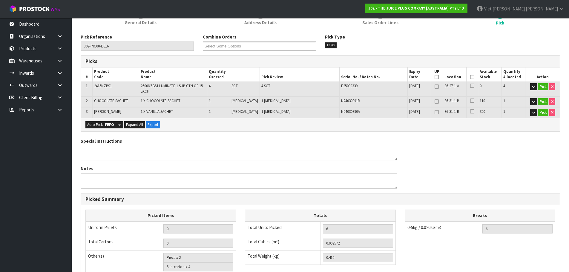
scroll to position [179, 0]
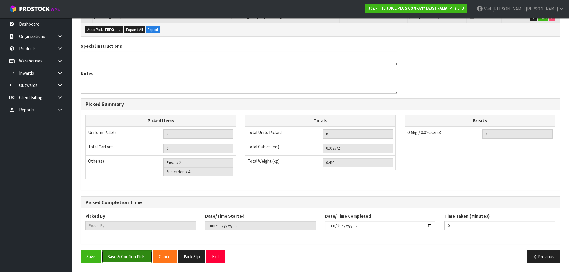
click at [135, 252] on button "Save & Confirm Picks" at bounding box center [127, 256] width 50 height 13
type input "Viet Hoang Tran"
type input "2025-09-10T10:03:20"
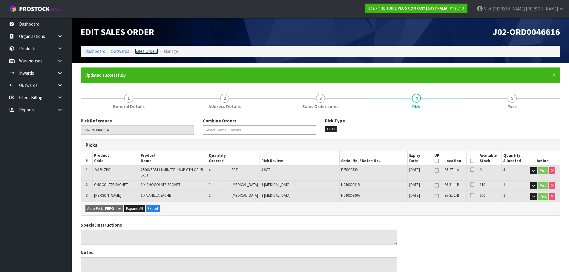
click at [143, 53] on link "Sales Orders" at bounding box center [147, 51] width 24 height 6
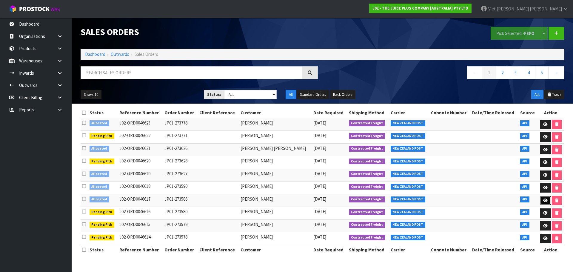
click at [540, 199] on link at bounding box center [545, 201] width 11 height 10
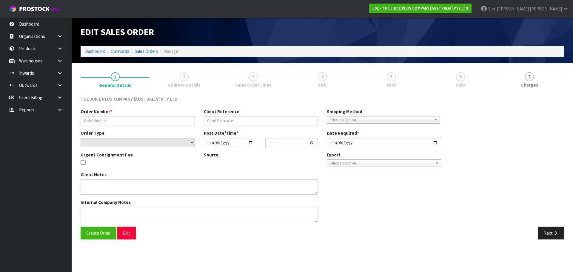
type input "JP01-273586"
select select "number:0"
type input "2025-09-09"
type input "14:00:21.000"
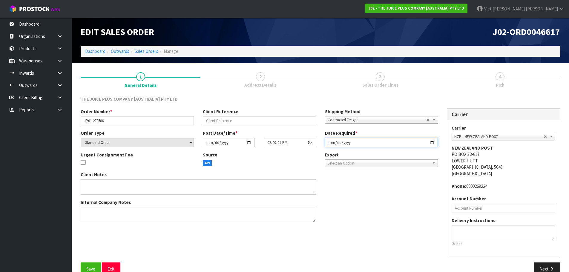
click at [434, 143] on input "2025-09-09" at bounding box center [381, 142] width 113 height 9
type input "[DATE]"
click at [91, 264] on button "Save" at bounding box center [91, 268] width 20 height 13
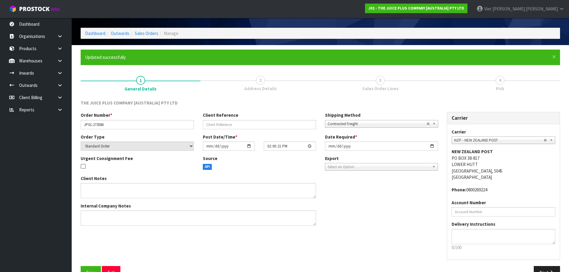
scroll to position [34, 0]
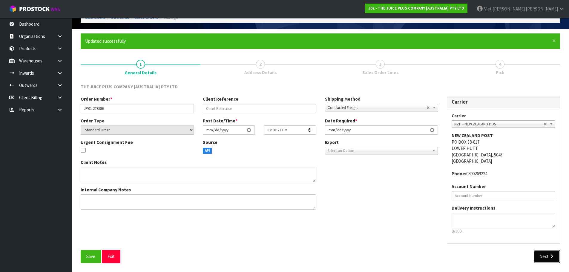
click at [544, 253] on button "Next" at bounding box center [546, 256] width 26 height 13
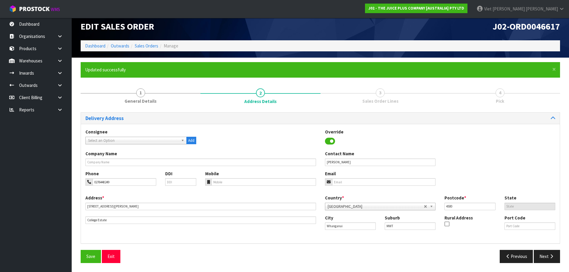
scroll to position [0, 0]
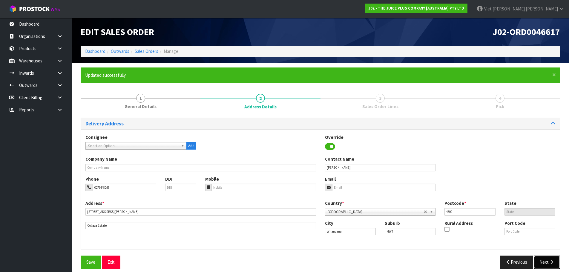
click at [548, 260] on button "Next" at bounding box center [546, 261] width 26 height 13
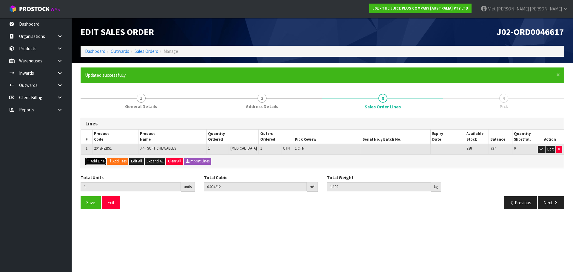
click at [90, 161] on icon "button" at bounding box center [89, 161] width 4 height 4
type input "0"
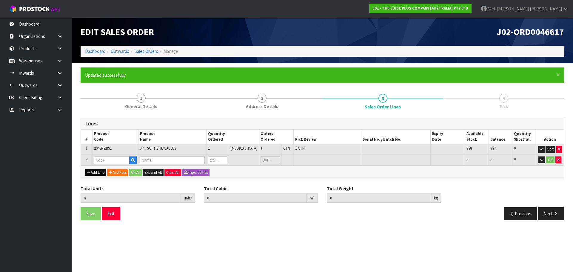
click at [90, 161] on td "2" at bounding box center [87, 160] width 12 height 11
click at [92, 169] on button "Add Line" at bounding box center [95, 172] width 21 height 7
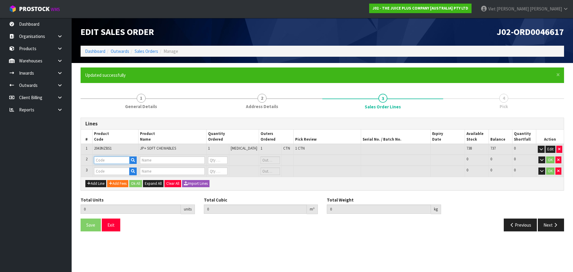
click at [105, 159] on input "text" at bounding box center [112, 159] width 36 height 7
type input "CHOC"
click at [108, 175] on link "CHOC OLATE SACHET" at bounding box center [121, 178] width 53 height 8
type input "CHOCOLATE SACHET"
type input "1 X CHOCOLATE SACHET"
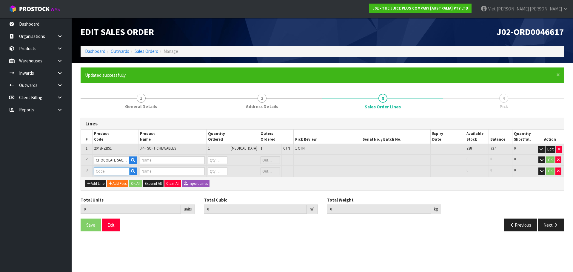
type input "0"
click at [110, 169] on input "text" at bounding box center [112, 170] width 36 height 7
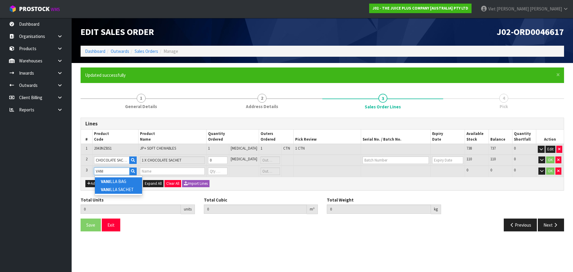
type input "VANI"
click at [116, 187] on link "VANI LLA SACHET" at bounding box center [118, 189] width 47 height 8
type input "[PERSON_NAME]"
type input "1"
type input "0.004212"
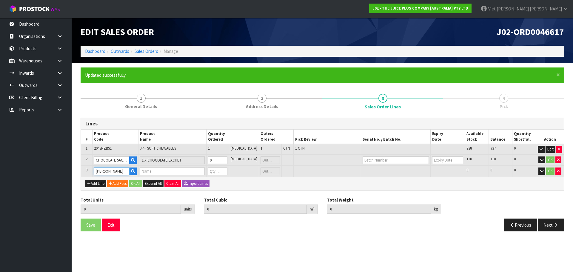
type input "1.1"
type input "1 X VANILLA SACHET"
type input "0"
type input "2"
type input "0.004224"
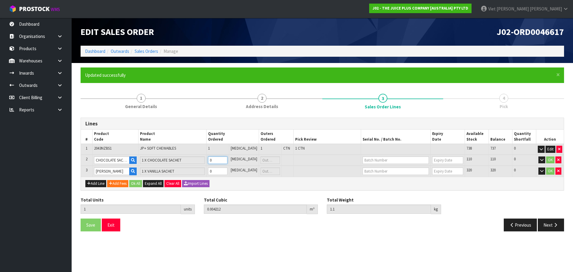
type input "1.115"
type input "1"
click at [227, 158] on input "1" at bounding box center [217, 159] width 19 height 7
click at [228, 167] on td "0" at bounding box center [217, 171] width 22 height 11
type input "3"
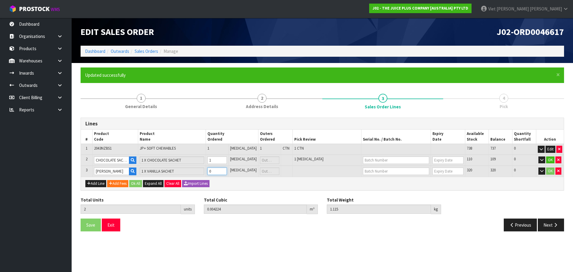
type input "0.004236"
type input "1.13"
type input "1"
click at [227, 170] on input "1" at bounding box center [216, 170] width 19 height 7
drag, startPoint x: 144, startPoint y: 184, endPoint x: 139, endPoint y: 185, distance: 5.4
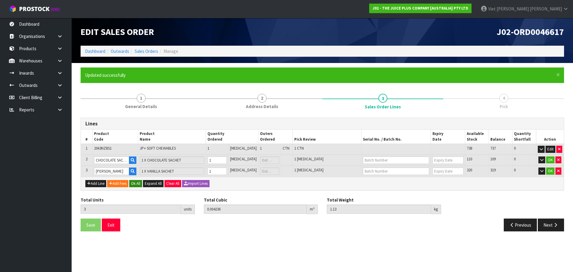
click at [143, 184] on div "Add Line Add Fees Ok All Expand All Clear All Import Lines" at bounding box center [322, 183] width 483 height 13
click at [139, 185] on button "Ok All" at bounding box center [135, 183] width 13 height 7
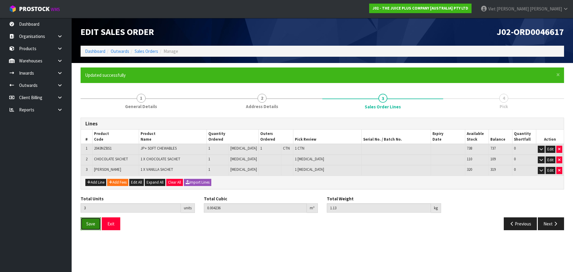
click at [93, 229] on button "Save" at bounding box center [91, 223] width 20 height 13
click at [549, 220] on button "Next" at bounding box center [551, 223] width 26 height 13
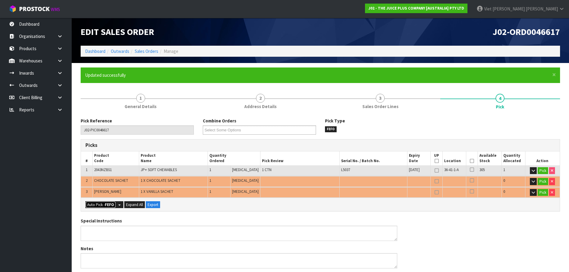
click at [109, 206] on strong "FEFO" at bounding box center [109, 204] width 9 height 5
type input "1"
type input "Piece x 2"
type input "3"
type input "0.004236"
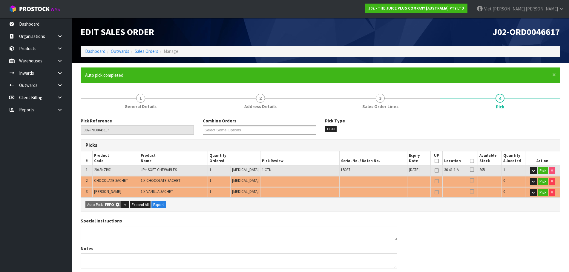
type input "1.130"
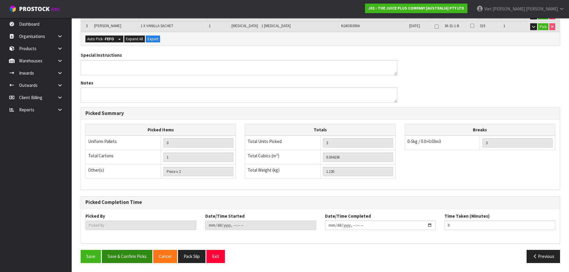
scroll to position [16, 0]
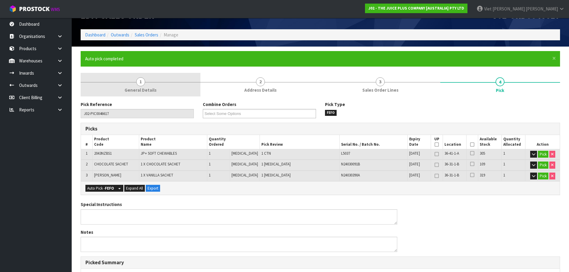
click at [151, 91] on span "General Details" at bounding box center [140, 90] width 32 height 6
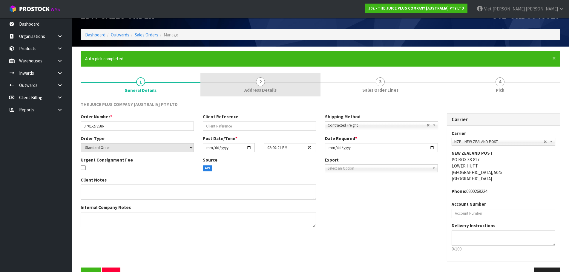
click at [246, 90] on span "Address Details" at bounding box center [260, 90] width 32 height 6
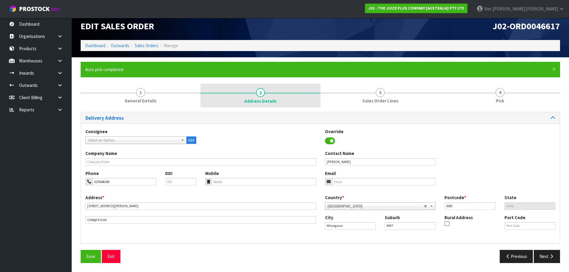
scroll to position [6, 0]
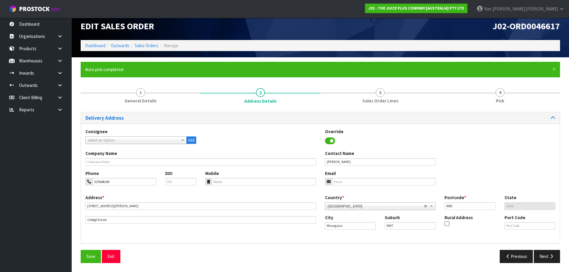
click at [502, 98] on span "Pick" at bounding box center [499, 101] width 8 height 6
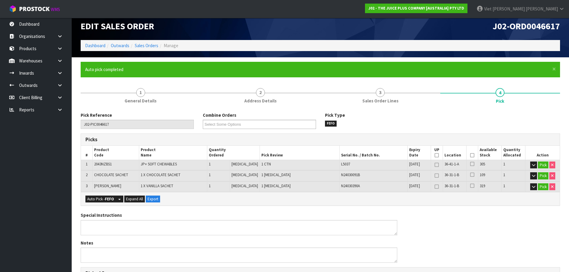
scroll to position [16, 0]
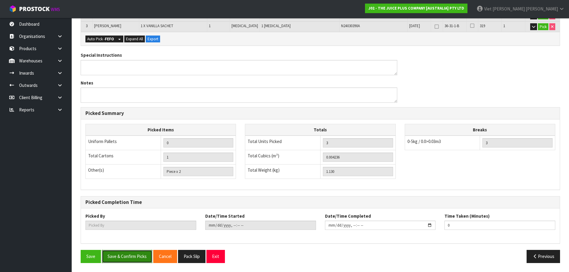
click at [138, 256] on button "Save & Confirm Picks" at bounding box center [127, 256] width 50 height 13
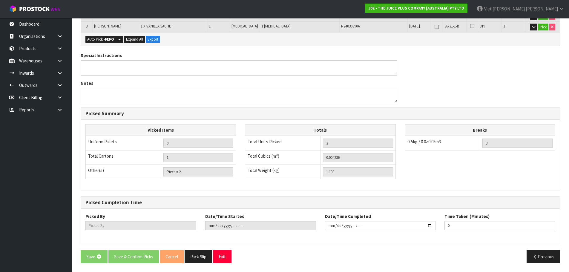
scroll to position [105, 0]
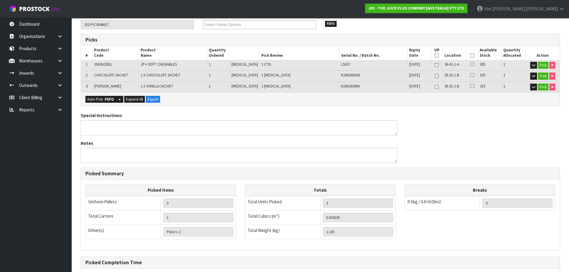
type input "Viet Hoang Tran"
type input "2025-09-10T10:05:21"
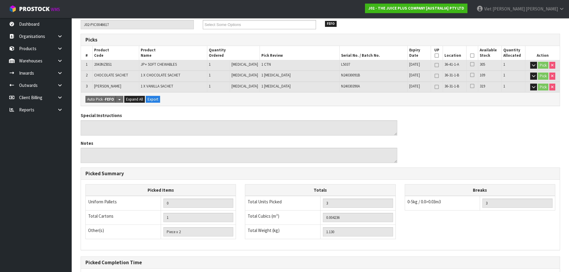
scroll to position [0, 0]
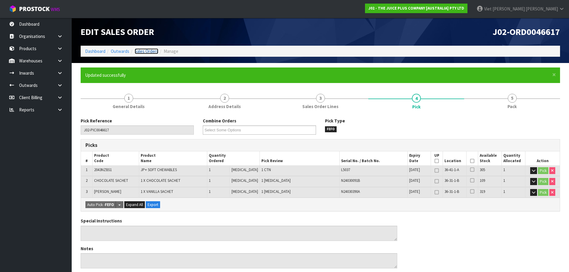
click at [155, 52] on link "Sales Orders" at bounding box center [147, 51] width 24 height 6
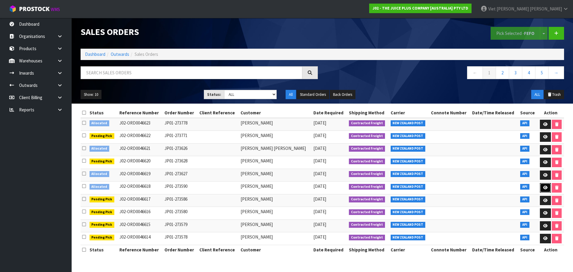
click at [543, 188] on icon at bounding box center [545, 188] width 4 height 4
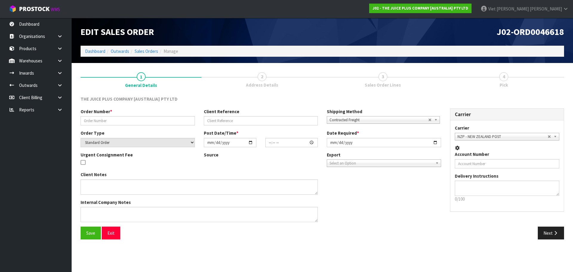
type input "JP01-273590"
select select "number:0"
type input "2025-09-09"
type input "15:25:01.000"
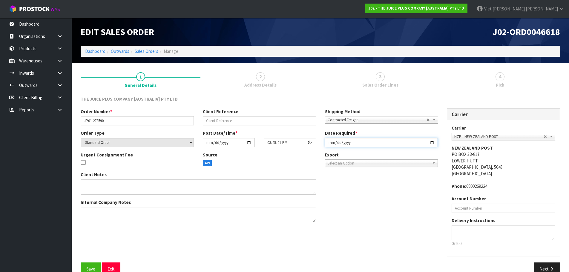
click at [433, 144] on input "2025-09-09" at bounding box center [381, 142] width 113 height 9
type input "[DATE]"
click at [81, 271] on button "Save" at bounding box center [91, 268] width 20 height 13
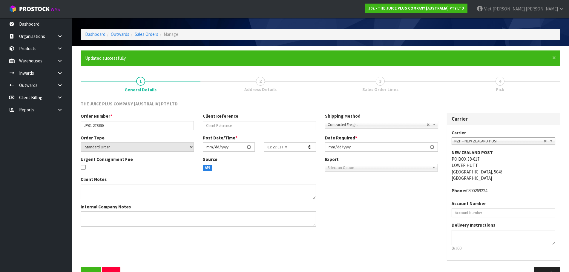
scroll to position [34, 0]
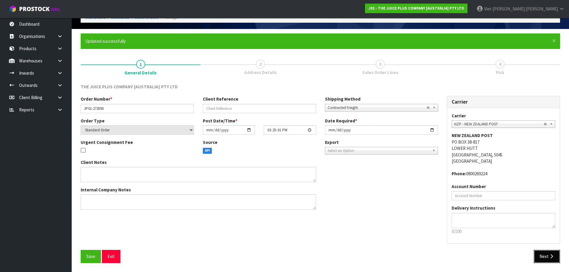
click at [553, 257] on icon "button" at bounding box center [551, 256] width 6 height 4
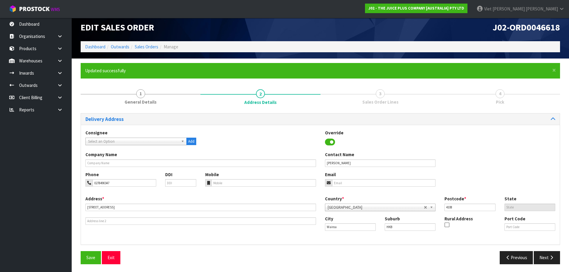
scroll to position [6, 0]
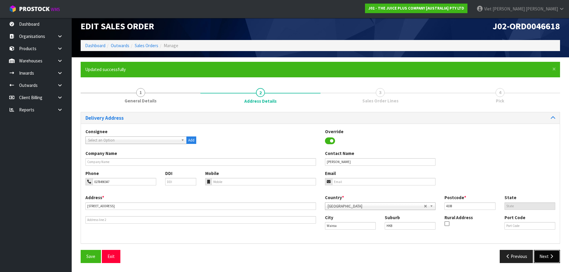
click at [540, 255] on button "Next" at bounding box center [546, 256] width 26 height 13
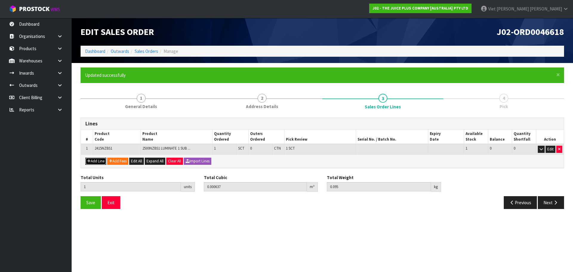
click at [102, 163] on button "Add Line" at bounding box center [95, 161] width 21 height 7
type input "0"
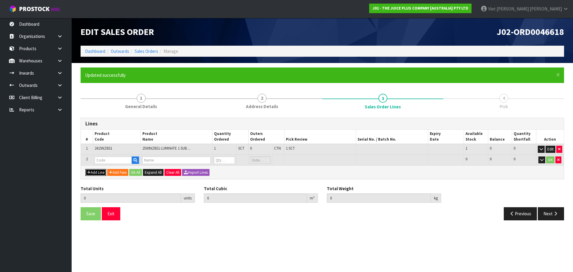
click at [99, 175] on button "Add Line" at bounding box center [95, 172] width 21 height 7
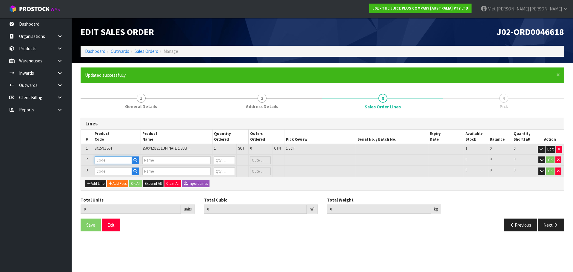
click at [114, 161] on input "text" at bounding box center [113, 159] width 37 height 7
type input "VANILL"
click at [118, 175] on link "VANILL A SACHET" at bounding box center [118, 178] width 47 height 8
type input "[PERSON_NAME]"
type input "1 X VANILLA SACHET"
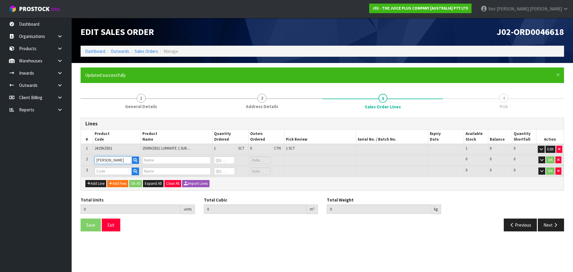
type input "0"
click at [117, 169] on input "text" at bounding box center [113, 170] width 37 height 7
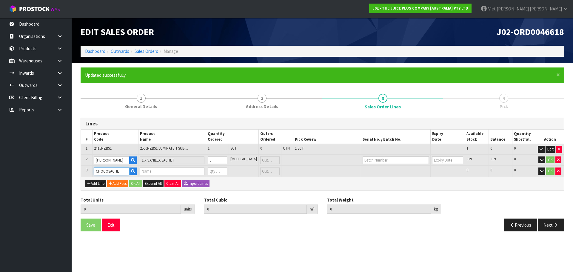
drag, startPoint x: 123, startPoint y: 170, endPoint x: 107, endPoint y: 176, distance: 16.7
click at [107, 176] on td "CHOCOSACHET" at bounding box center [116, 171] width 46 height 11
type input "CHOCO"
click at [119, 187] on link "CHOCO LATE SACHET" at bounding box center [121, 189] width 53 height 8
type input "CHOCOLATE SACHET"
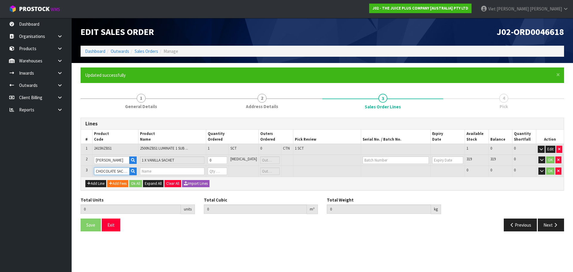
type input "1"
type input "0.000637"
type input "0.095"
type input "1 X CHOCOLATE SACHET"
type input "0"
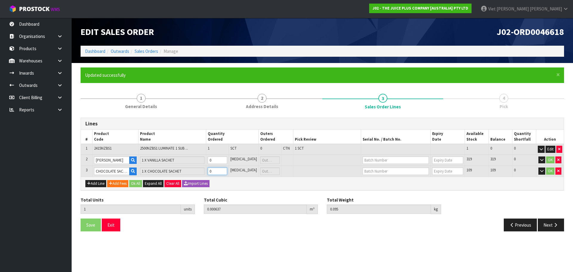
click at [227, 168] on input "0" at bounding box center [217, 170] width 19 height 7
type input "2"
type input "0.000649"
type input "0.11"
type input "1"
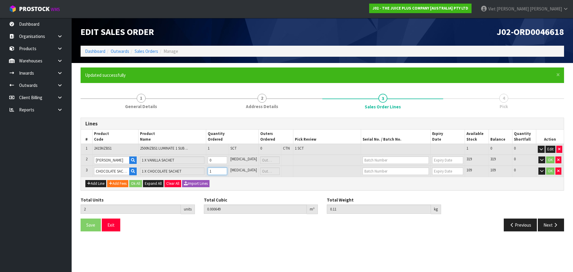
click at [227, 169] on input "1" at bounding box center [217, 170] width 19 height 7
click at [227, 158] on input "0" at bounding box center [216, 159] width 19 height 7
type input "3"
type input "0.000661"
type input "0.125"
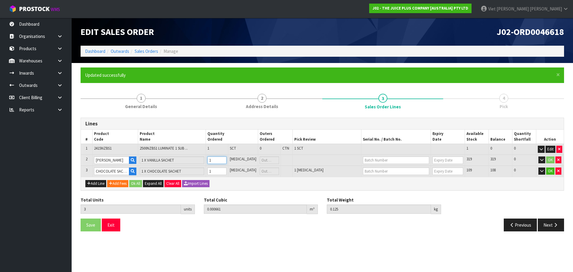
type input "1"
click at [227, 158] on input "1" at bounding box center [216, 159] width 19 height 7
click at [134, 185] on button "Ok All" at bounding box center [135, 183] width 13 height 7
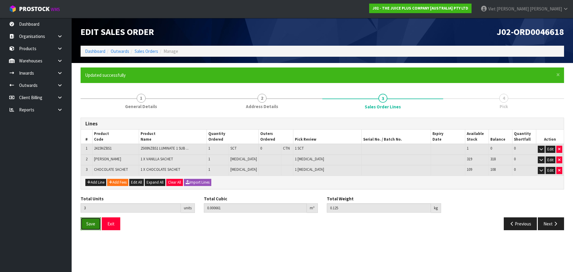
click at [89, 225] on span "Save" at bounding box center [90, 224] width 9 height 6
click at [544, 221] on button "Next" at bounding box center [551, 223] width 26 height 13
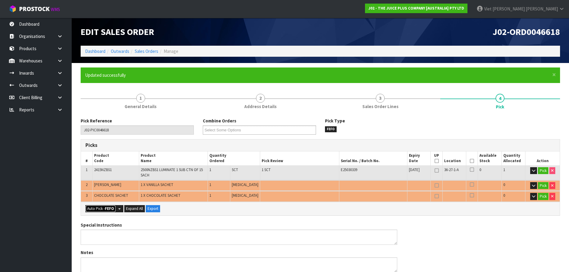
click at [104, 210] on button "Auto Pick - FEFO" at bounding box center [100, 208] width 30 height 7
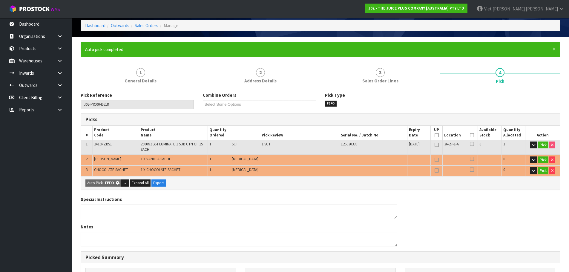
type input "Piece x 2"
type input "3"
type input "0.000661"
type input "0.125"
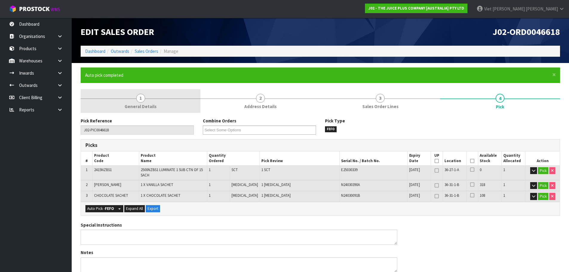
click at [154, 107] on span "General Details" at bounding box center [140, 106] width 32 height 6
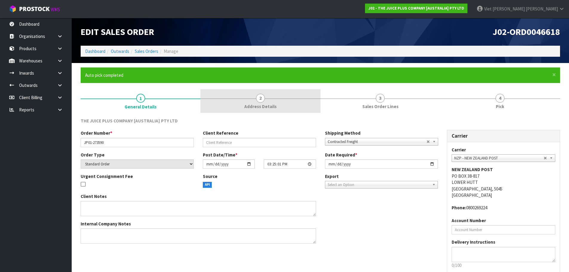
click at [290, 103] on link "2 Address Details" at bounding box center [260, 101] width 120 height 24
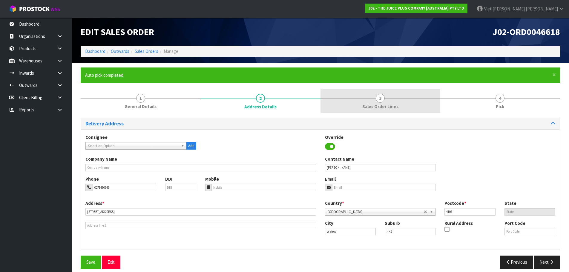
click at [385, 103] on link "3 Sales Order Lines" at bounding box center [380, 101] width 120 height 24
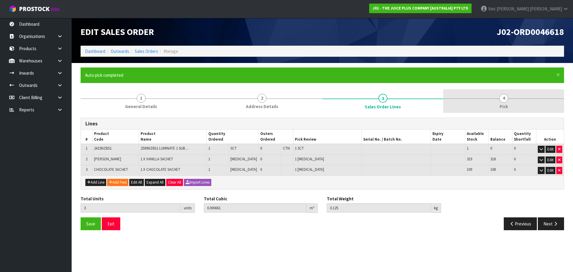
click at [496, 104] on link "4 Pick" at bounding box center [503, 101] width 121 height 24
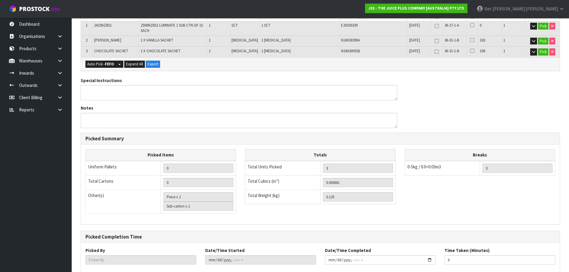
scroll to position [179, 0]
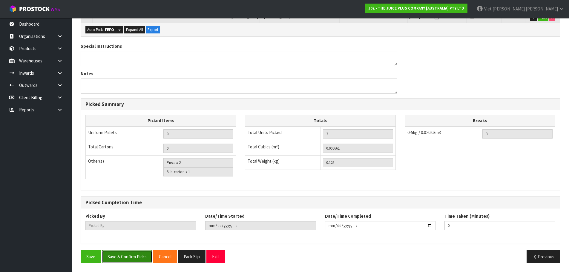
click at [139, 255] on button "Save & Confirm Picks" at bounding box center [127, 256] width 50 height 13
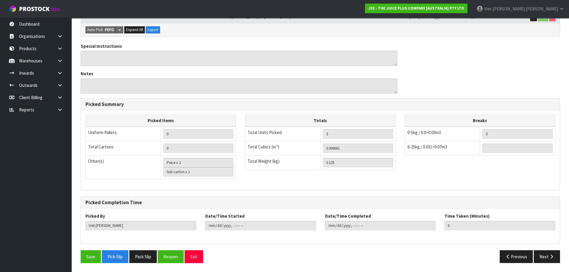
type input "Viet Hoang Tran"
type input "2025-09-10T10:08:29"
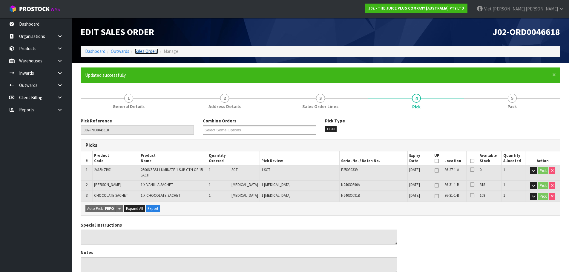
click at [147, 54] on link "Sales Orders" at bounding box center [147, 51] width 24 height 6
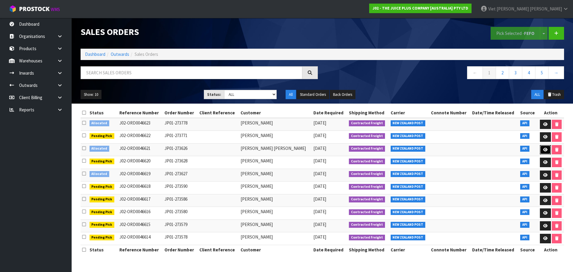
click at [544, 149] on icon at bounding box center [545, 150] width 4 height 4
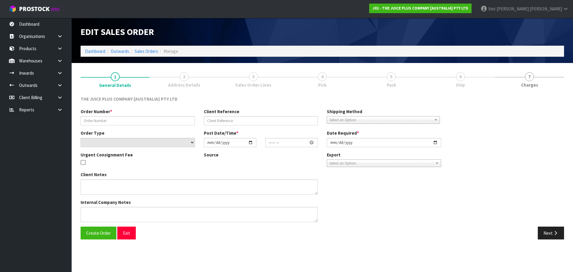
type input "JP01-273626"
select select "number:0"
type input "[DATE]"
type input "03:02:35.000"
type input "[DATE]"
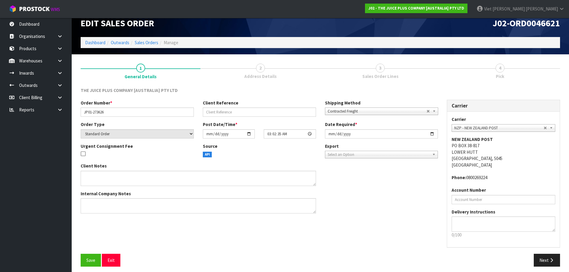
scroll to position [12, 0]
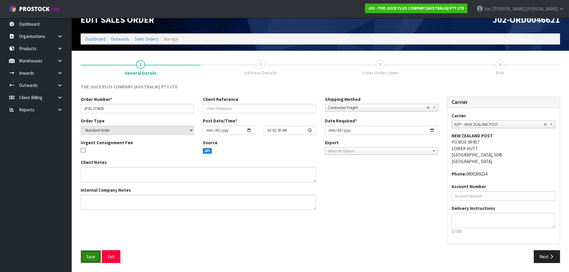
click at [97, 262] on button "Save" at bounding box center [91, 256] width 20 height 13
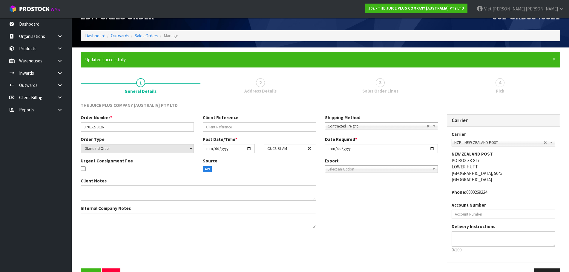
scroll to position [30, 0]
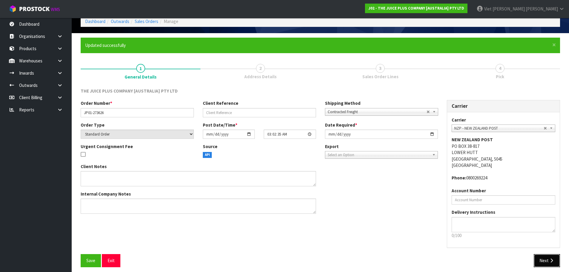
click at [542, 261] on button "Next" at bounding box center [546, 260] width 26 height 13
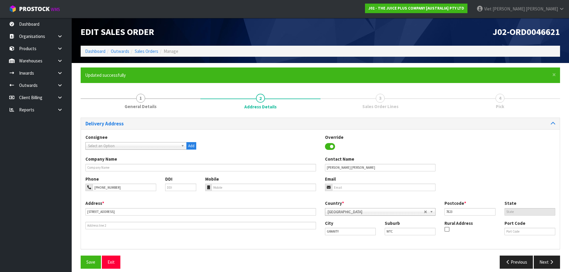
scroll to position [6, 0]
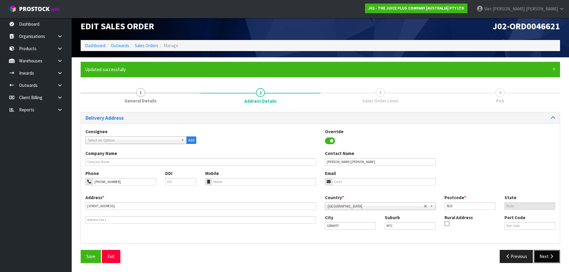
click at [546, 259] on button "Next" at bounding box center [546, 256] width 26 height 13
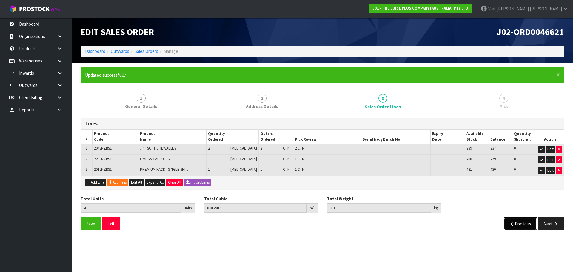
click at [519, 219] on button "Previous" at bounding box center [520, 223] width 33 height 13
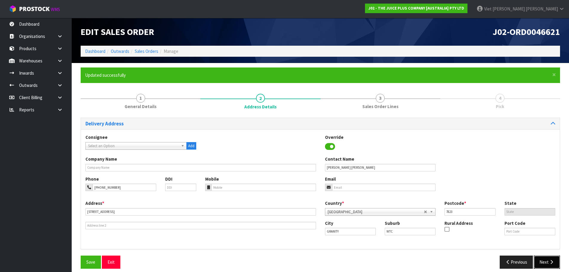
click at [539, 257] on button "Next" at bounding box center [546, 261] width 26 height 13
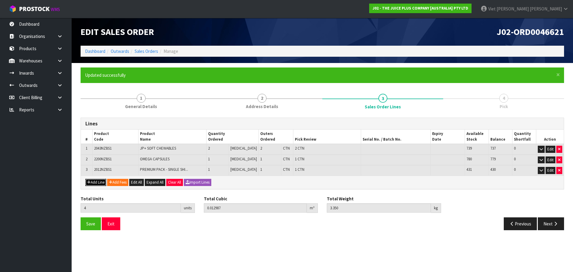
click at [97, 184] on button "Add Line" at bounding box center [95, 182] width 21 height 7
type input "0"
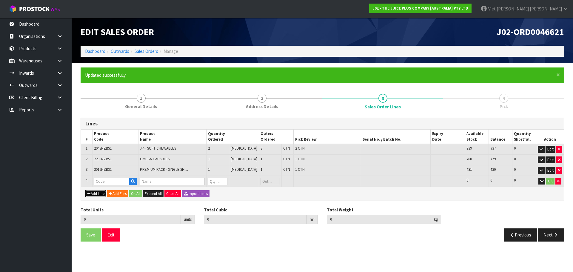
click at [96, 190] on button "Add Line" at bounding box center [95, 193] width 21 height 7
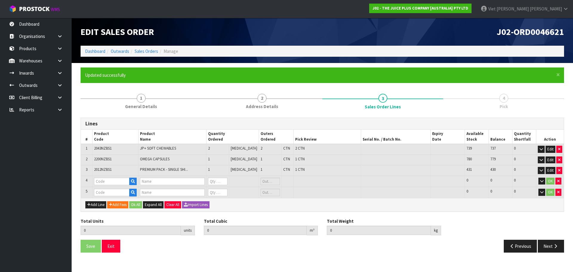
click at [120, 176] on td at bounding box center [116, 181] width 46 height 11
click at [114, 178] on input "text" at bounding box center [112, 181] width 36 height 7
type input "C"
type input "VANI"
click at [118, 206] on button "Add Fees" at bounding box center [117, 204] width 21 height 7
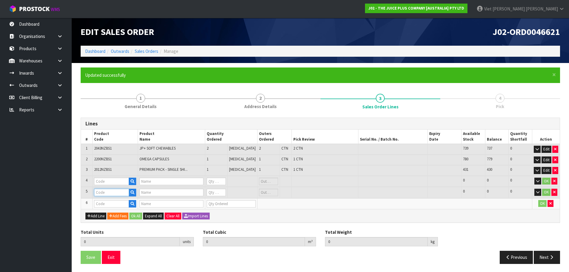
click at [117, 191] on input "text" at bounding box center [111, 192] width 35 height 7
click at [554, 201] on td "OK" at bounding box center [546, 203] width 28 height 11
click at [552, 202] on button "button" at bounding box center [550, 203] width 6 height 7
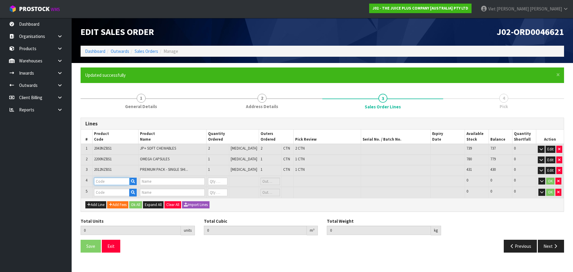
click at [115, 183] on input "text" at bounding box center [112, 181] width 36 height 7
type input "VANI"
click at [111, 198] on link "VANI LLA SACHET" at bounding box center [118, 199] width 47 height 8
type input "[PERSON_NAME]"
type input "1 X VANILLA SACHET"
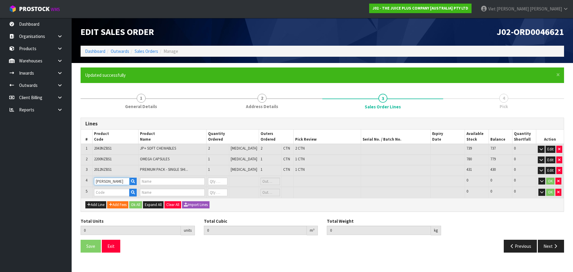
type input "0"
click at [112, 192] on input "text" at bounding box center [112, 192] width 36 height 7
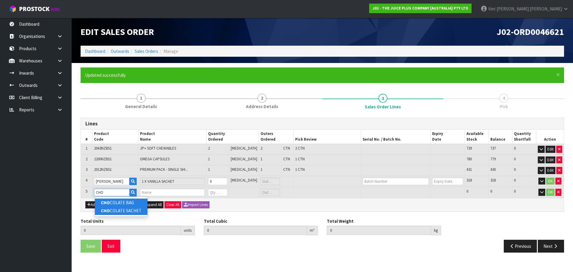
type input "CHO"
click at [120, 208] on link "CHO COLATE SACHET" at bounding box center [121, 211] width 53 height 8
type input "CHOCOLATE SACHET"
type input "4"
type input "0.012987"
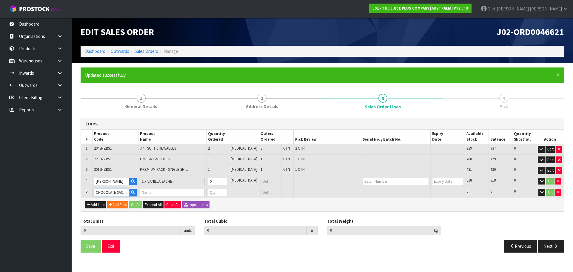
type input "3.35"
type input "1 X CHOCOLATE SACHET"
type input "0"
type input "5"
type input "0.012999"
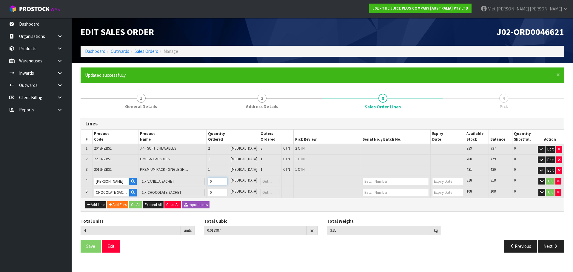
type input "3.365"
type input "1"
click at [227, 178] on input "1" at bounding box center [217, 181] width 19 height 7
click at [227, 194] on input "0" at bounding box center [216, 192] width 19 height 7
type input "6"
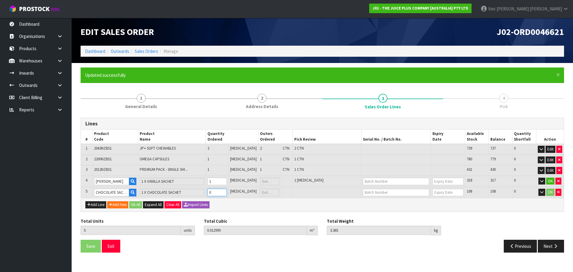
type input "0.013011"
type input "3.38"
type input "1"
click at [227, 192] on input "1" at bounding box center [216, 192] width 19 height 7
click at [142, 203] on button "Ok All" at bounding box center [135, 204] width 13 height 7
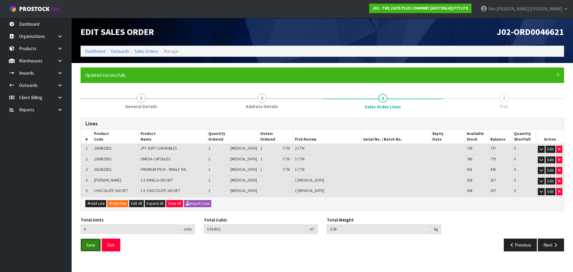
click at [98, 247] on button "Save" at bounding box center [91, 244] width 20 height 13
click at [549, 248] on button "Next" at bounding box center [551, 244] width 26 height 13
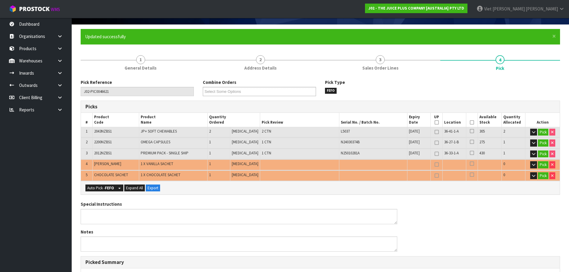
scroll to position [60, 0]
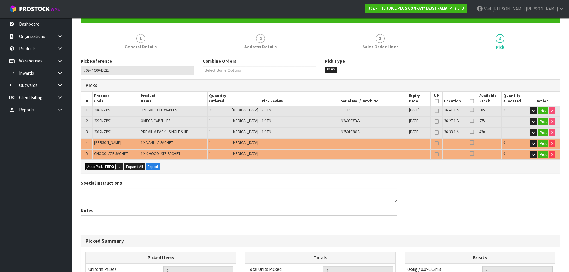
click at [114, 165] on button "Auto Pick - FEFO" at bounding box center [100, 166] width 30 height 7
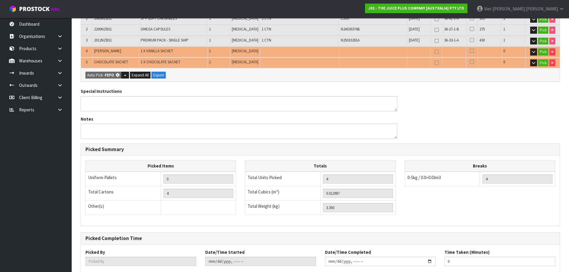
type input "4"
type input "Piece x 2"
type input "6"
type input "0.013011"
type input "3.380"
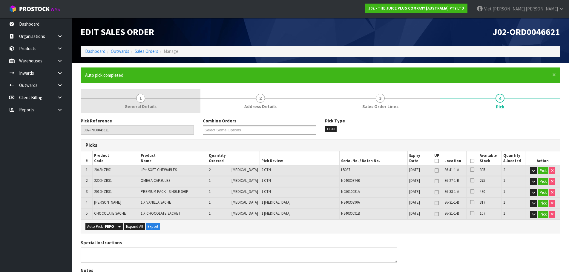
click at [138, 98] on span "1" at bounding box center [140, 98] width 9 height 9
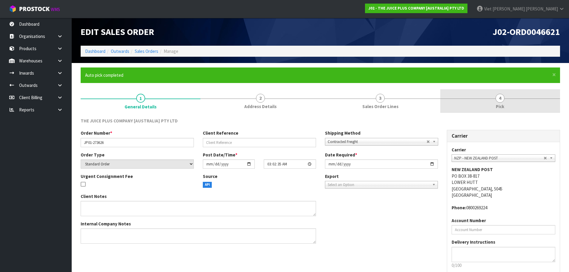
click at [511, 98] on div at bounding box center [500, 98] width 120 height 0
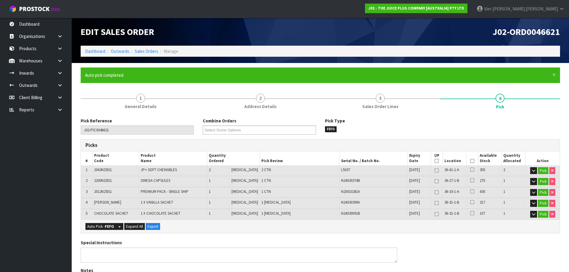
scroll to position [187, 0]
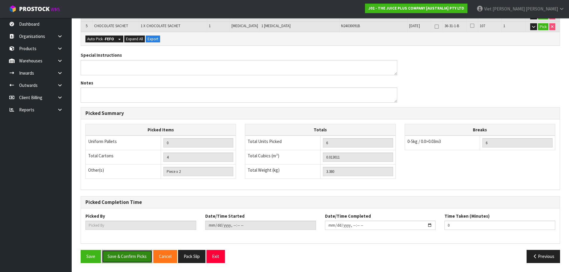
click at [129, 254] on button "Save & Confirm Picks" at bounding box center [127, 256] width 50 height 13
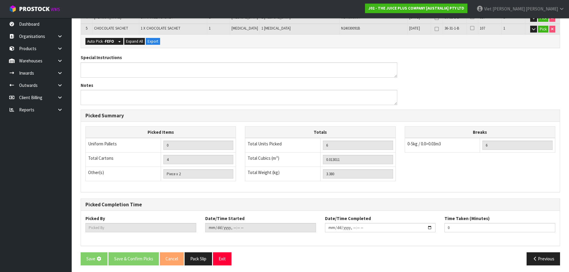
scroll to position [0, 0]
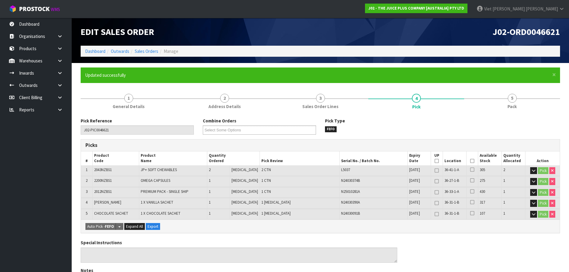
type input "Viet Hoang Tran"
type input "2025-09-10T10:10:53"
click at [138, 47] on ol "Dashboard Outwards Sales Orders Manage" at bounding box center [320, 51] width 479 height 11
click at [144, 57] on div "Edit Sales Order J02-ORD0046621 Dashboard Outwards Sales Orders Manage" at bounding box center [320, 40] width 488 height 45
click at [146, 53] on link "Sales Orders" at bounding box center [147, 51] width 24 height 6
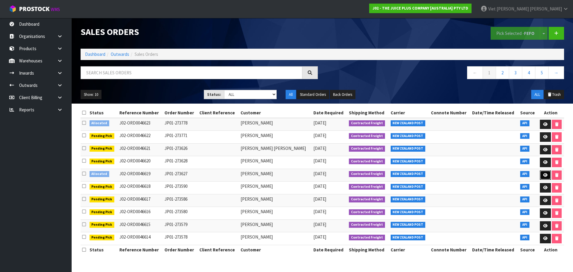
click at [540, 175] on link at bounding box center [545, 175] width 11 height 10
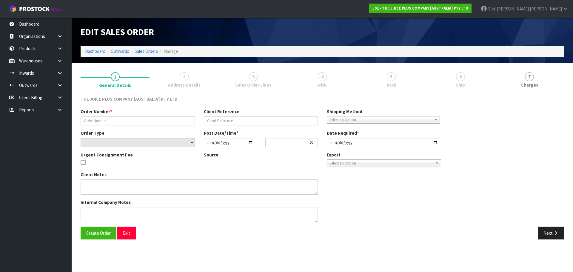
type input "JP01-273627"
select select "number:0"
type input "[DATE]"
type input "03:02:33.000"
type input "[DATE]"
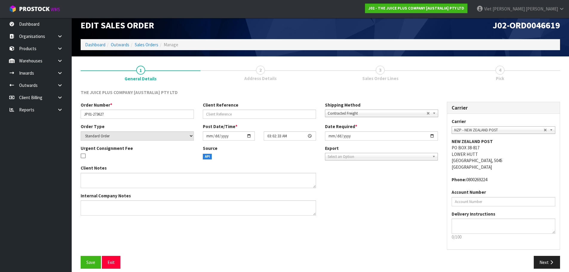
scroll to position [12, 0]
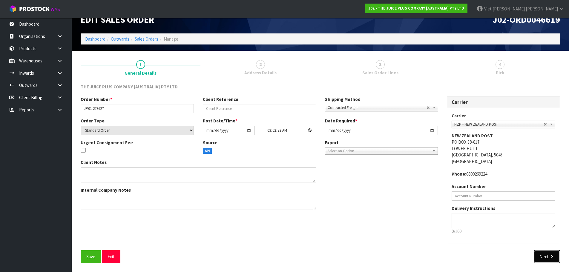
click at [544, 260] on button "Next" at bounding box center [546, 256] width 26 height 13
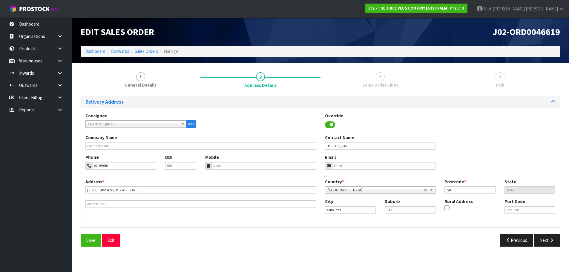
scroll to position [0, 0]
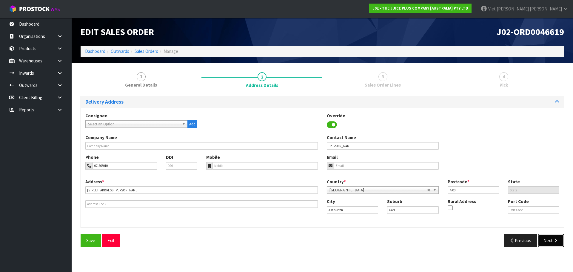
click at [557, 246] on button "Next" at bounding box center [551, 240] width 26 height 13
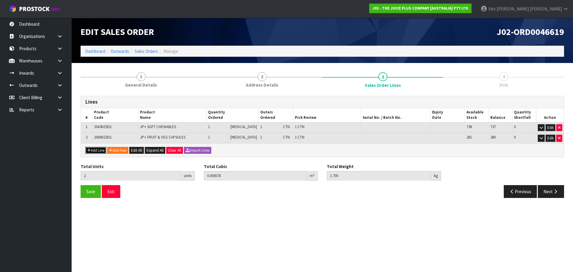
click at [101, 152] on button "Add Line" at bounding box center [95, 150] width 21 height 7
type input "0"
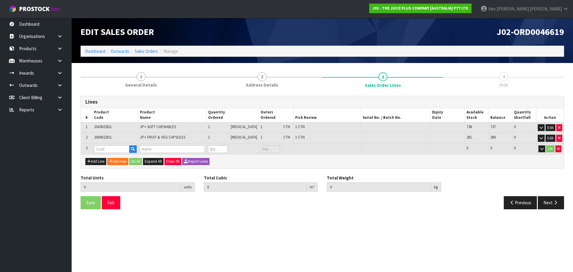
click at [97, 165] on div "Add Line Add Fees Ok All Expand All Clear All Import Lines" at bounding box center [322, 160] width 483 height 13
click at [100, 162] on button "Add Line" at bounding box center [95, 161] width 21 height 7
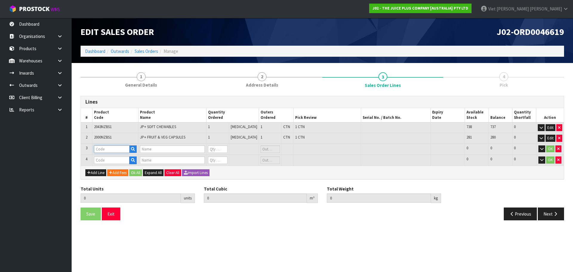
click at [109, 152] on input "text" at bounding box center [112, 148] width 36 height 7
type input "CHOC"
click at [126, 166] on link "CHOC OLATE SACHET" at bounding box center [121, 167] width 53 height 8
type input "CHOCOLATE SACHET"
type input "1 X CHOCOLATE SACHET"
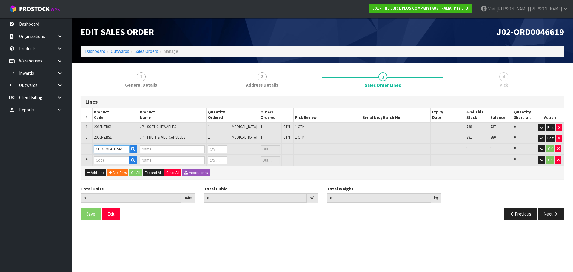
type input "0"
click at [115, 164] on input "text" at bounding box center [112, 159] width 36 height 7
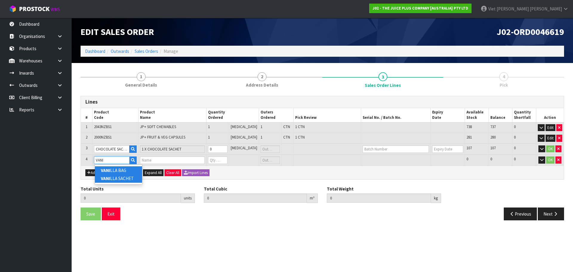
type input "VANI"
click at [118, 177] on link "VANI LLA SACHET" at bounding box center [118, 178] width 47 height 8
type input "[PERSON_NAME]"
type input "2"
type input "0.006578"
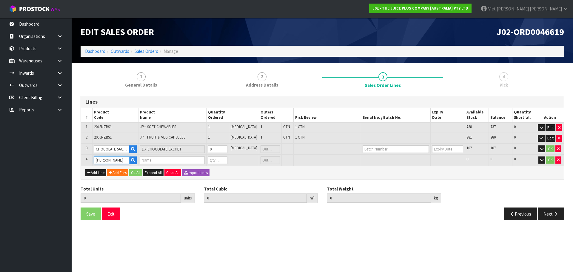
type input "1.7"
type input "1 X VANILLA SACHET"
type input "0"
type input "3"
type input "0.00659"
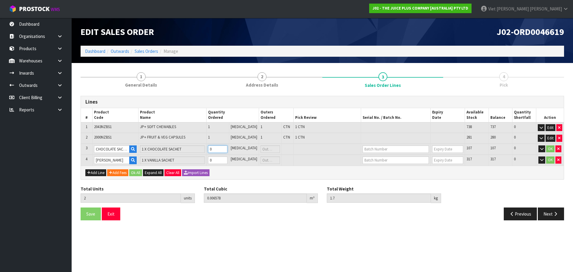
type input "1.715"
type input "1"
click at [227, 147] on input "1" at bounding box center [216, 148] width 19 height 7
type input "4"
type input "0.006602"
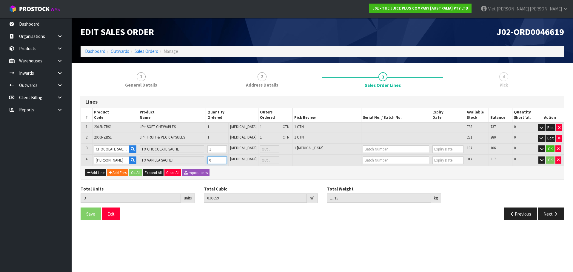
type input "1.73"
type input "1"
click at [227, 159] on input "1" at bounding box center [216, 159] width 19 height 7
click at [135, 174] on button "Ok All" at bounding box center [135, 172] width 13 height 7
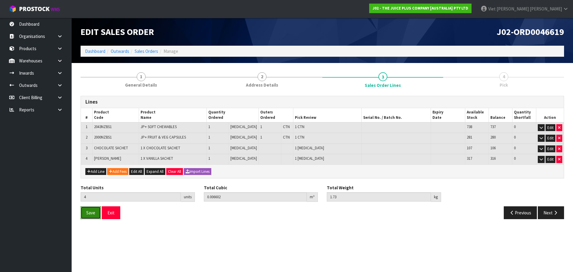
click at [89, 214] on span "Save" at bounding box center [90, 213] width 9 height 6
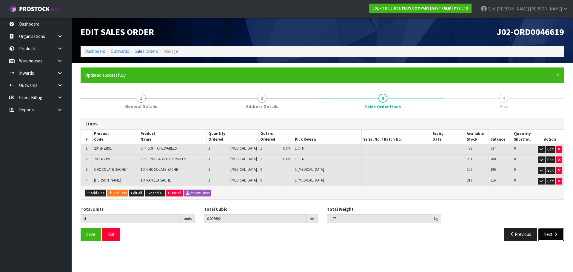
click at [554, 230] on button "Next" at bounding box center [551, 234] width 26 height 13
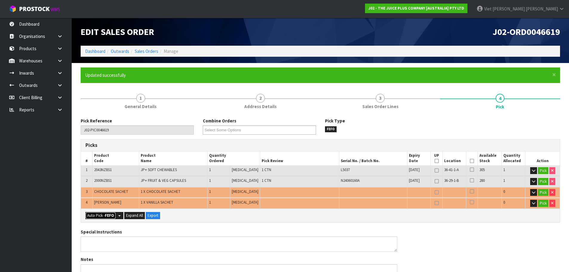
click at [105, 217] on button "Auto Pick - FEFO" at bounding box center [100, 215] width 30 height 7
type input "2"
type input "Piece x 2"
type input "4"
type input "0.006602"
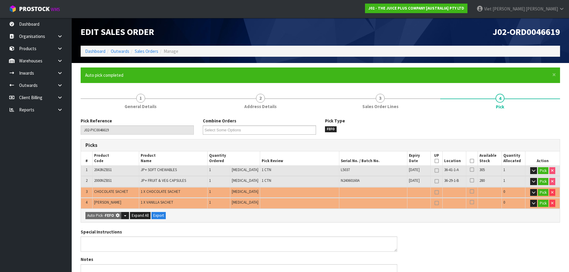
type input "1.730"
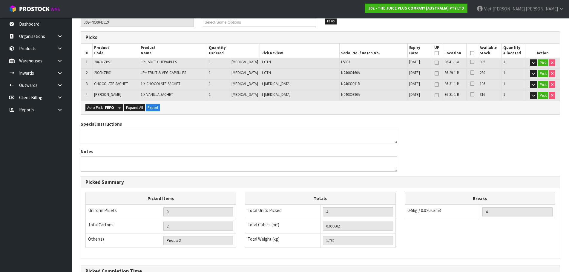
scroll to position [27, 0]
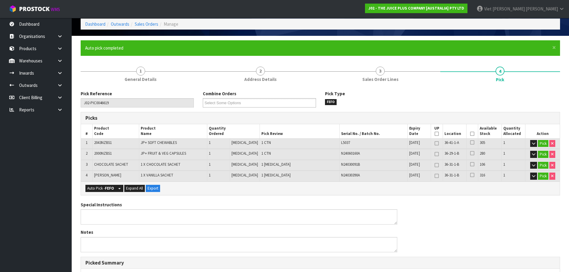
click at [170, 86] on div "Pick Reference J02-PIC0046619 Combine Orders J02-ORD0046610 J02-ORD0046611 J02-…" at bounding box center [320, 251] width 479 height 331
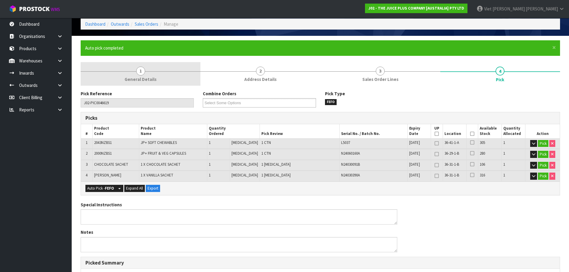
click at [147, 80] on span "General Details" at bounding box center [140, 79] width 32 height 6
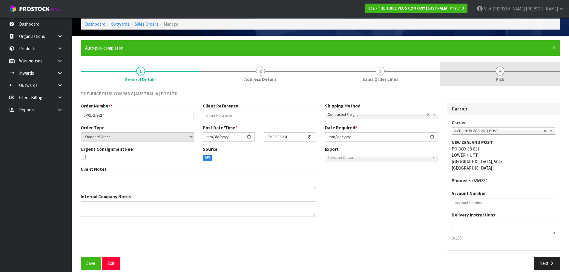
click at [469, 66] on link "4 Pick" at bounding box center [500, 74] width 120 height 24
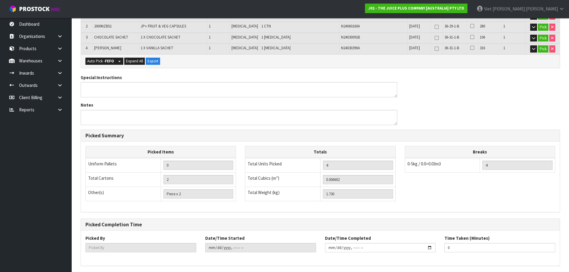
scroll to position [176, 0]
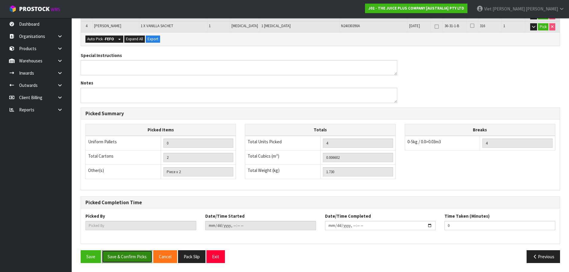
click at [127, 253] on button "Save & Confirm Picks" at bounding box center [127, 256] width 50 height 13
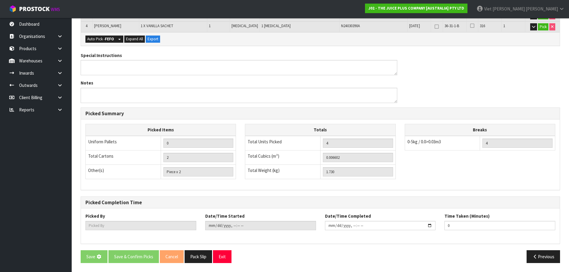
scroll to position [84, 0]
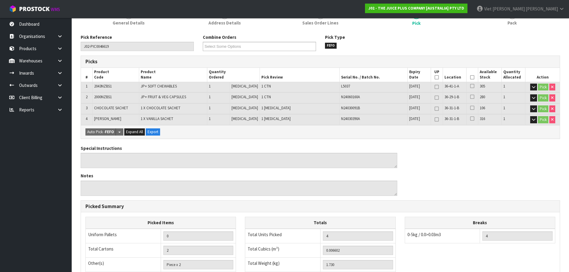
type input "Viet Hoang Tran"
type input "2025-09-10T10:11:54"
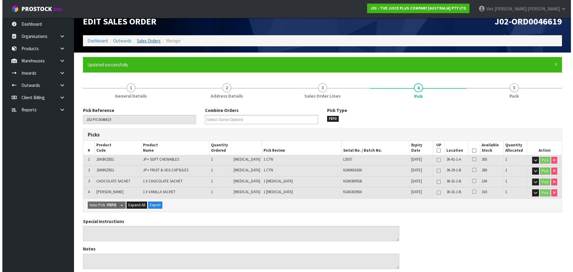
scroll to position [0, 0]
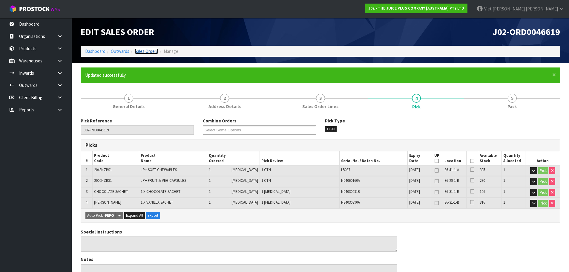
click at [147, 51] on link "Sales Orders" at bounding box center [147, 51] width 24 height 6
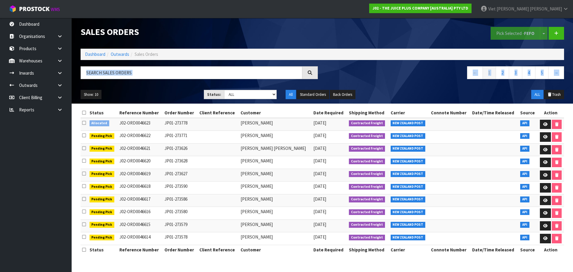
drag, startPoint x: 118, startPoint y: 93, endPoint x: 210, endPoint y: 133, distance: 100.6
click at [113, 103] on div "Sales Orders Pick Selected - FEFO Split button! FIFO - First In First Out FEFO …" at bounding box center [322, 61] width 492 height 86
